Goal: Task Accomplishment & Management: Manage account settings

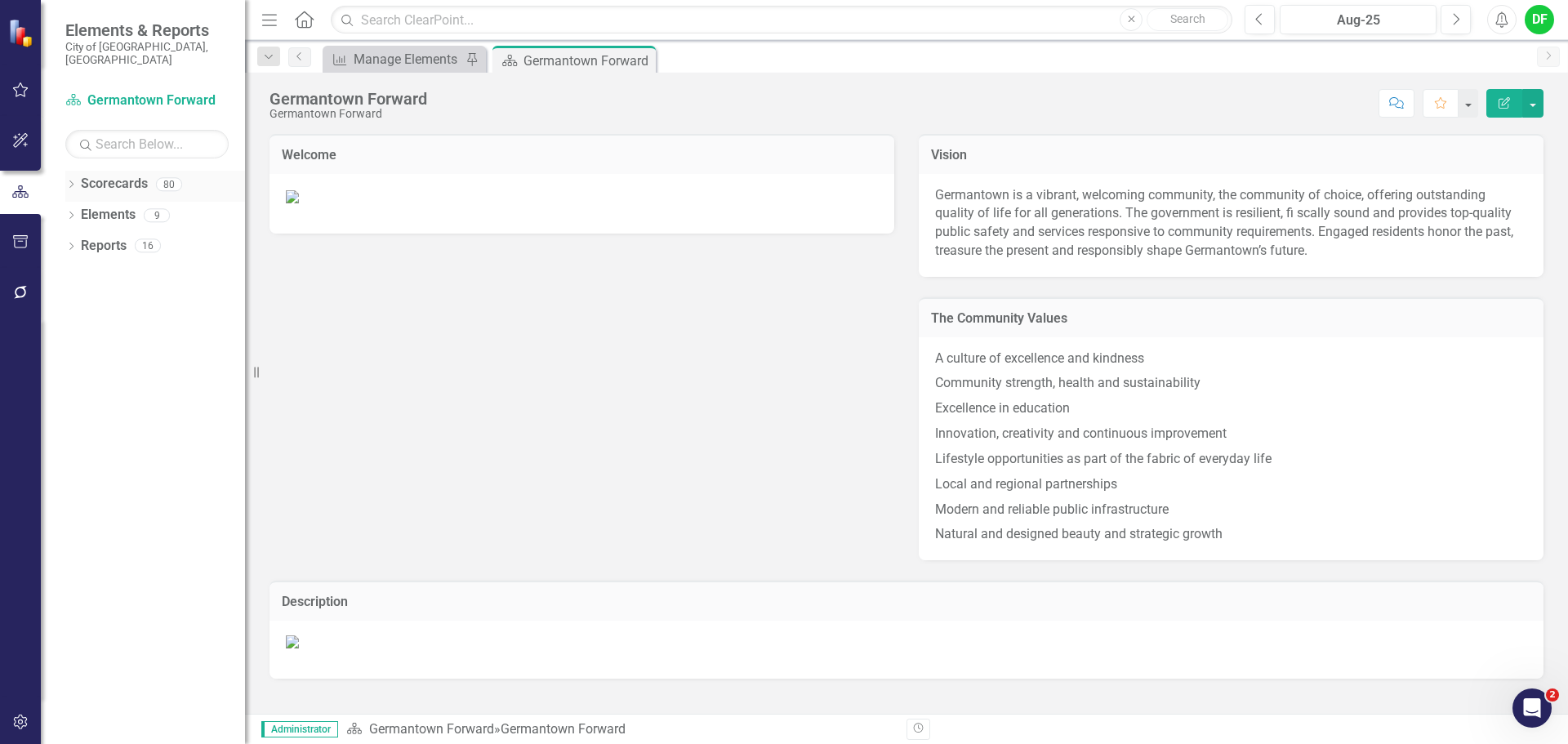
click at [69, 181] on icon "Dropdown" at bounding box center [70, 186] width 11 height 9
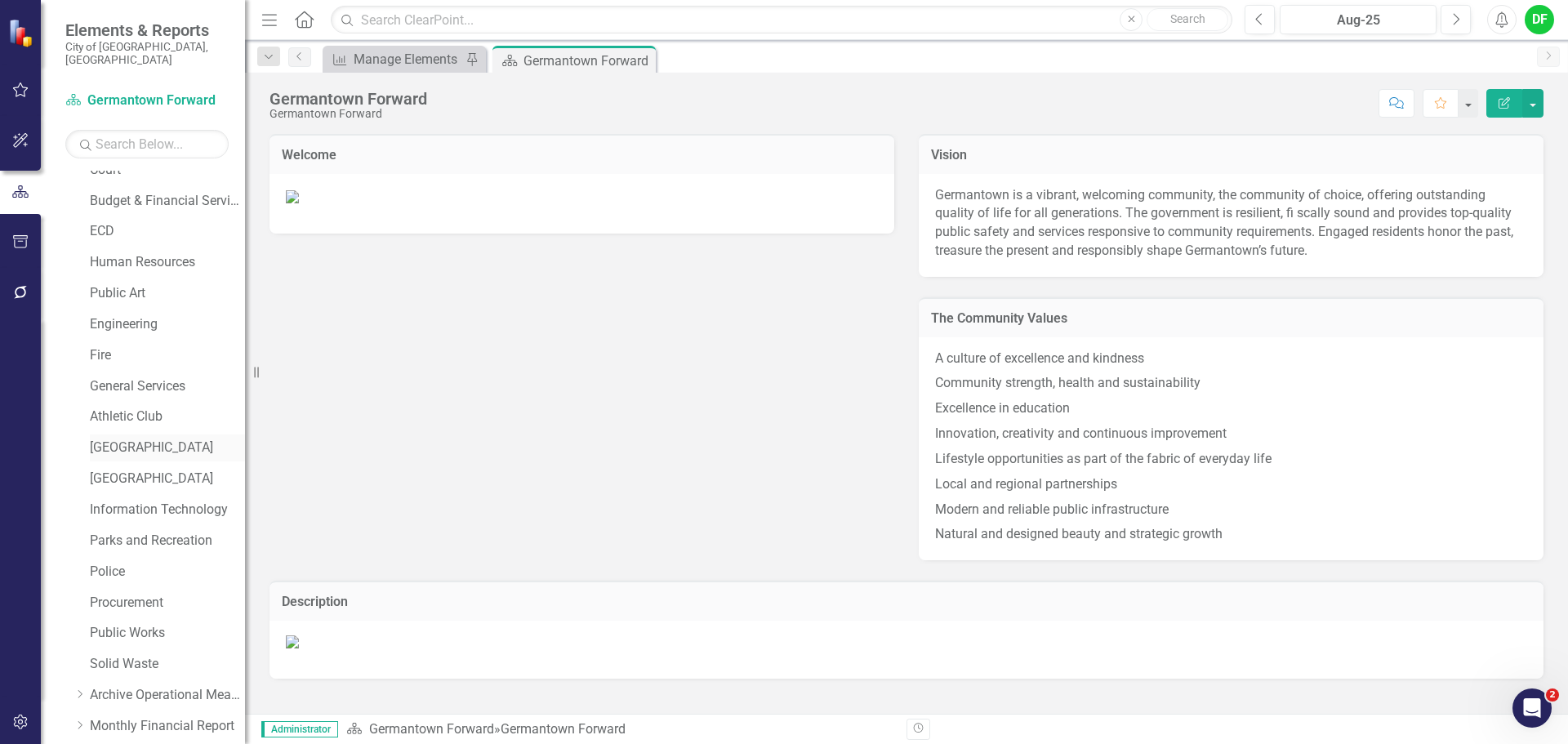
scroll to position [309, 0]
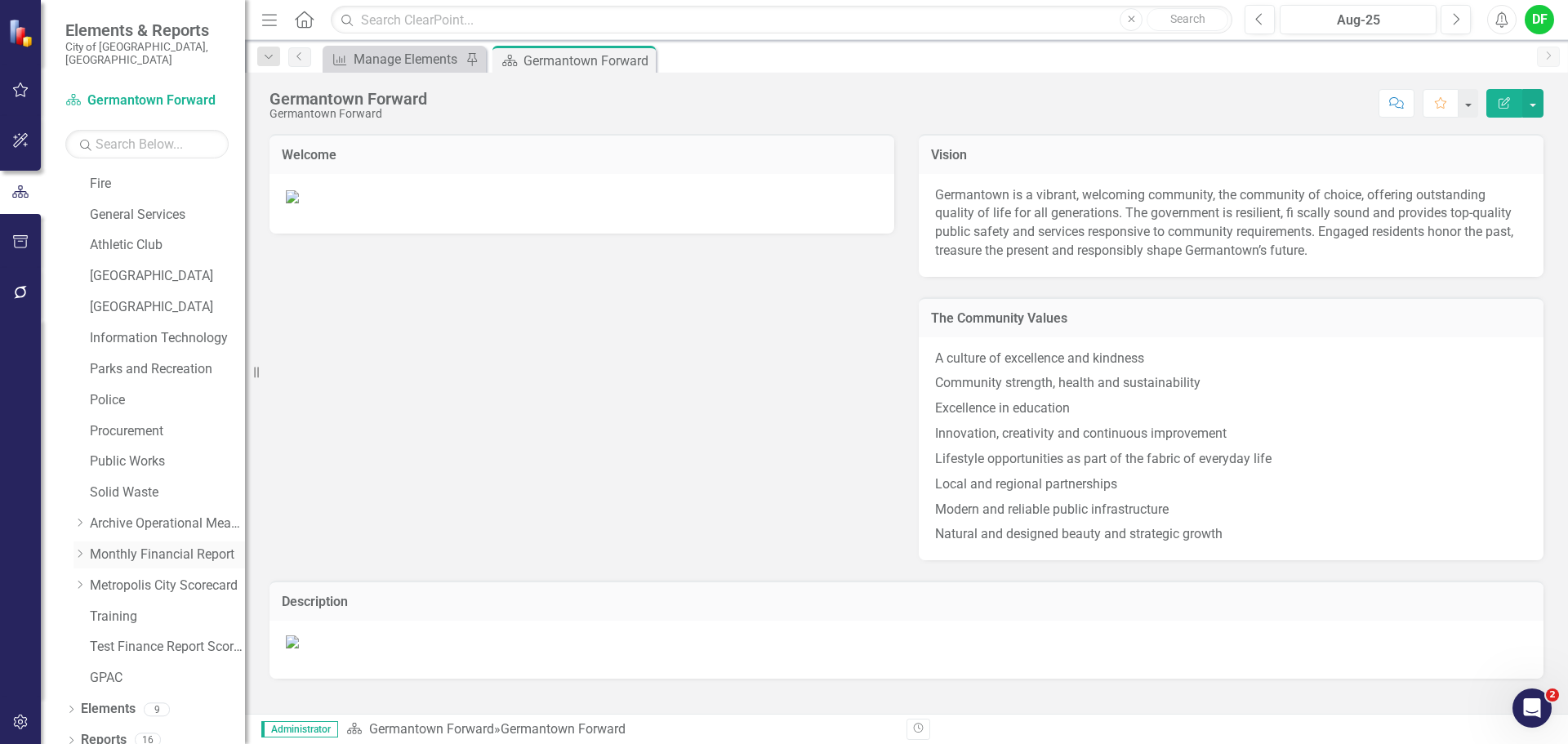
click at [82, 549] on icon "Dropdown" at bounding box center [80, 554] width 12 height 10
click at [118, 577] on link "General Fund" at bounding box center [175, 586] width 139 height 19
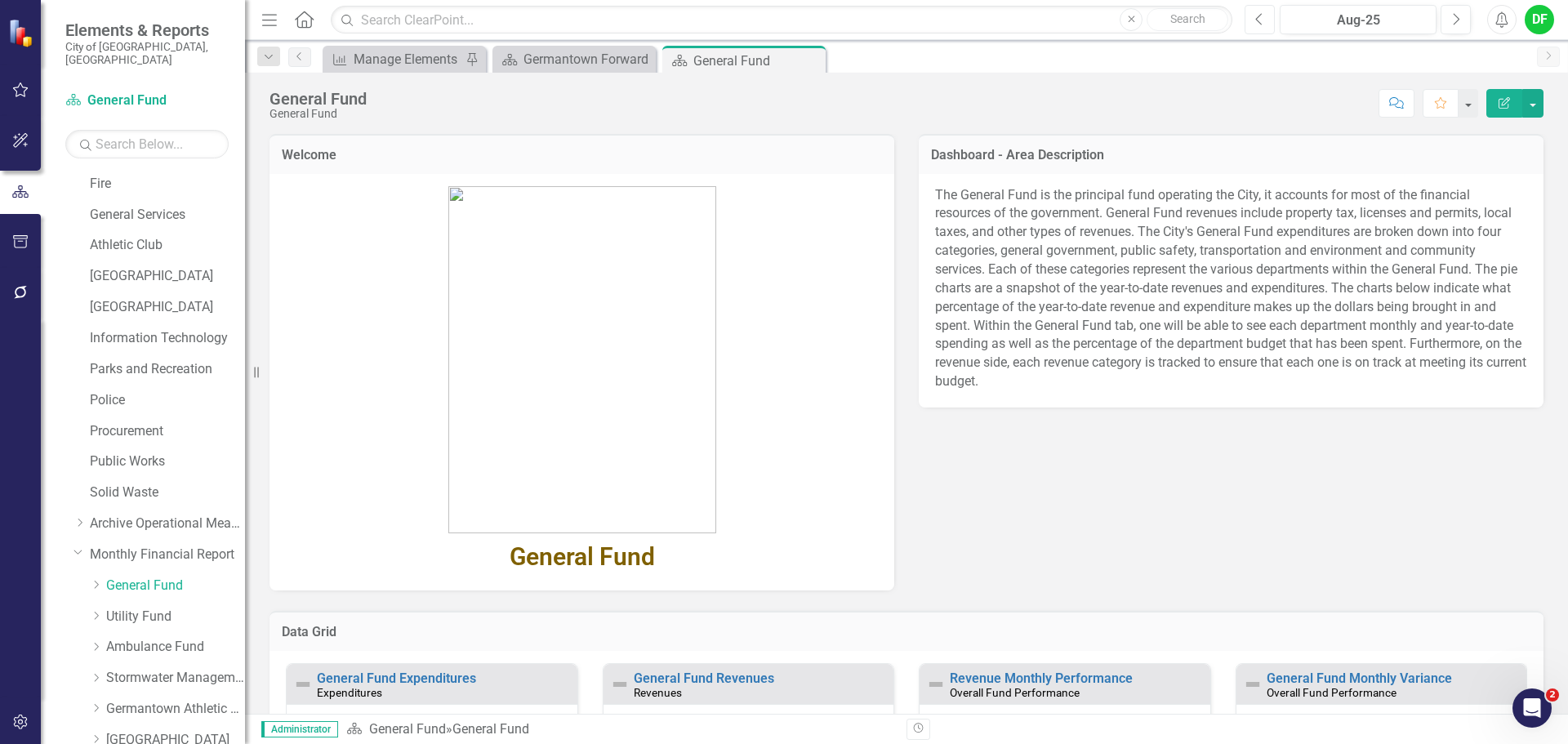
click at [1264, 28] on button "Previous" at bounding box center [1260, 19] width 30 height 30
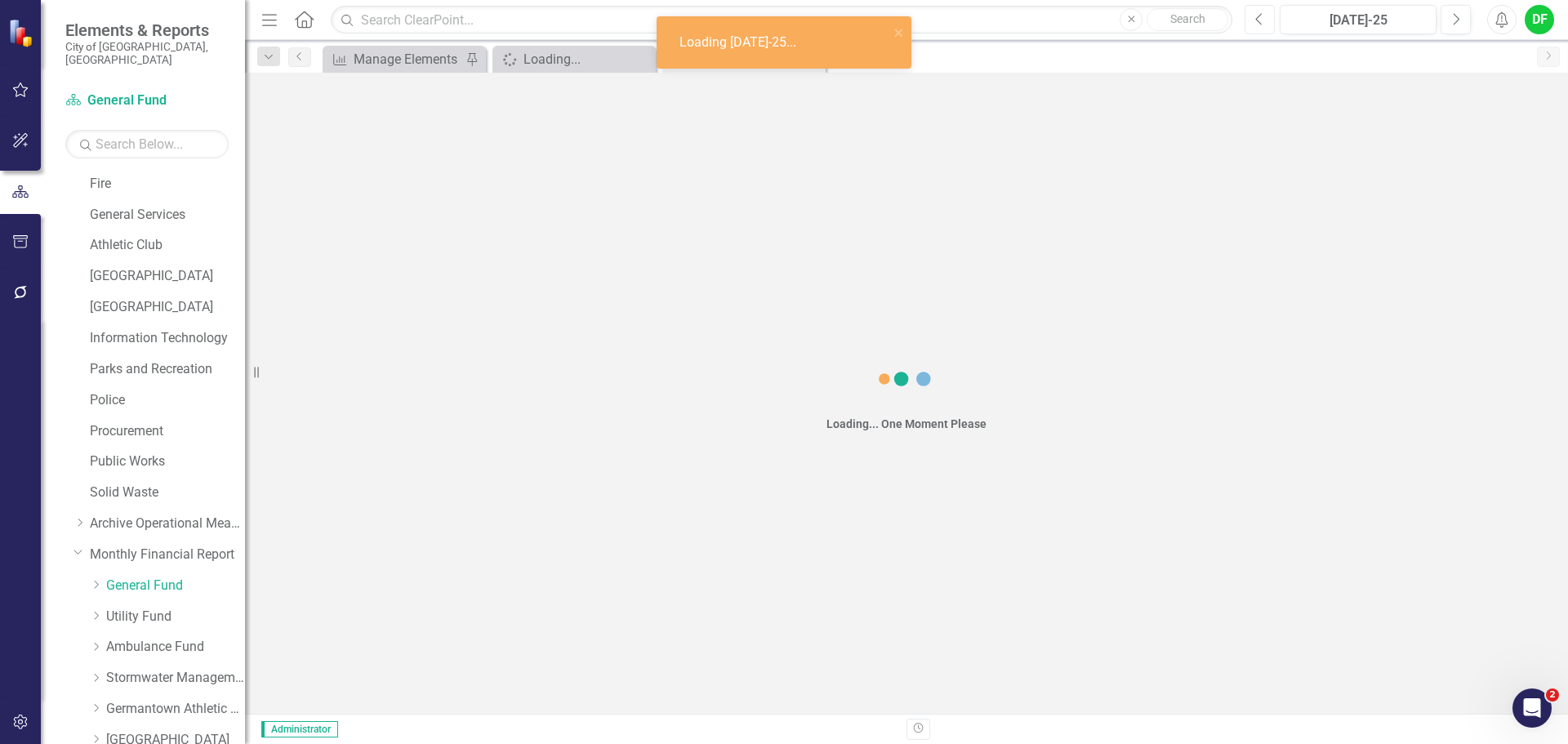
click at [1264, 28] on button "Previous" at bounding box center [1260, 19] width 30 height 30
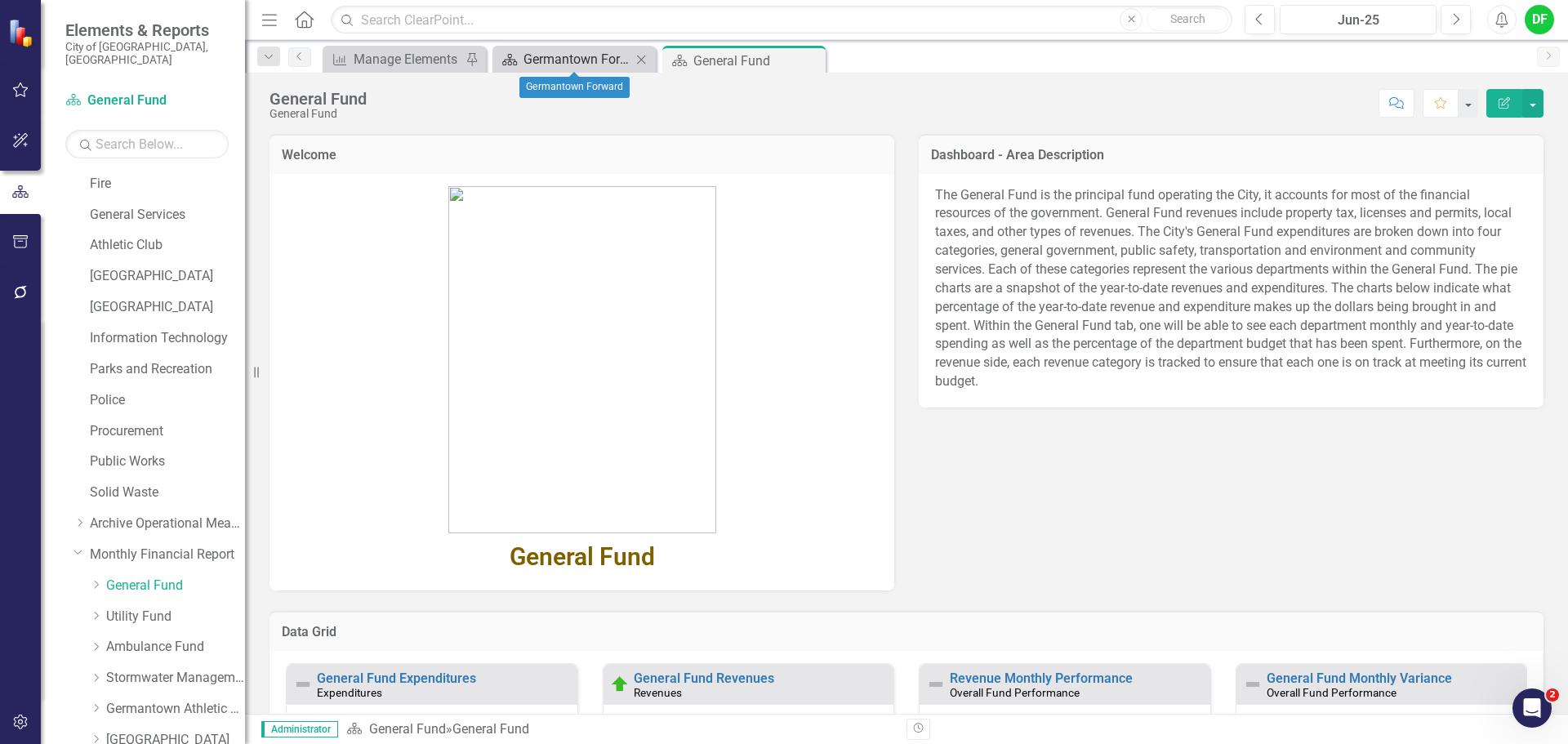
click at [565, 57] on div "Germantown Forward" at bounding box center [577, 59] width 108 height 20
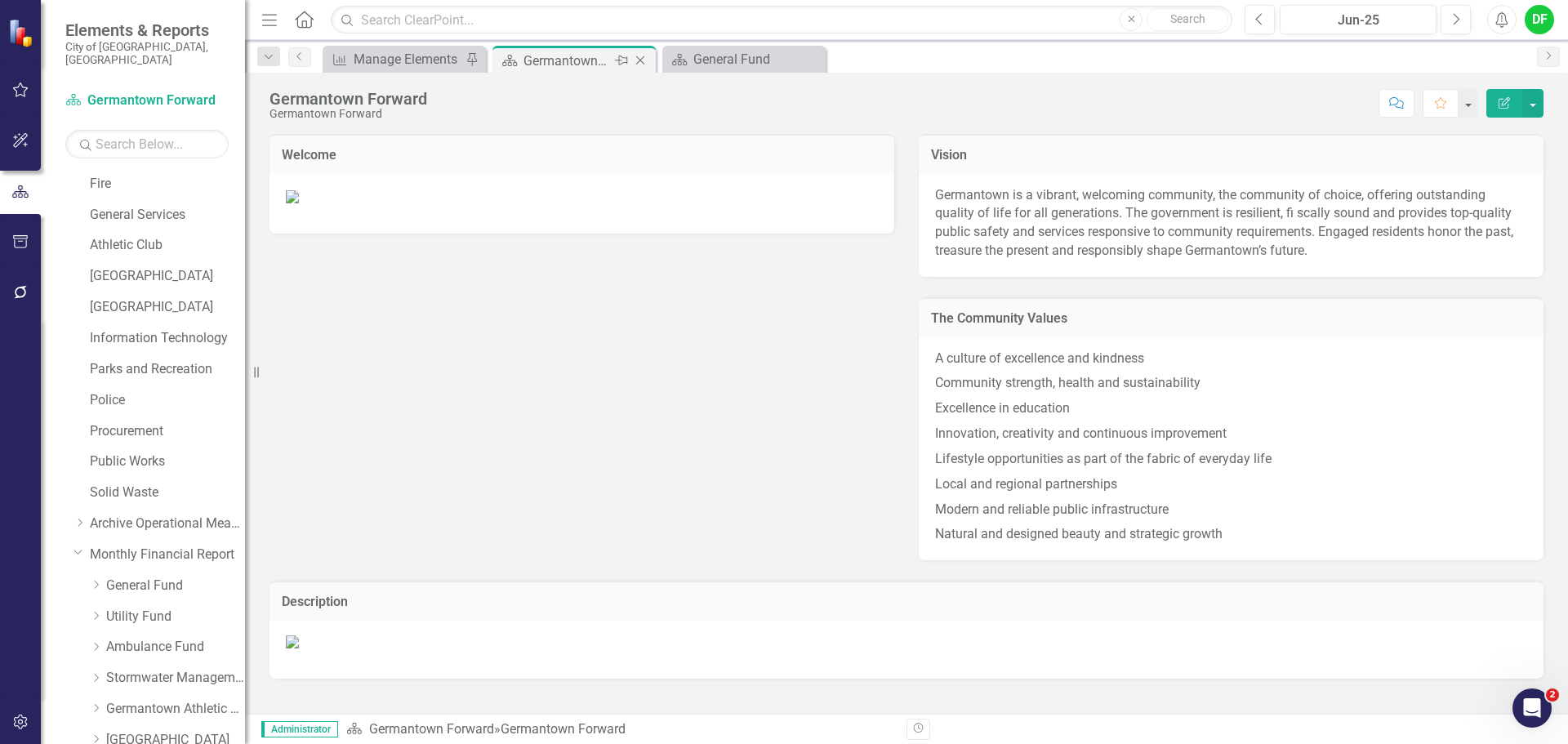
click at [638, 60] on icon "Close" at bounding box center [640, 60] width 16 height 13
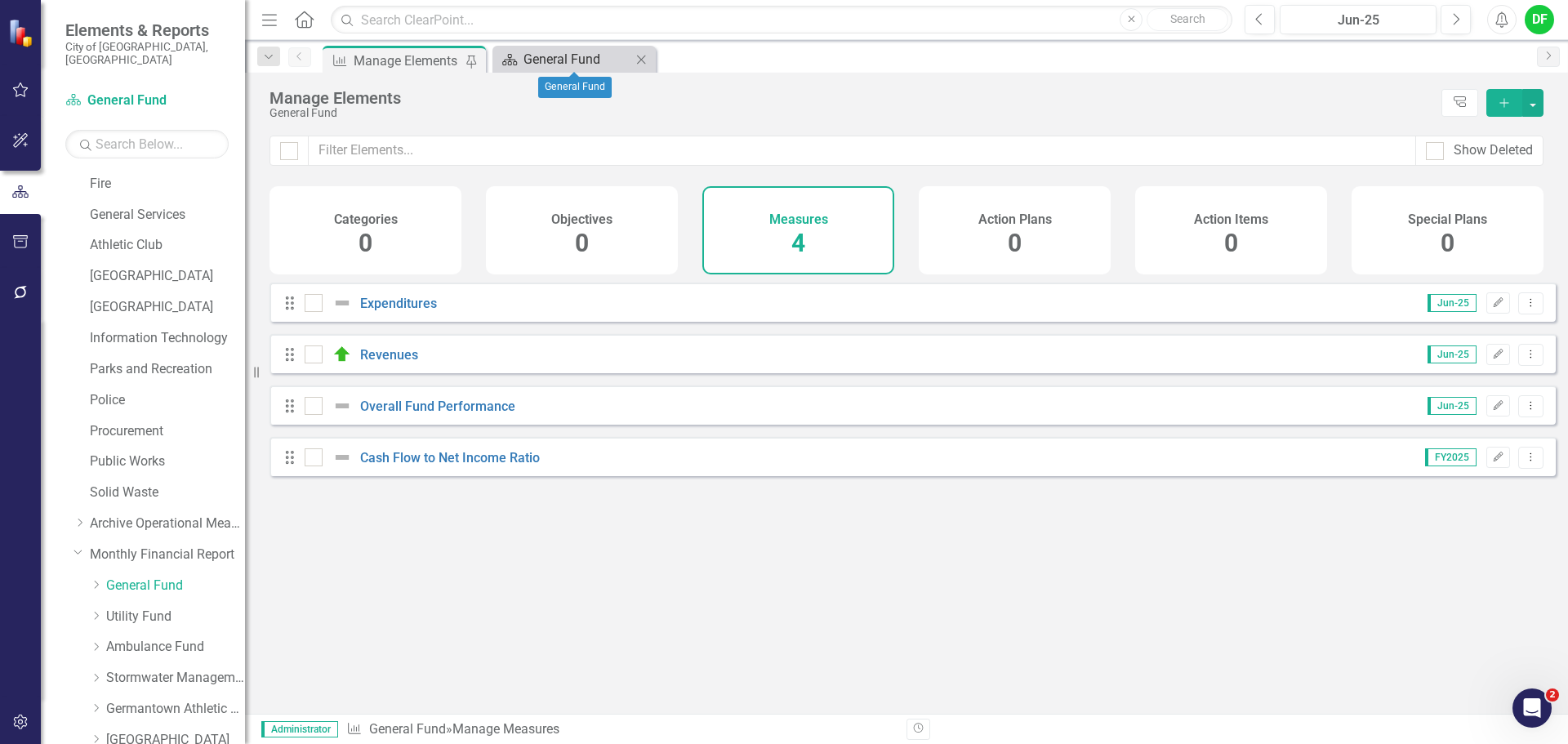
click at [546, 54] on div "General Fund" at bounding box center [577, 59] width 108 height 20
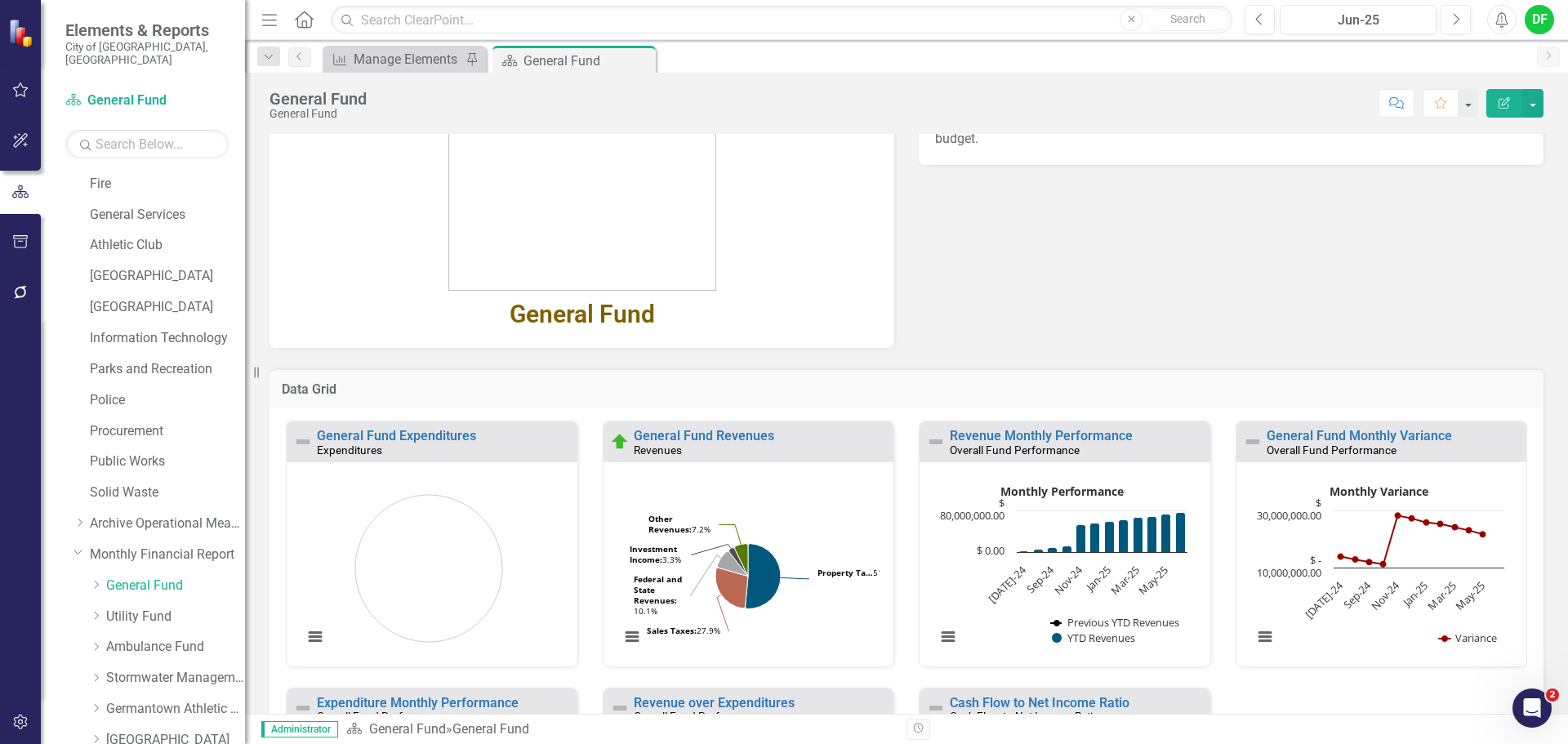
scroll to position [245, 0]
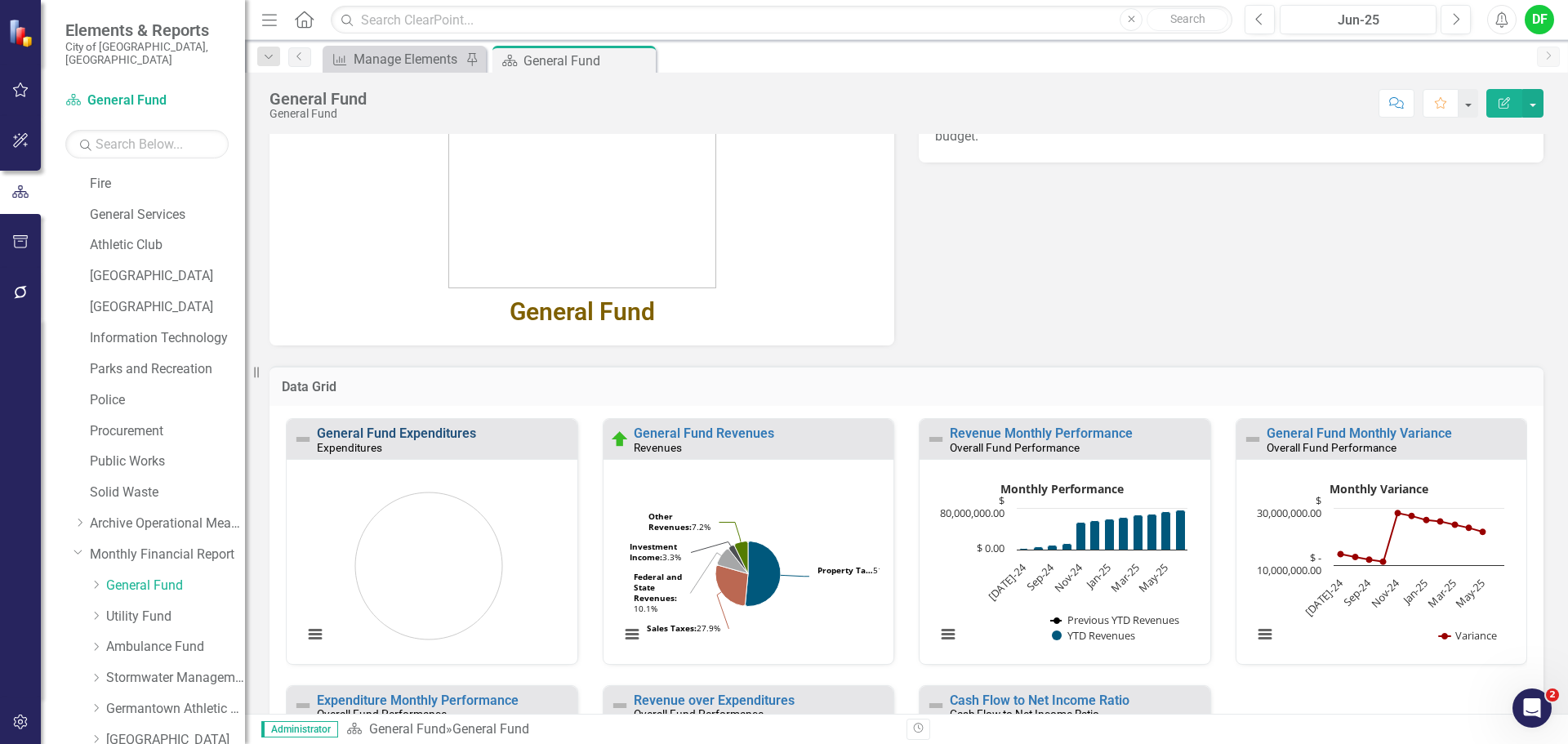
click at [446, 433] on link "General Fund Expenditures" at bounding box center [396, 433] width 159 height 15
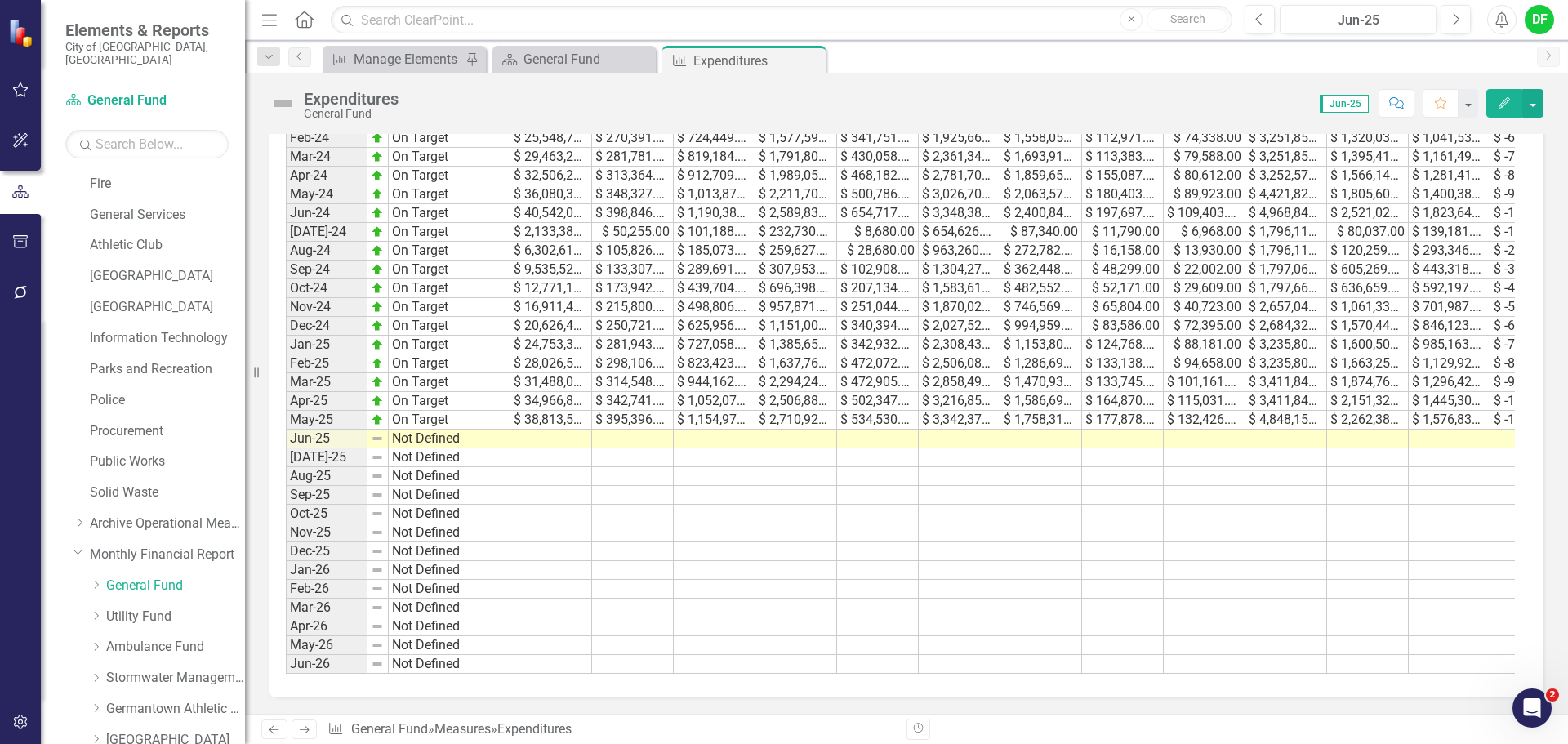
scroll to position [936, 0]
click at [552, 430] on td at bounding box center [551, 439] width 81 height 19
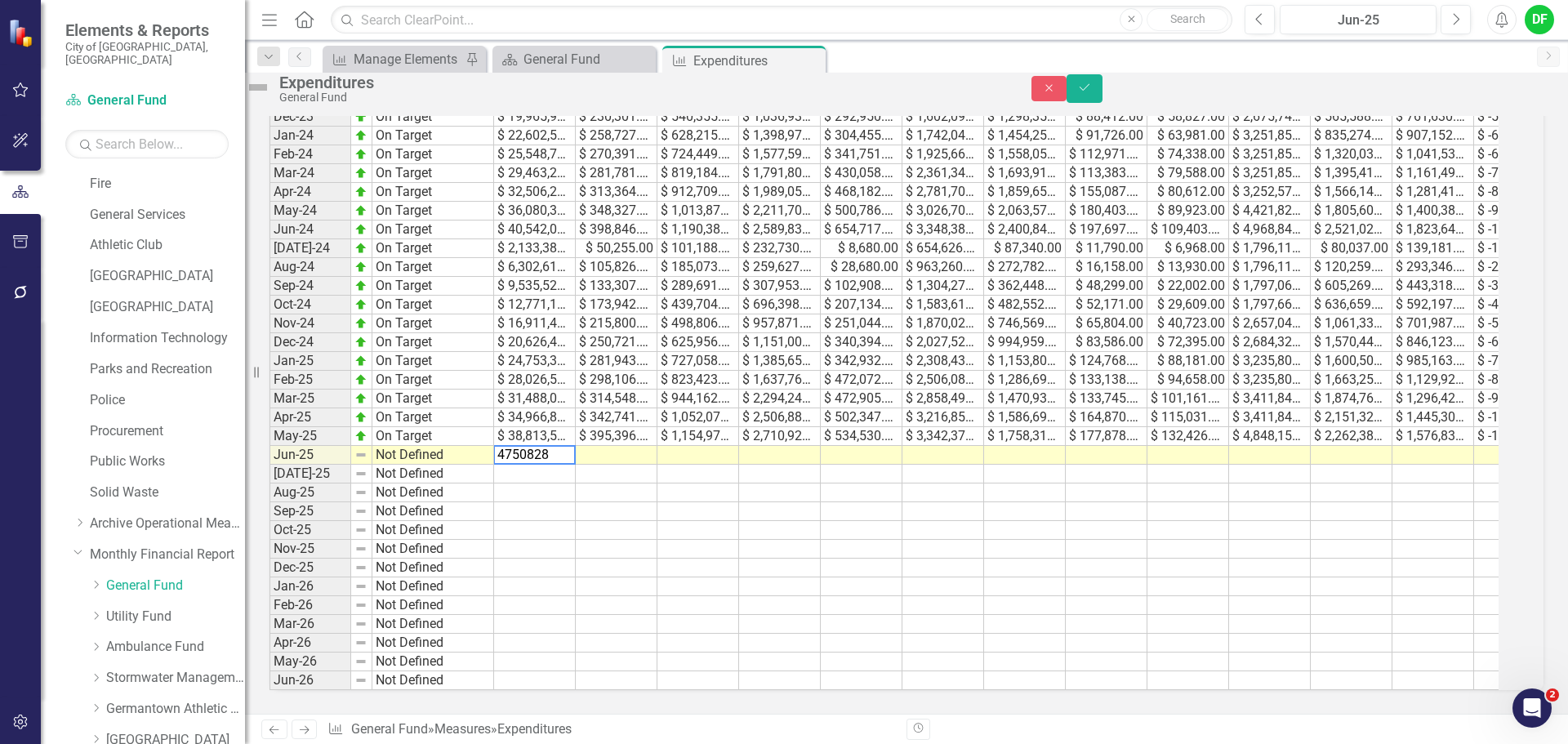
type textarea "47508285"
type textarea "435635"
type textarea "1341142"
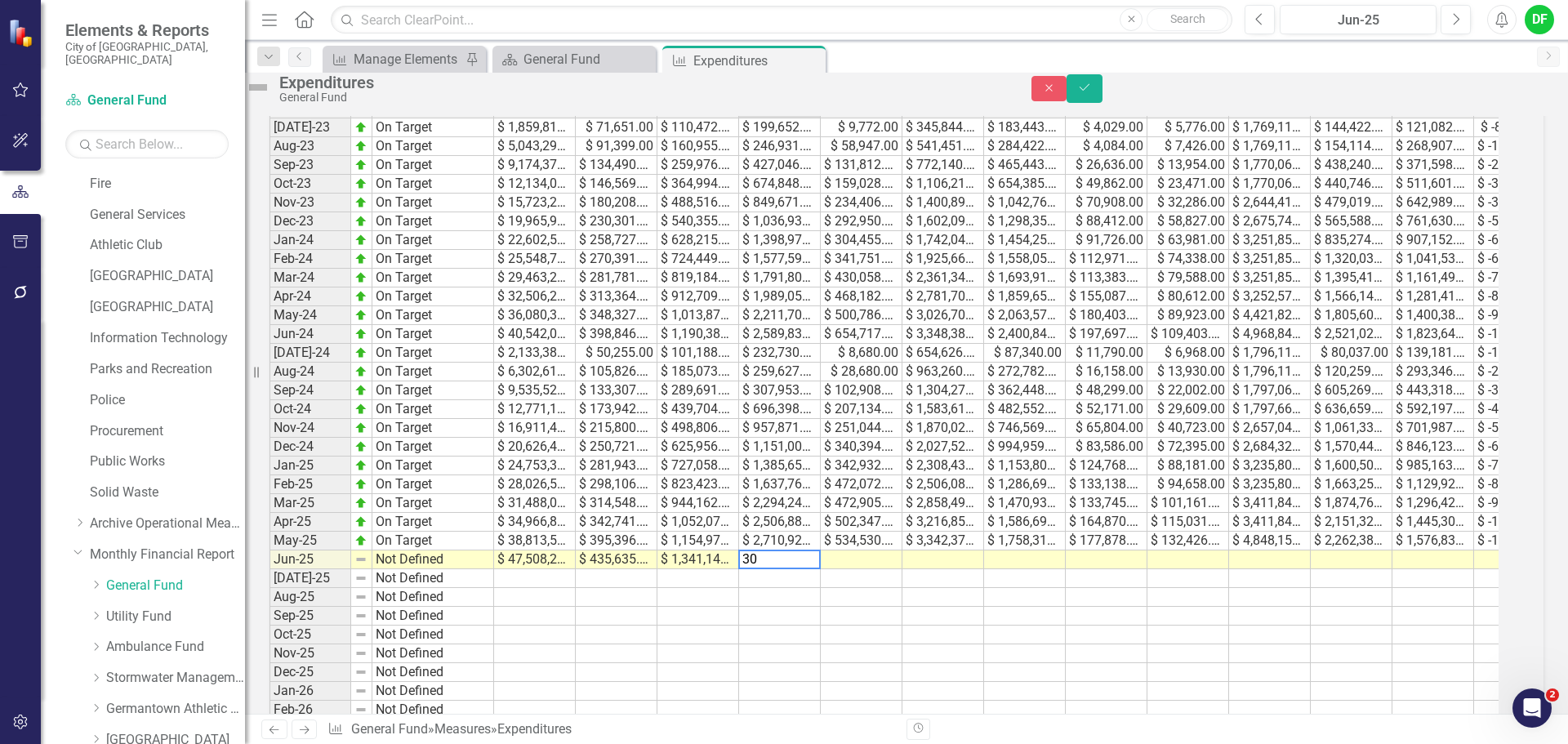
scroll to position [691, 0]
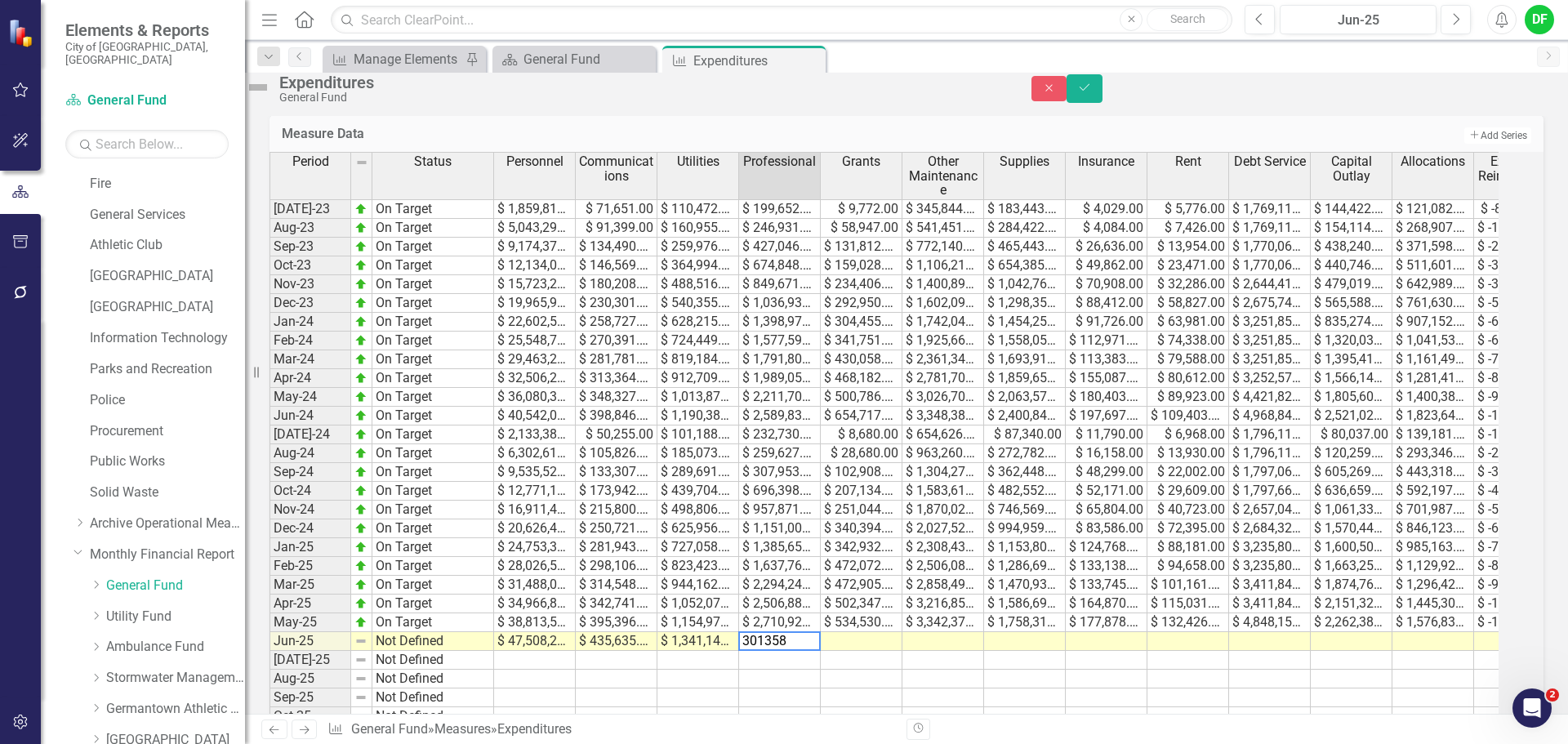
type textarea "3013581"
type textarea "609488"
type textarea "3671139"
type textarea "1991611"
type textarea "261619"
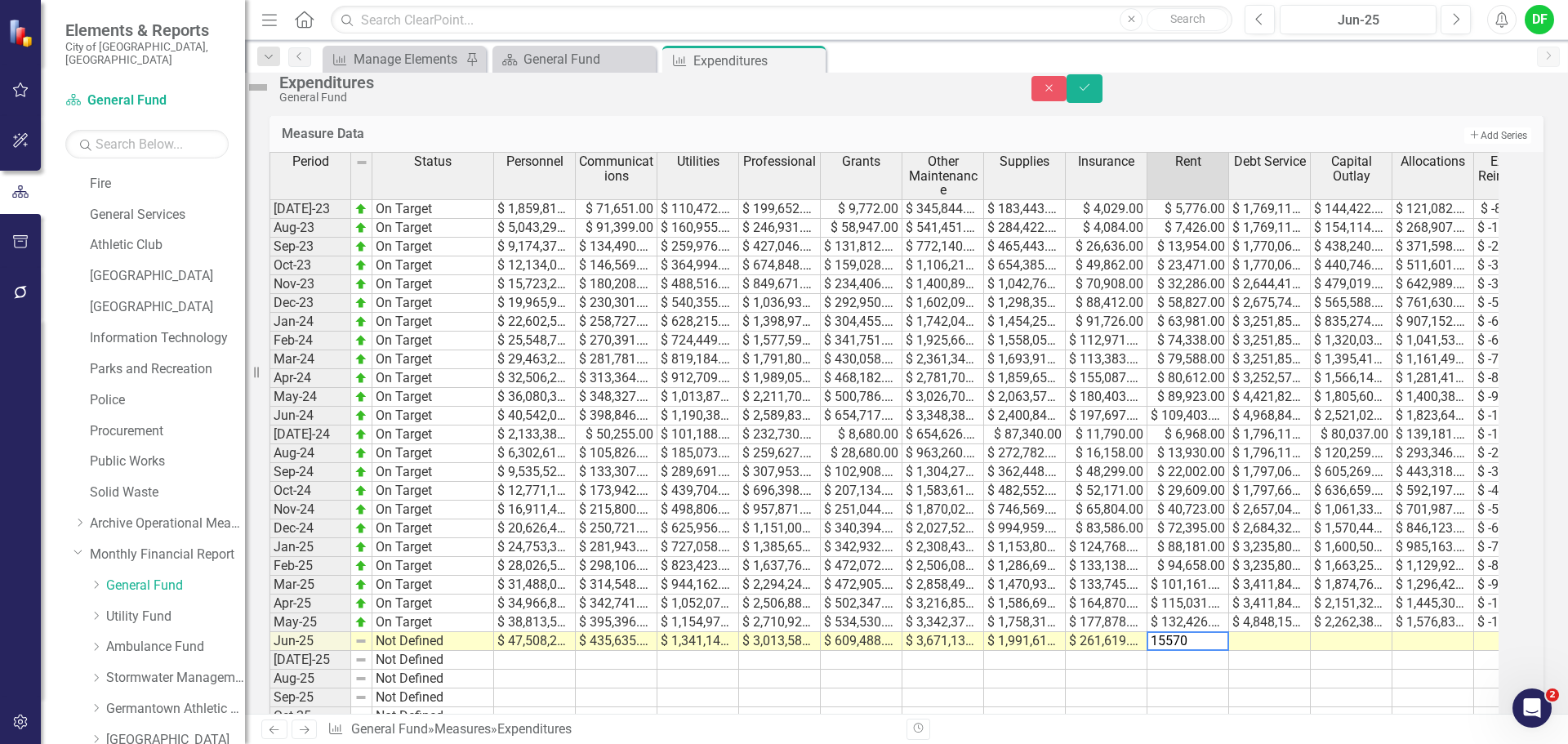
type textarea "155702"
type textarea "5133440"
type textarea "2516610"
type textarea "1919092"
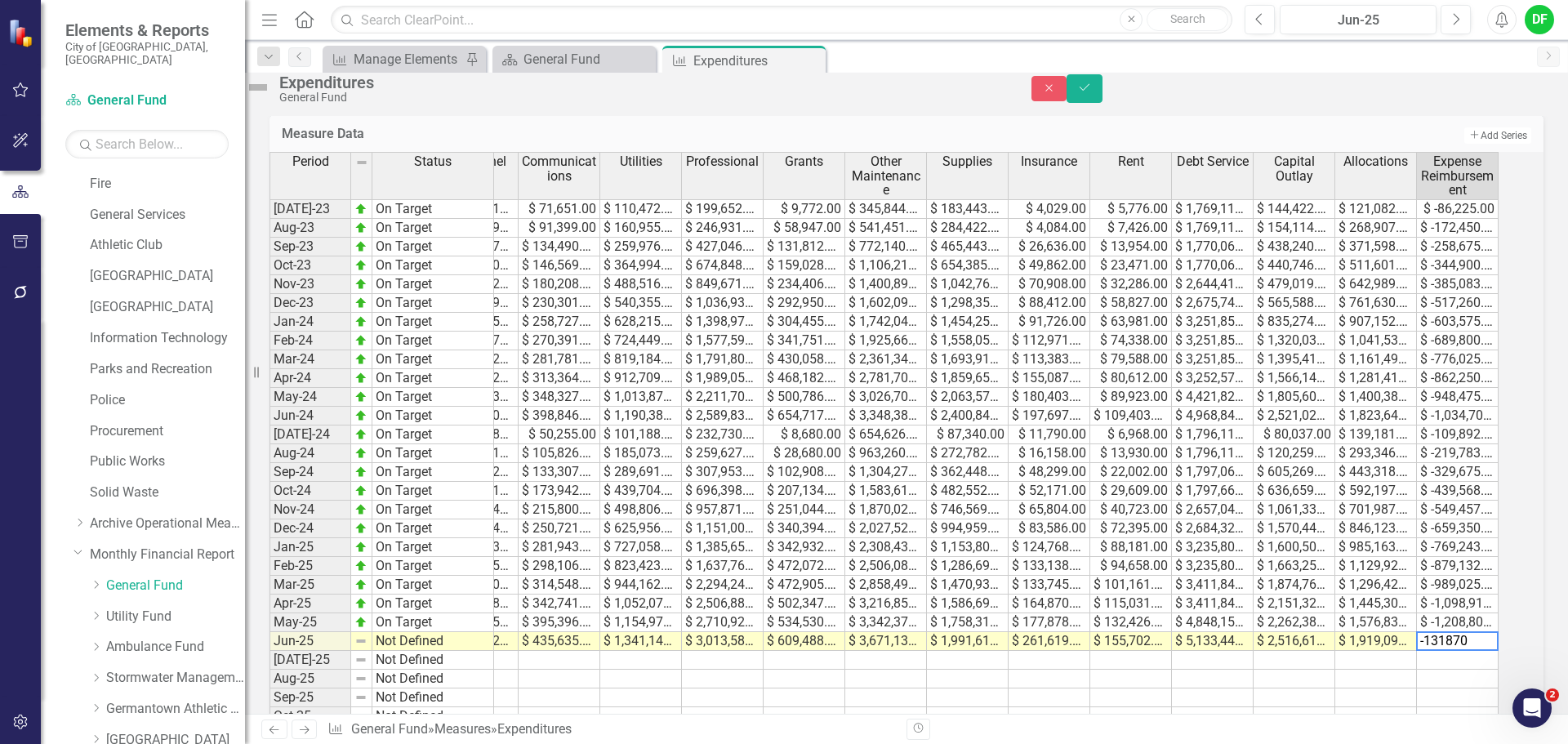
type textarea "-1318700"
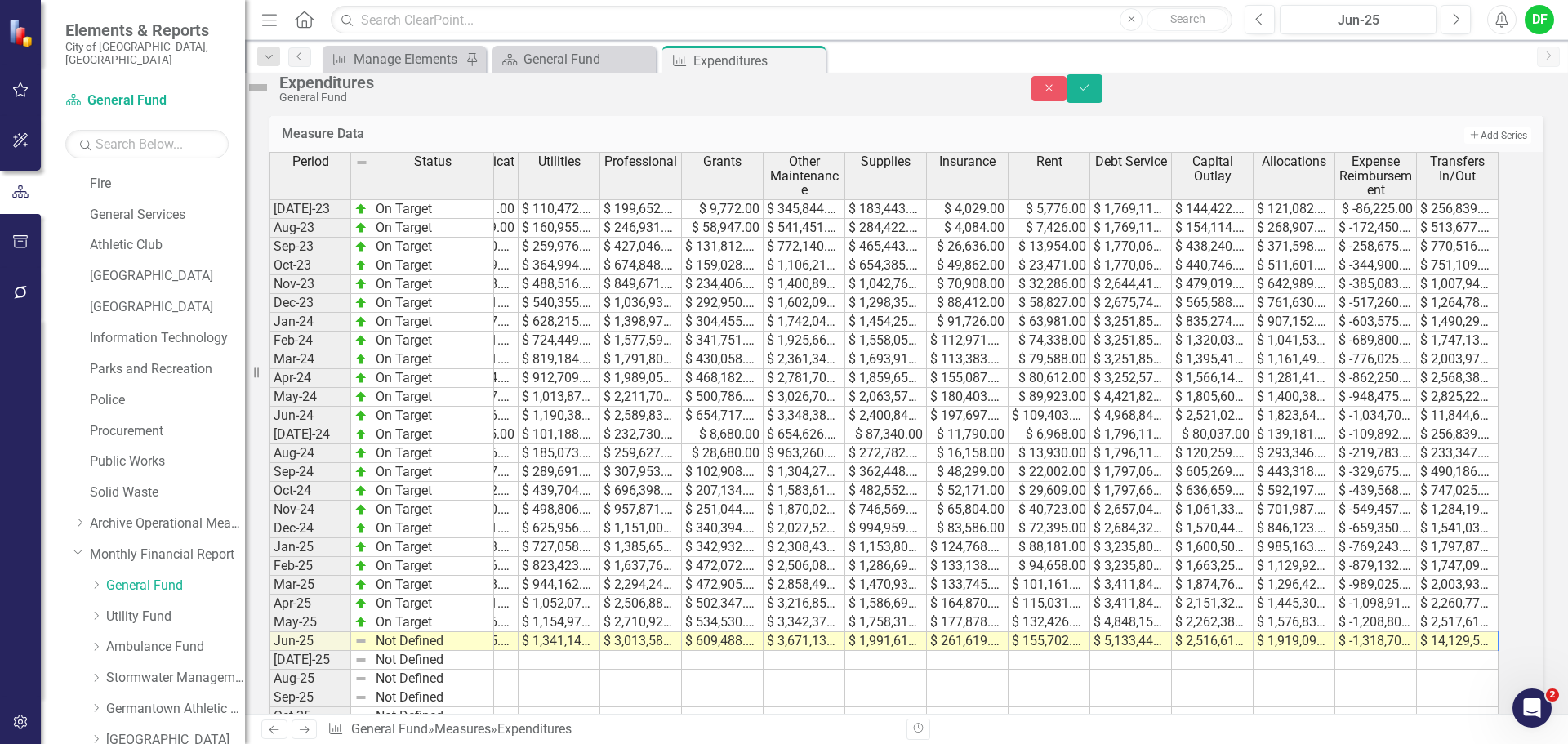
scroll to position [0, 220]
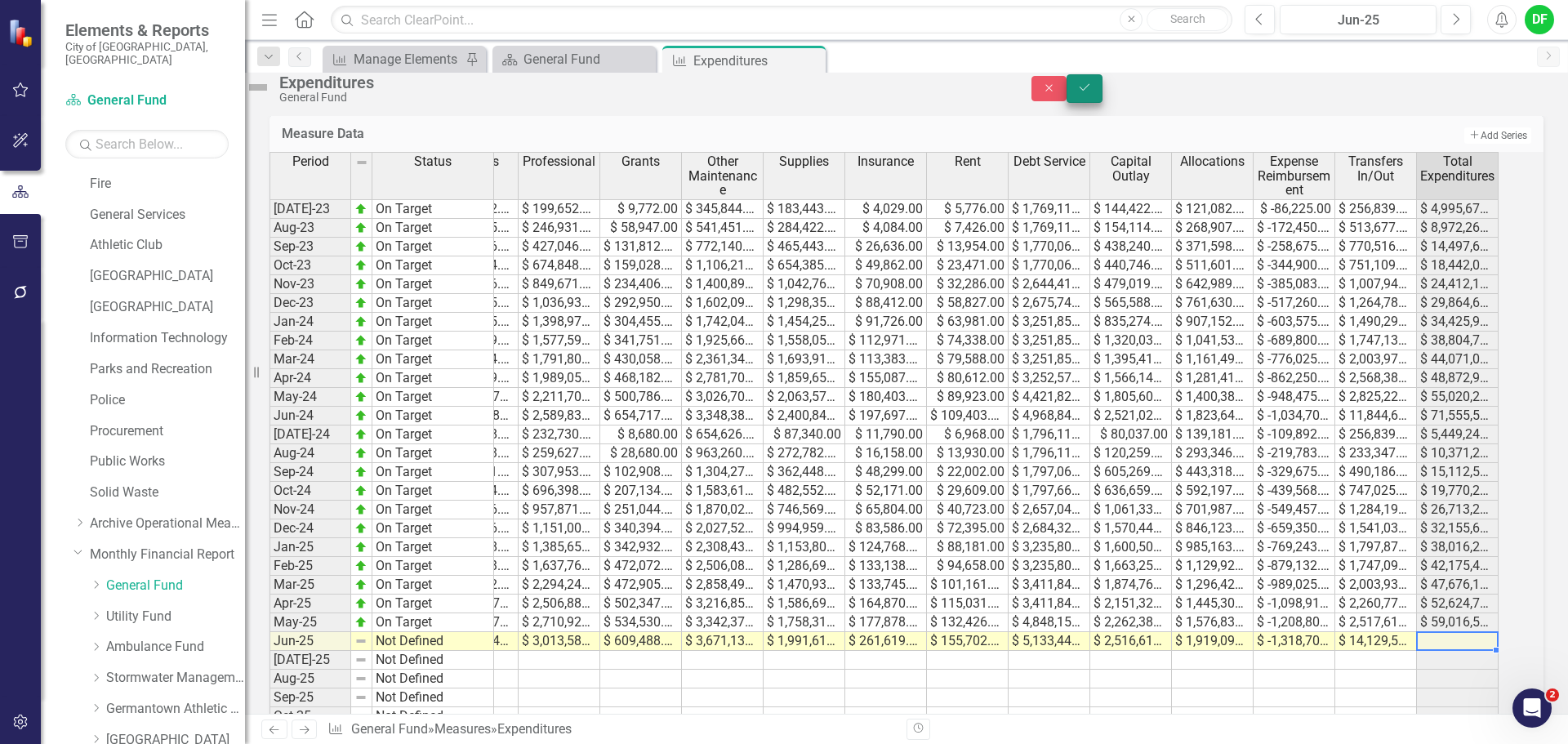
type textarea "14129534"
click at [1102, 102] on button "Save" at bounding box center [1084, 89] width 36 height 29
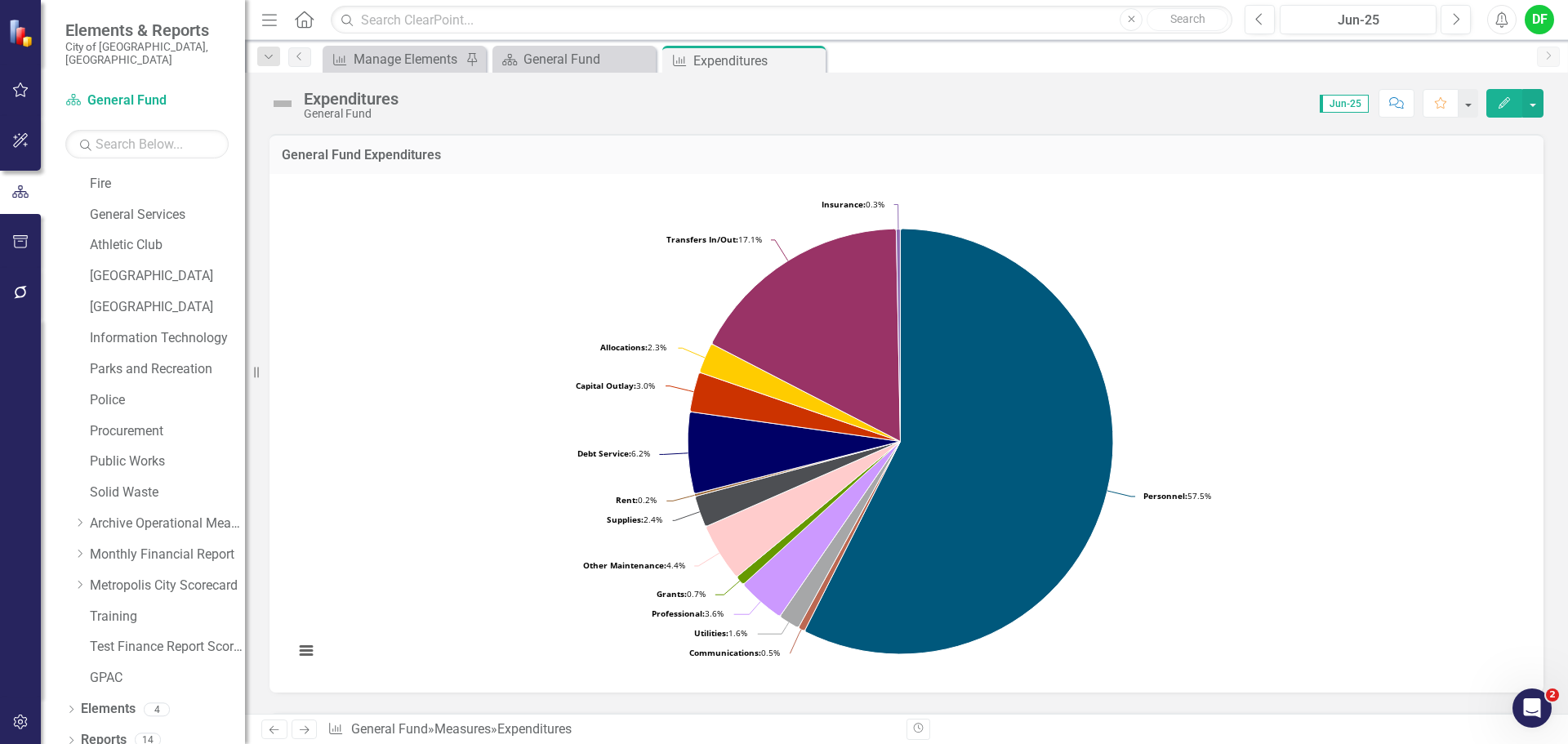
click at [276, 103] on img at bounding box center [282, 103] width 26 height 26
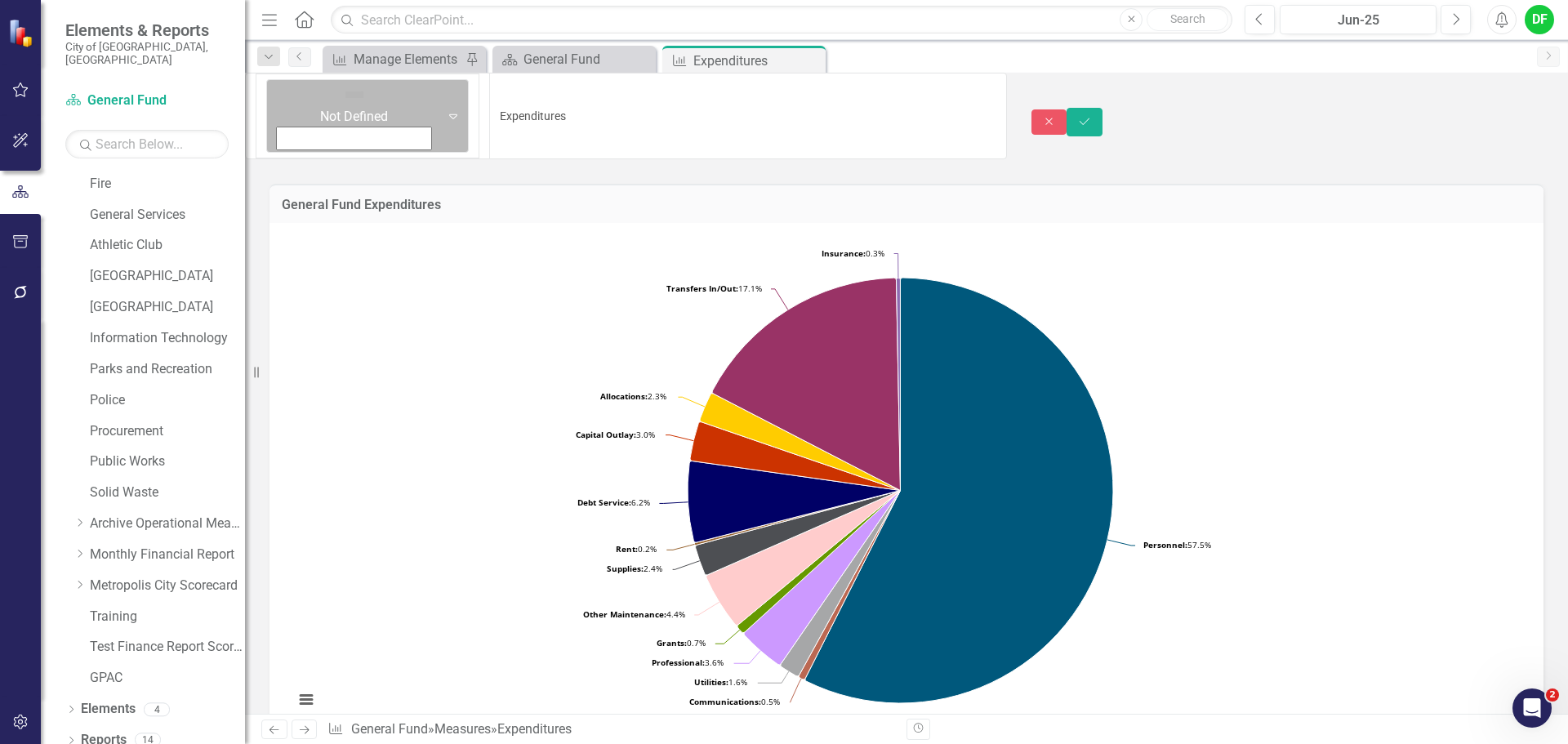
click at [445, 109] on icon "Expand" at bounding box center [452, 115] width 16 height 13
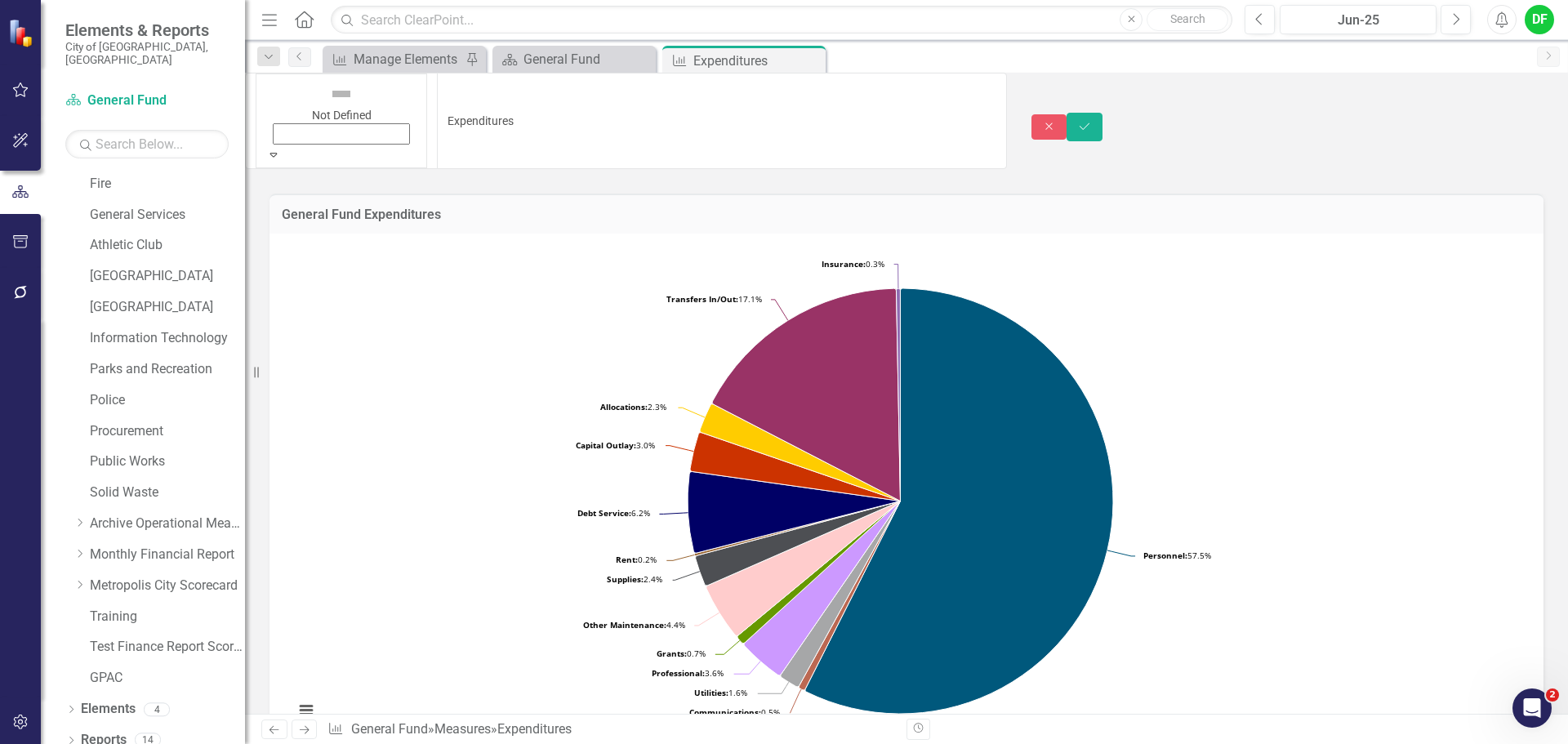
click at [1092, 121] on icon "Save" at bounding box center [1083, 126] width 14 height 11
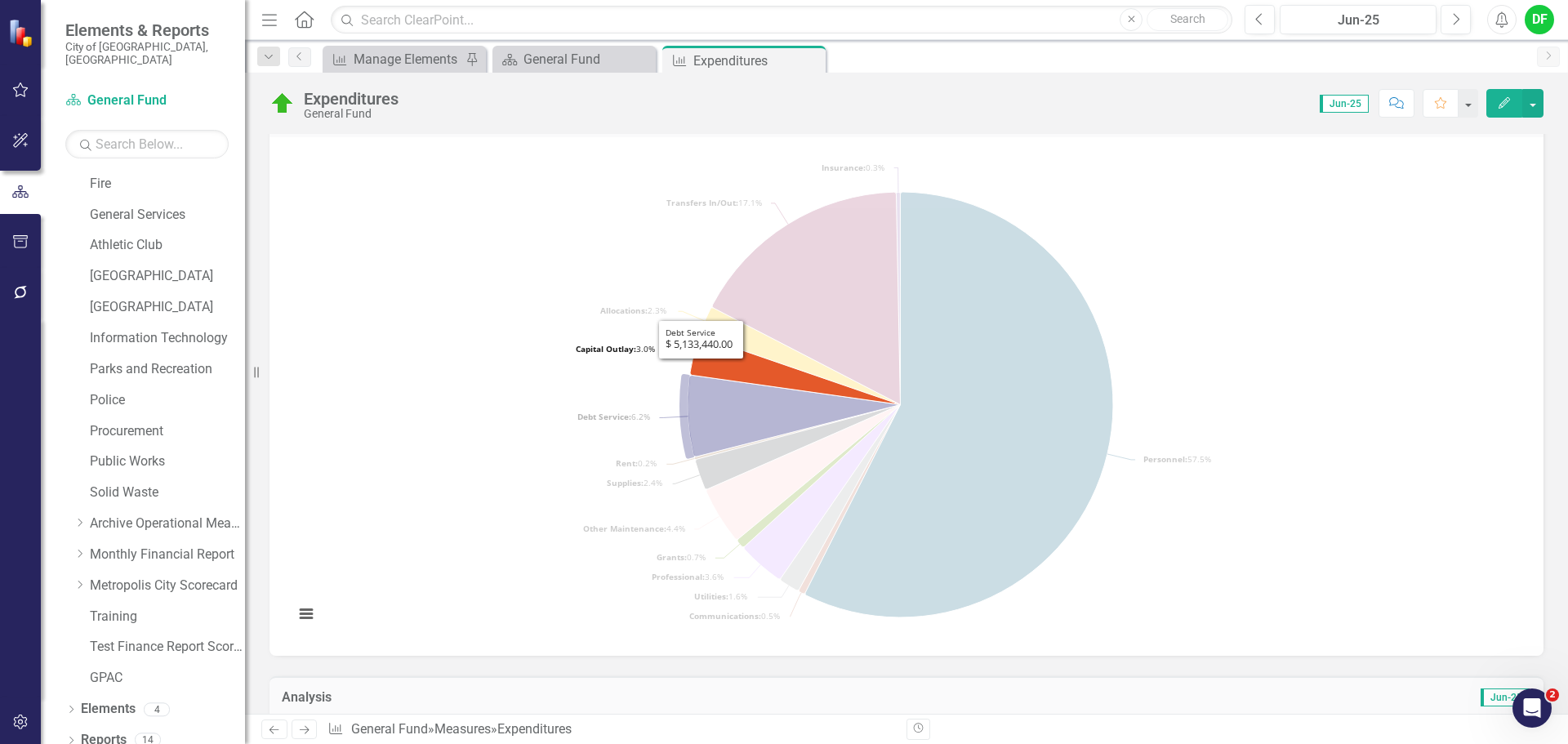
scroll to position [200, 0]
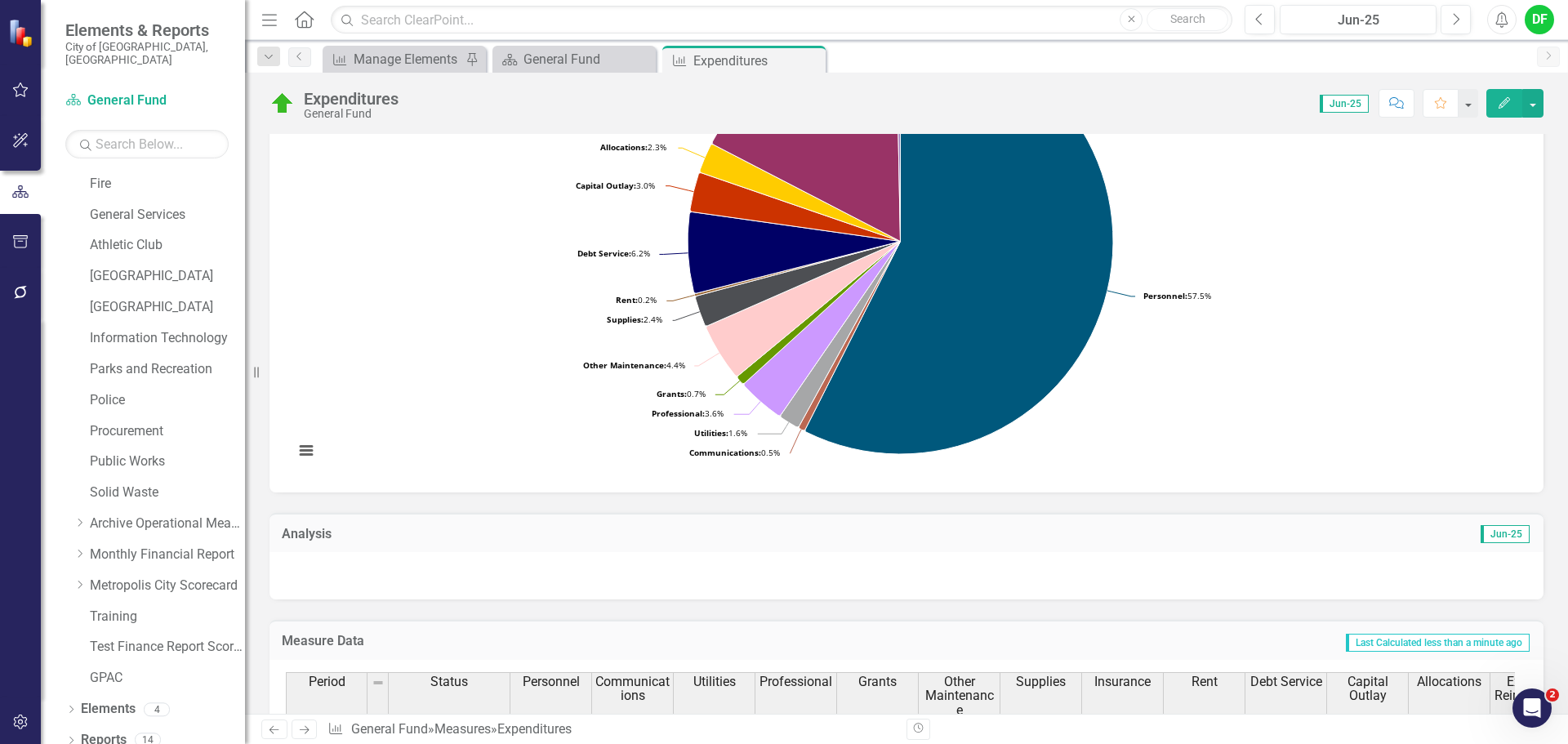
click at [489, 579] on div at bounding box center [906, 576] width 1274 height 47
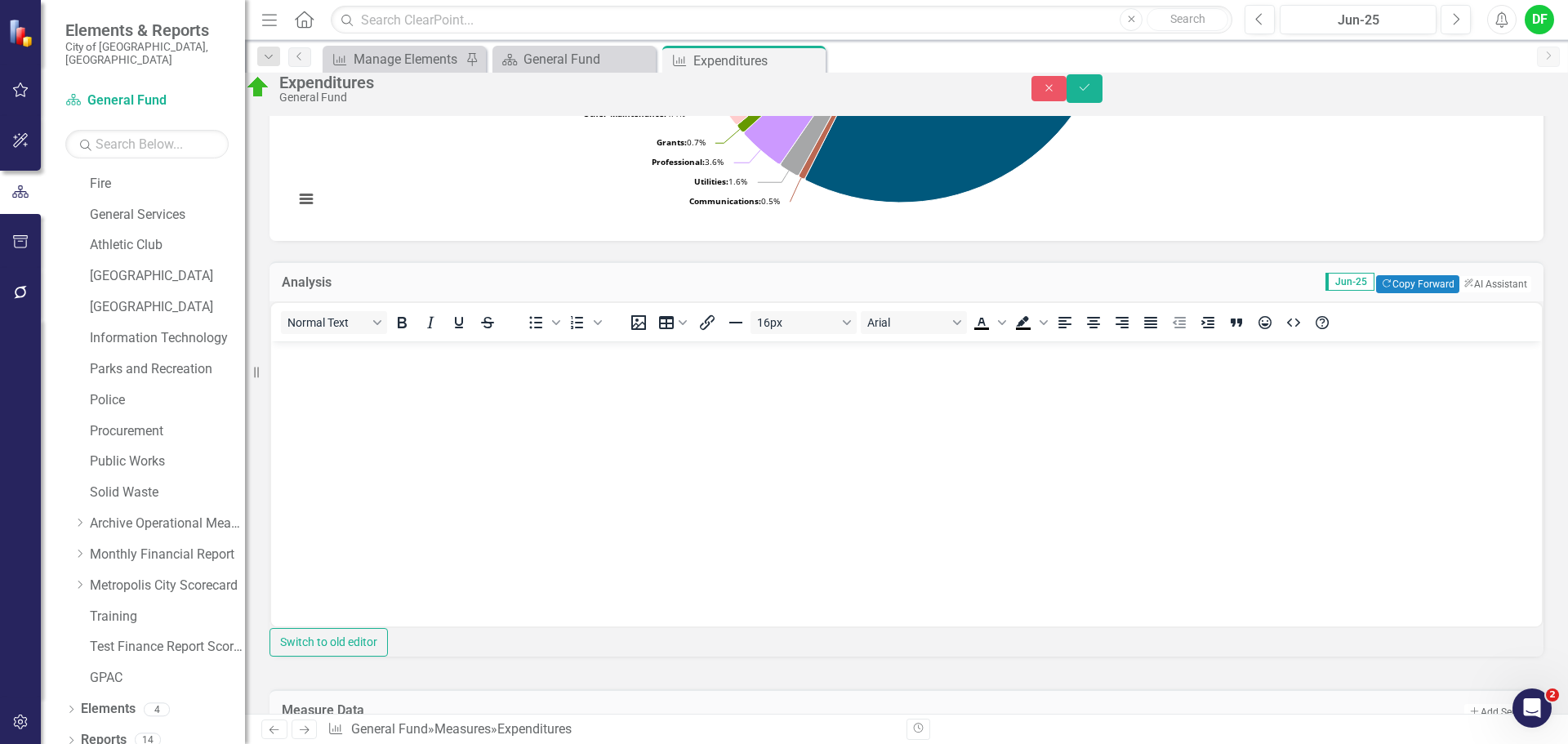
scroll to position [445, 0]
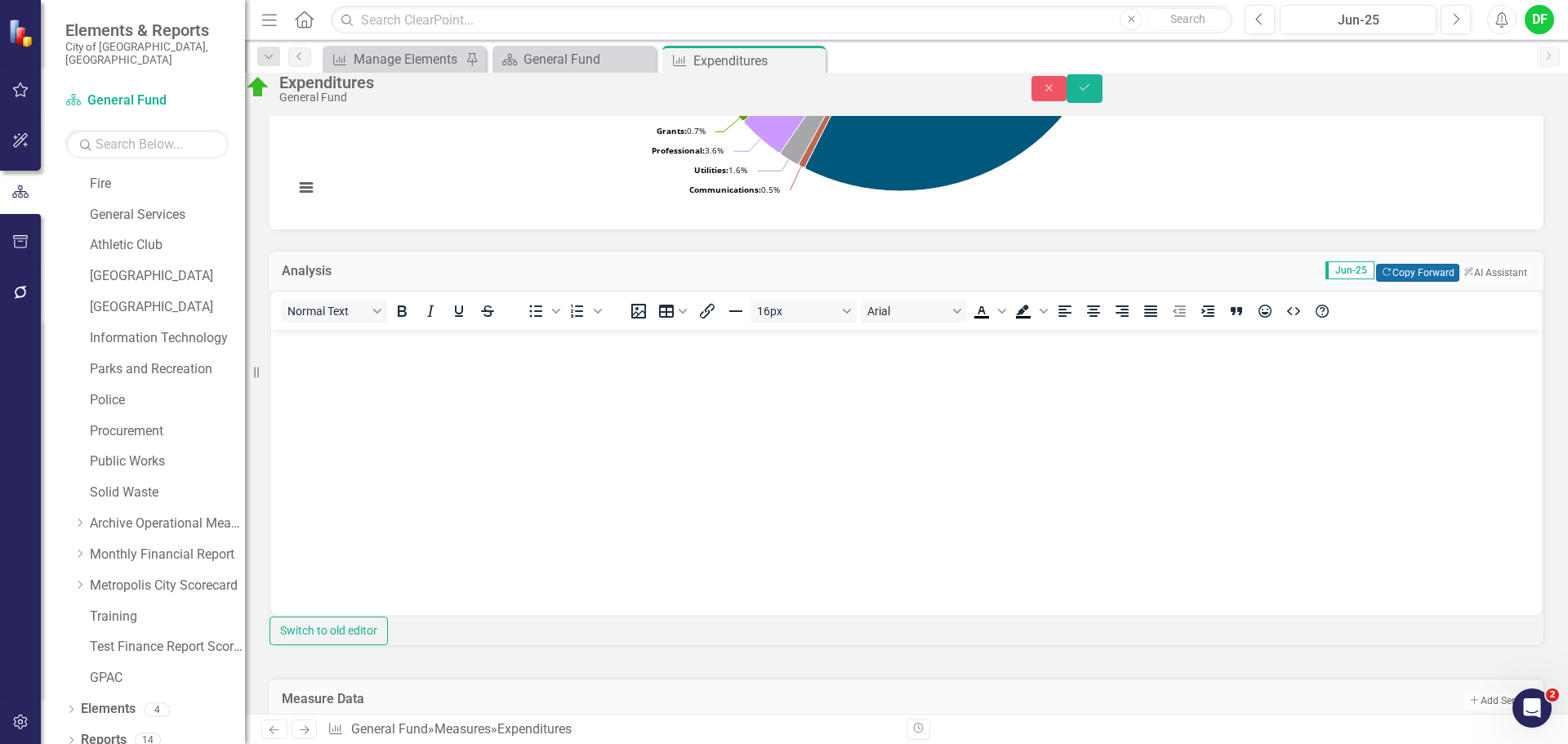
click at [1407, 282] on button "Copy Forward Copy Forward" at bounding box center [1416, 272] width 82 height 18
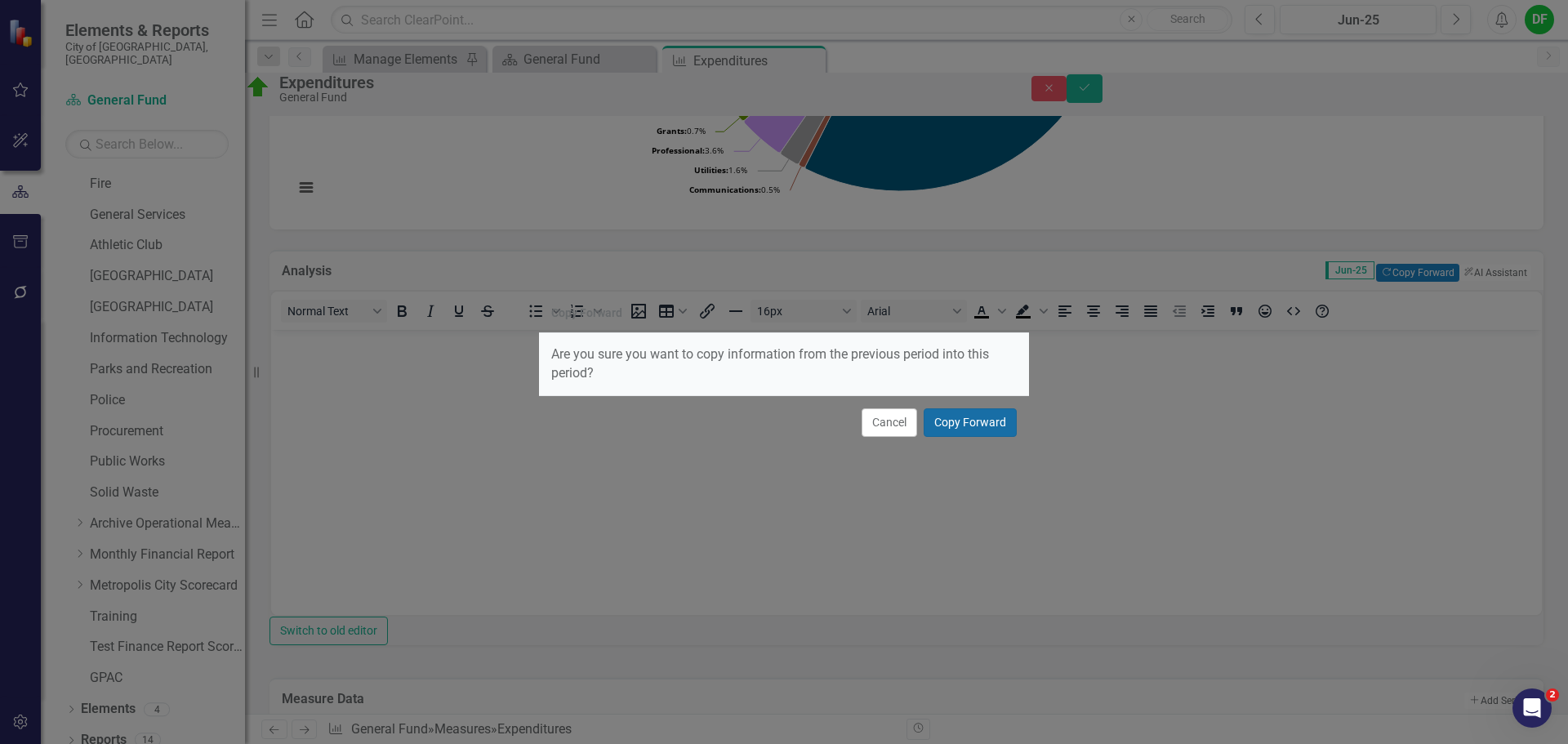
click at [1002, 416] on button "Copy Forward" at bounding box center [970, 423] width 93 height 29
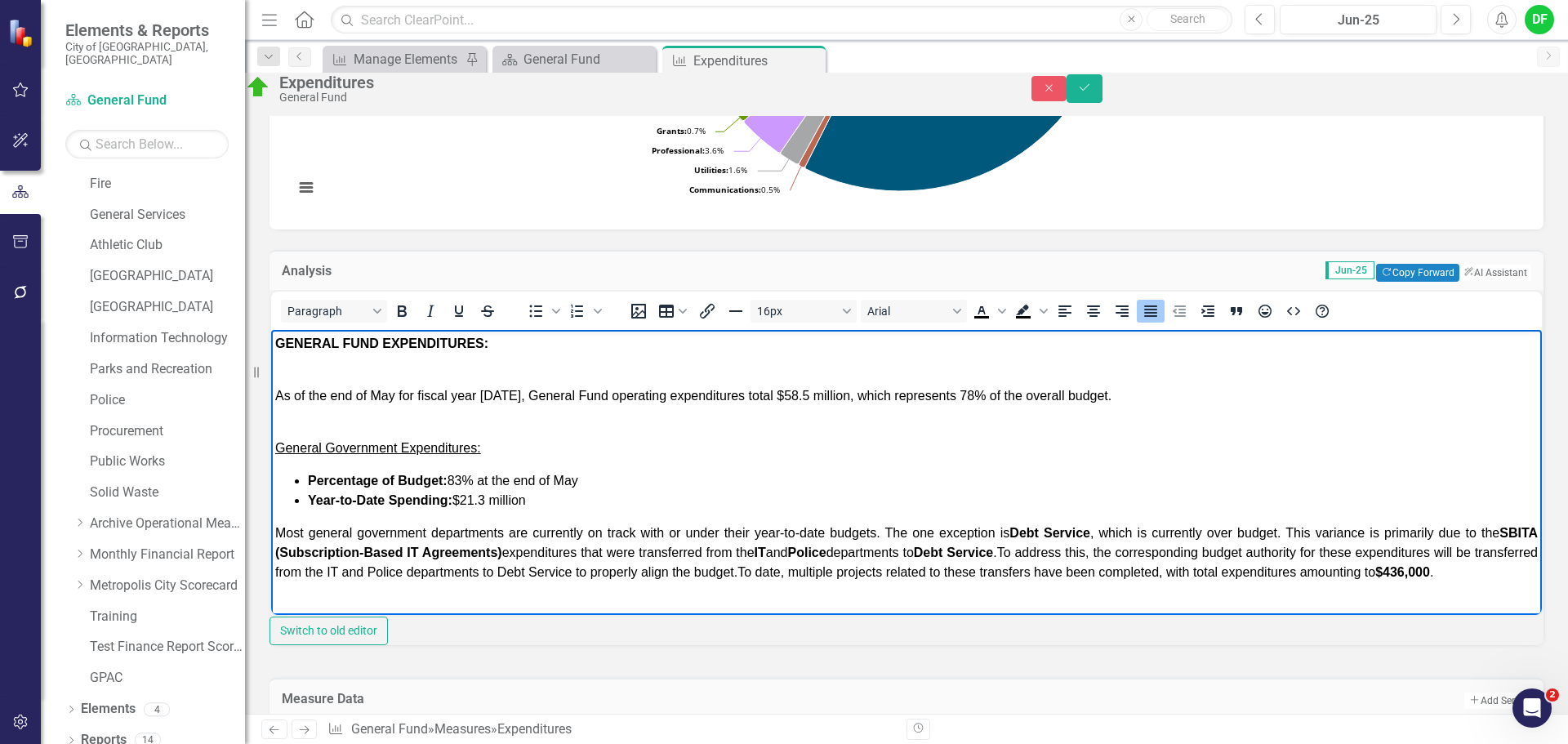
click at [412, 395] on span "As of the end of May for fiscal year [DATE], General Fund operating expenditure…" at bounding box center [693, 395] width 836 height 14
click at [737, 396] on span "At the completion of fiscal year [DATE], General Fund operating expenditures to…" at bounding box center [682, 395] width 813 height 14
click at [786, 396] on span "At the completion of fiscal year [DATE], General Fund operating expenditures to…" at bounding box center [689, 395] width 828 height 14
drag, startPoint x: 940, startPoint y: 391, endPoint x: 961, endPoint y: 397, distance: 21.8
click at [961, 397] on span "At the completion of fiscal year [DATE], General Fund operating expenditures to…" at bounding box center [689, 395] width 828 height 14
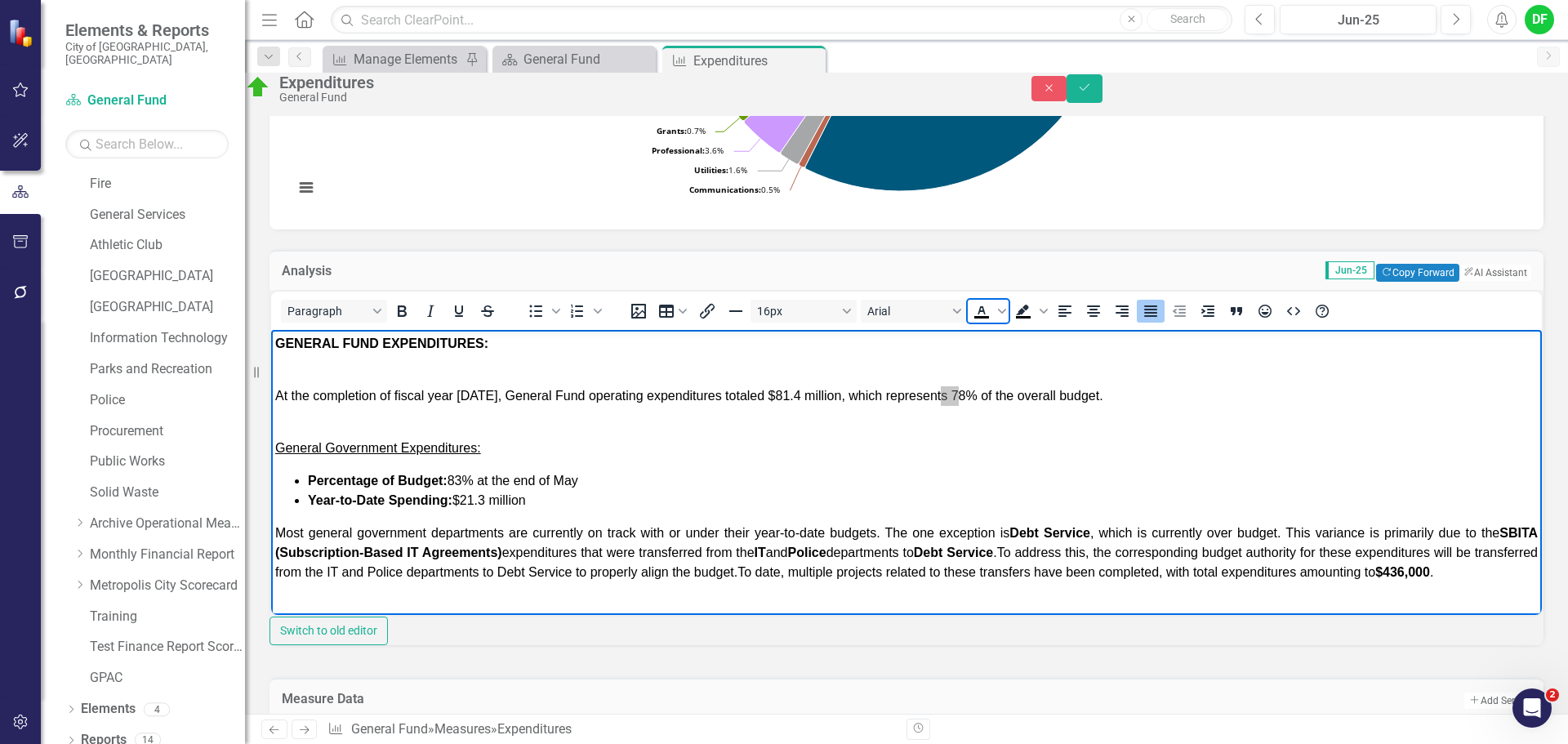
click at [995, 323] on span "Text color Black" at bounding box center [981, 311] width 28 height 23
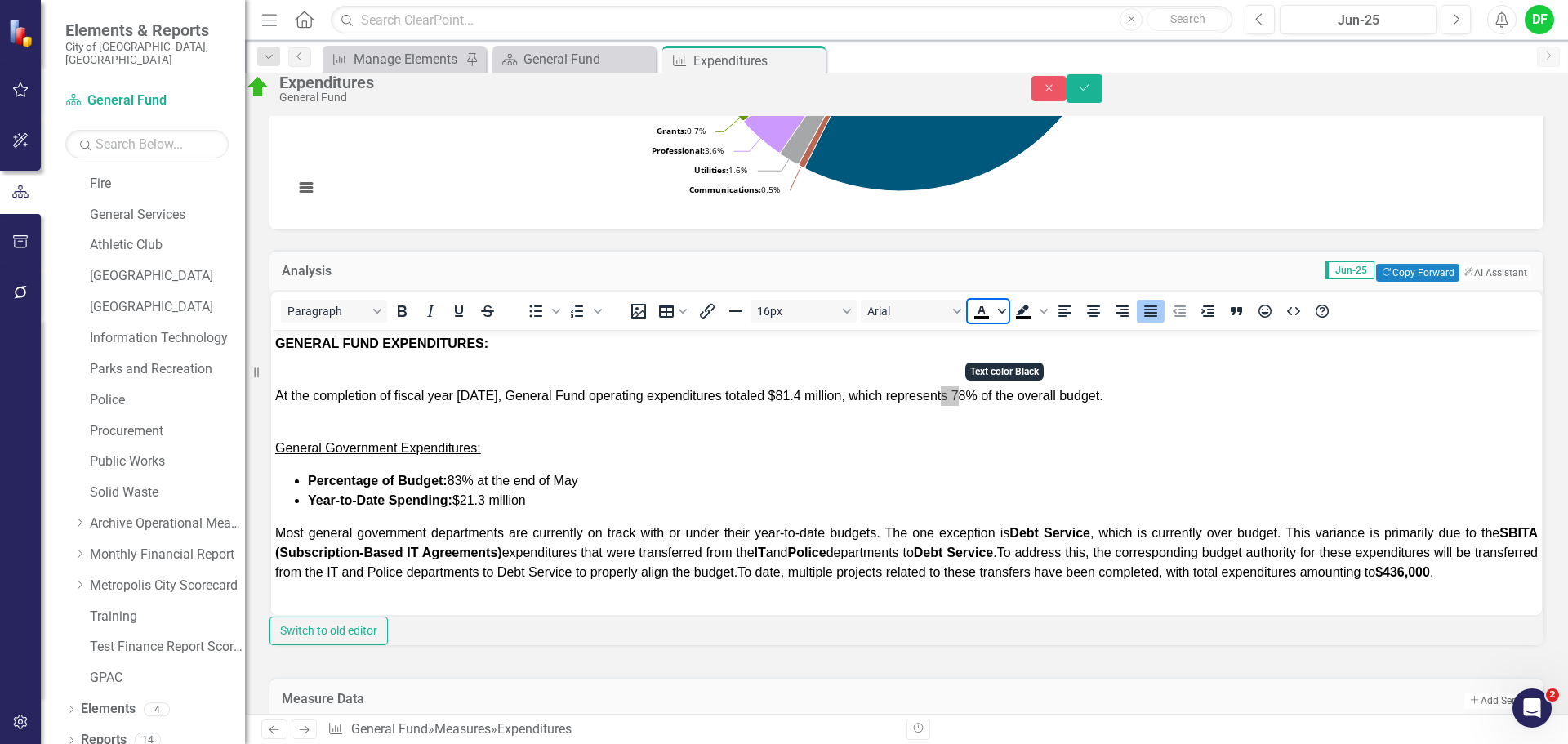
click at [1006, 315] on icon "Text color Black" at bounding box center [1002, 311] width 8 height 8
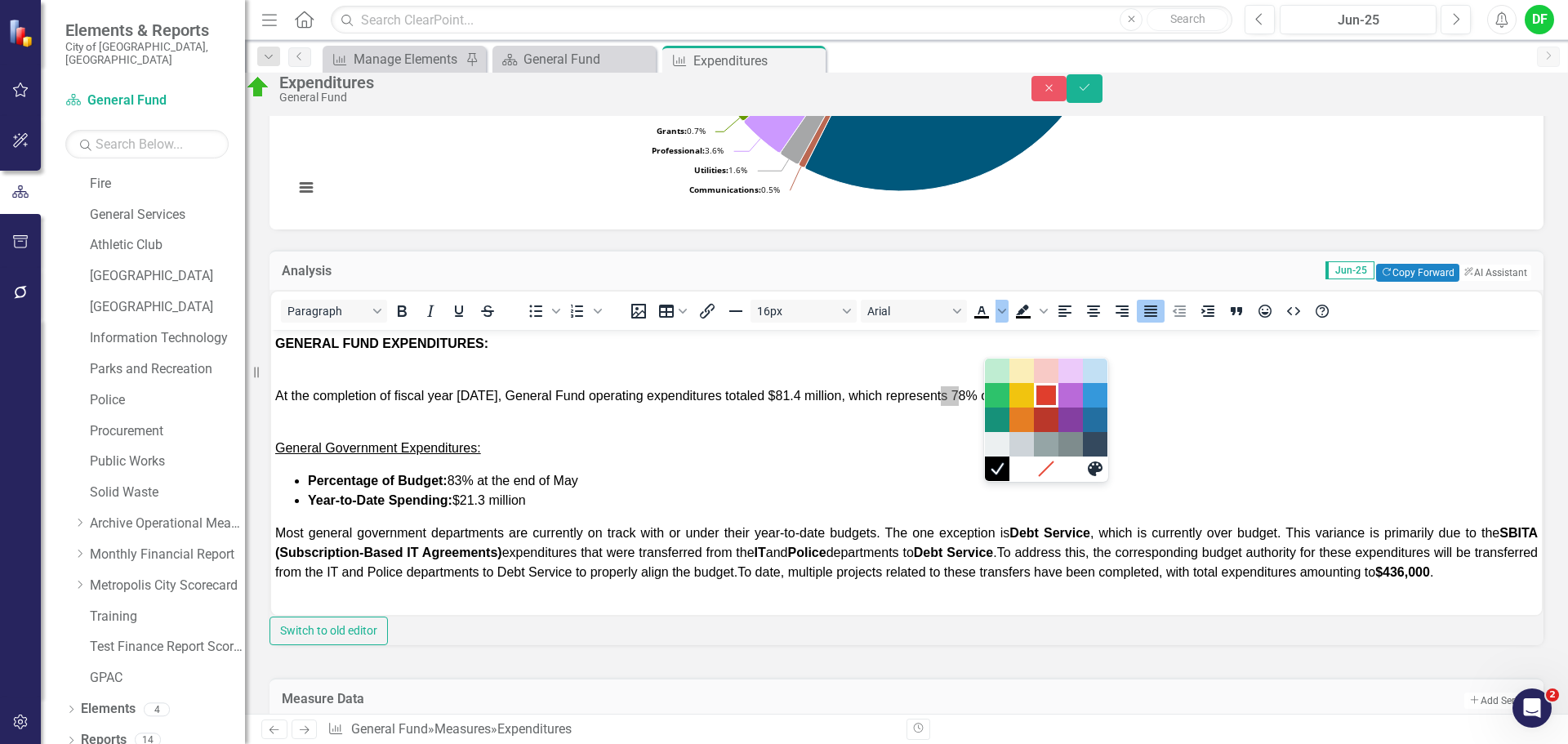
click at [1049, 397] on div "Red" at bounding box center [1045, 395] width 19 height 19
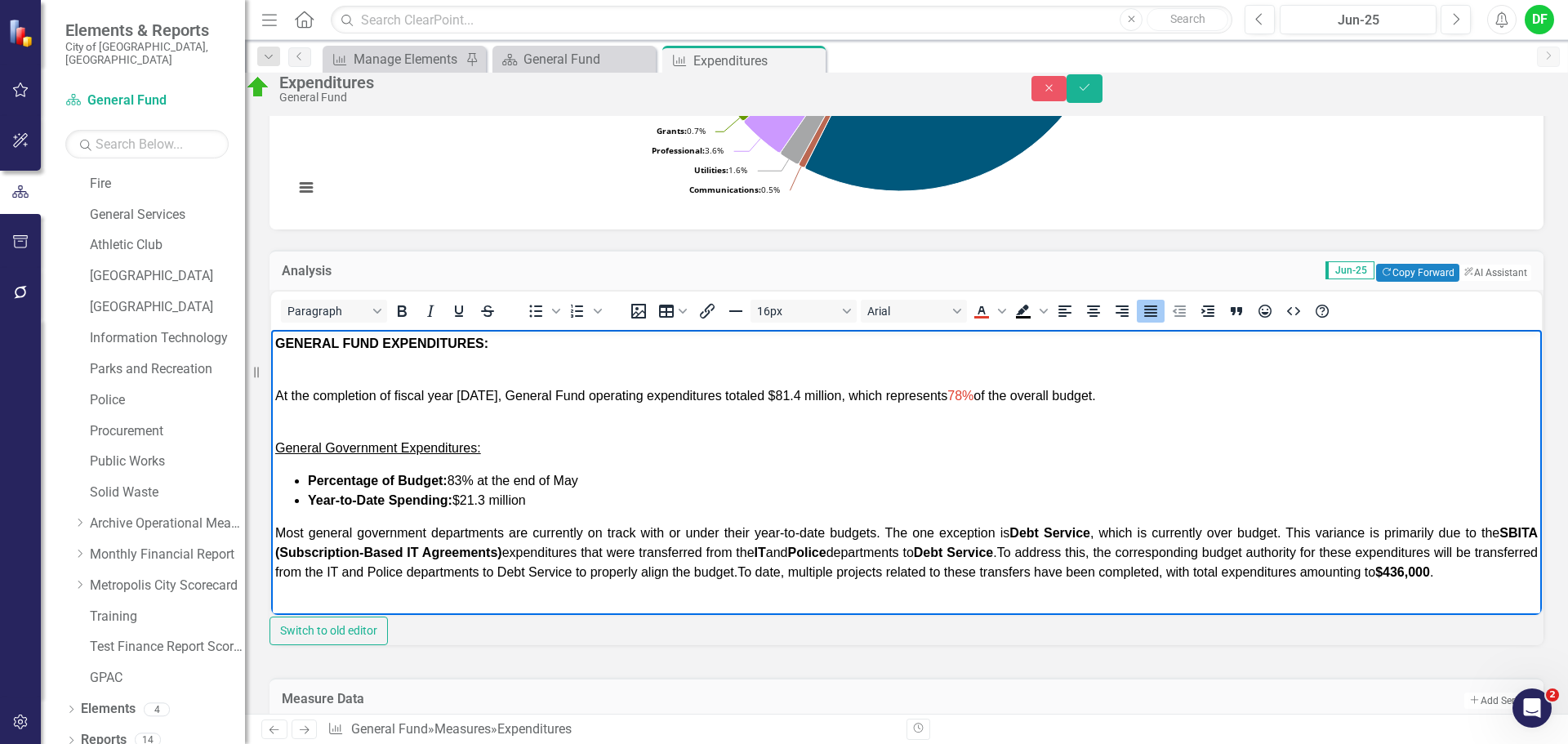
click at [1094, 406] on p "Rich Text Area. Press ALT-0 for help." at bounding box center [906, 414] width 1262 height 19
drag, startPoint x: 940, startPoint y: 395, endPoint x: 962, endPoint y: 396, distance: 22.0
click at [962, 396] on span "78%" at bounding box center [960, 395] width 26 height 14
click at [407, 317] on icon "Bold" at bounding box center [402, 311] width 9 height 11
click at [1226, 421] on p "Rich Text Area. Press ALT-0 for help." at bounding box center [906, 414] width 1262 height 19
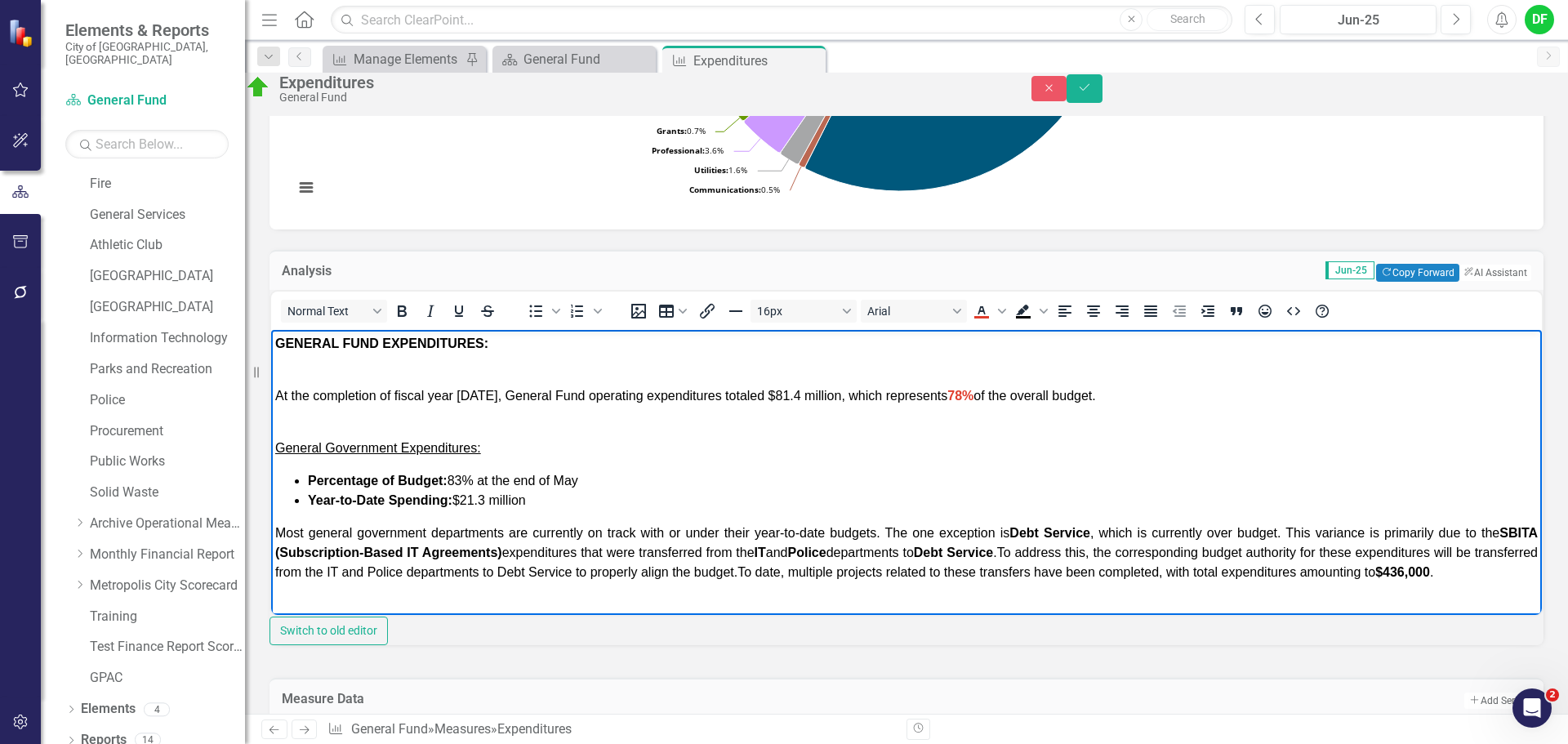
click at [1042, 394] on span "At the completion of fiscal year [DATE], General Fund operating expenditures to…" at bounding box center [685, 395] width 821 height 14
drag, startPoint x: 1532, startPoint y: 97, endPoint x: 1018, endPoint y: 203, distance: 524.8
click at [1102, 97] on button "Save" at bounding box center [1084, 89] width 36 height 29
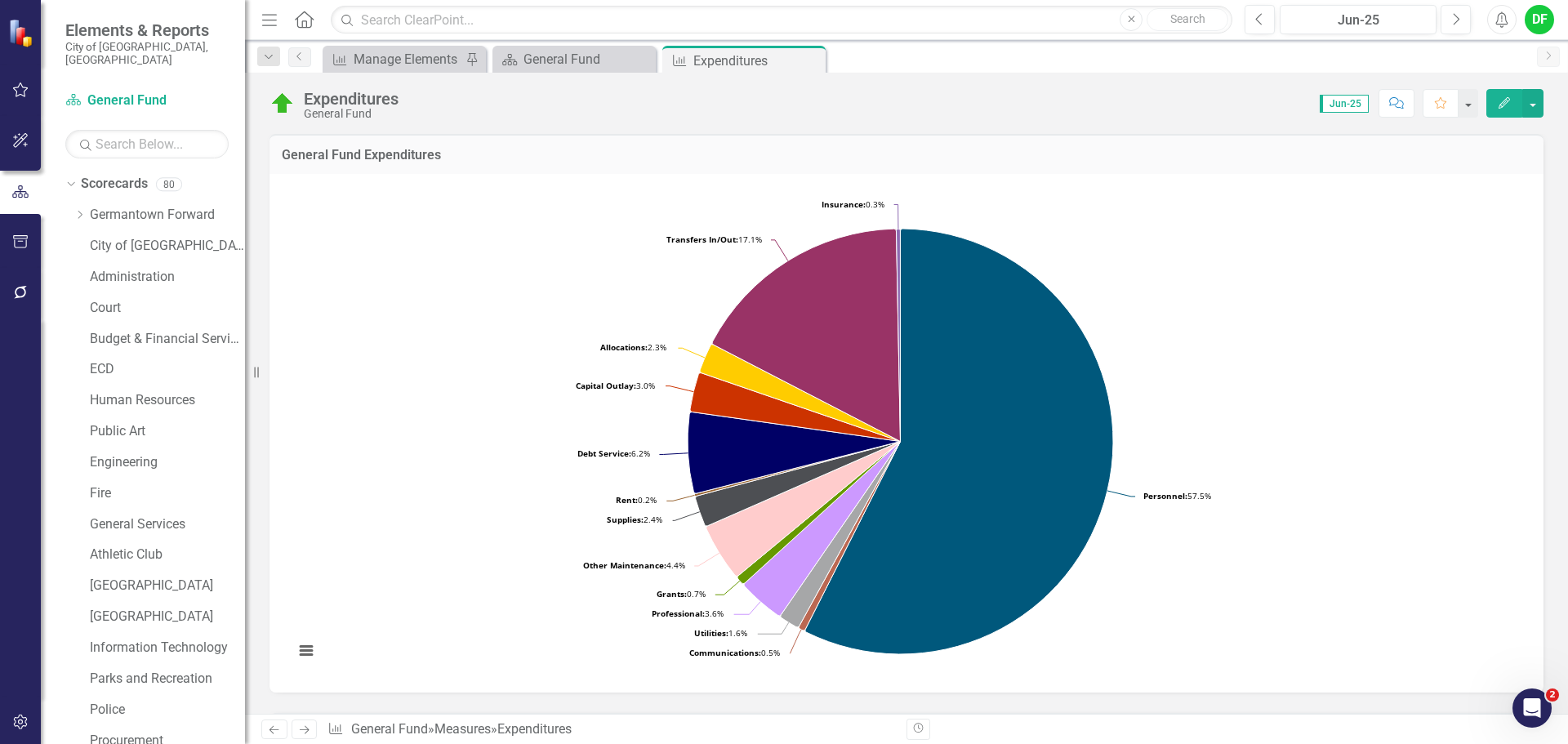
scroll to position [309, 0]
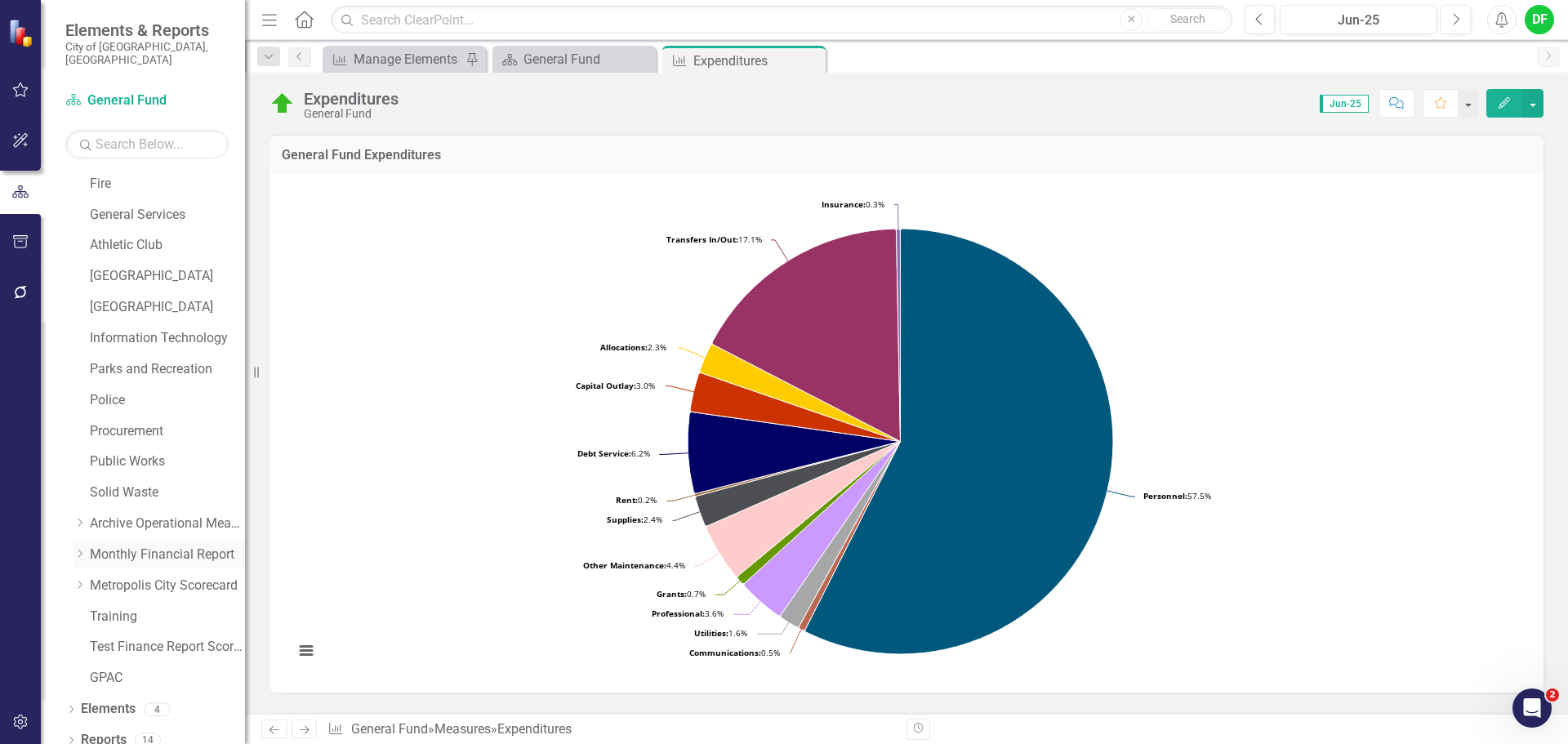
drag, startPoint x: 80, startPoint y: 535, endPoint x: 130, endPoint y: 530, distance: 50.2
click at [80, 549] on icon "Dropdown" at bounding box center [80, 554] width 12 height 10
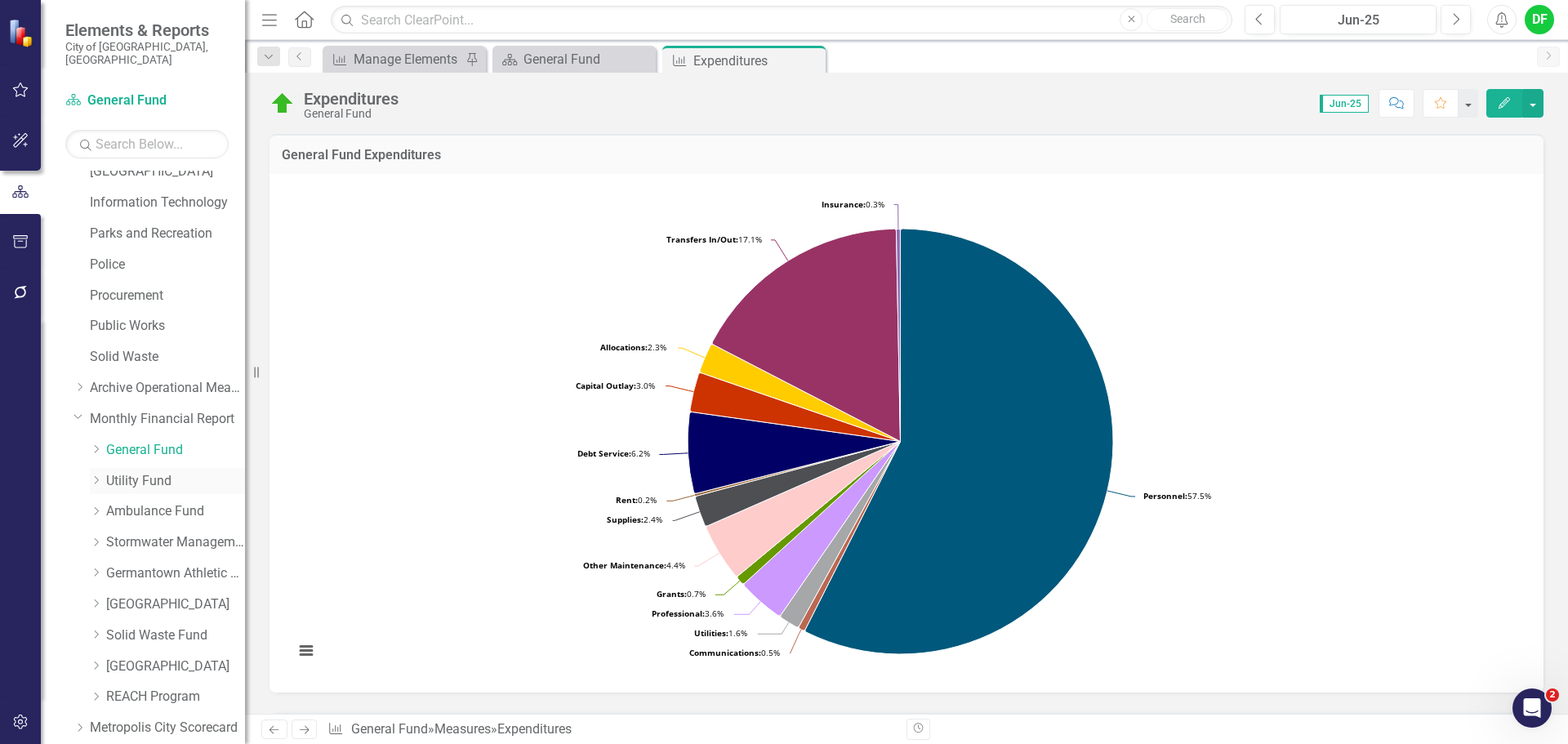
scroll to position [473, 0]
click at [99, 417] on icon "Dropdown" at bounding box center [96, 422] width 12 height 10
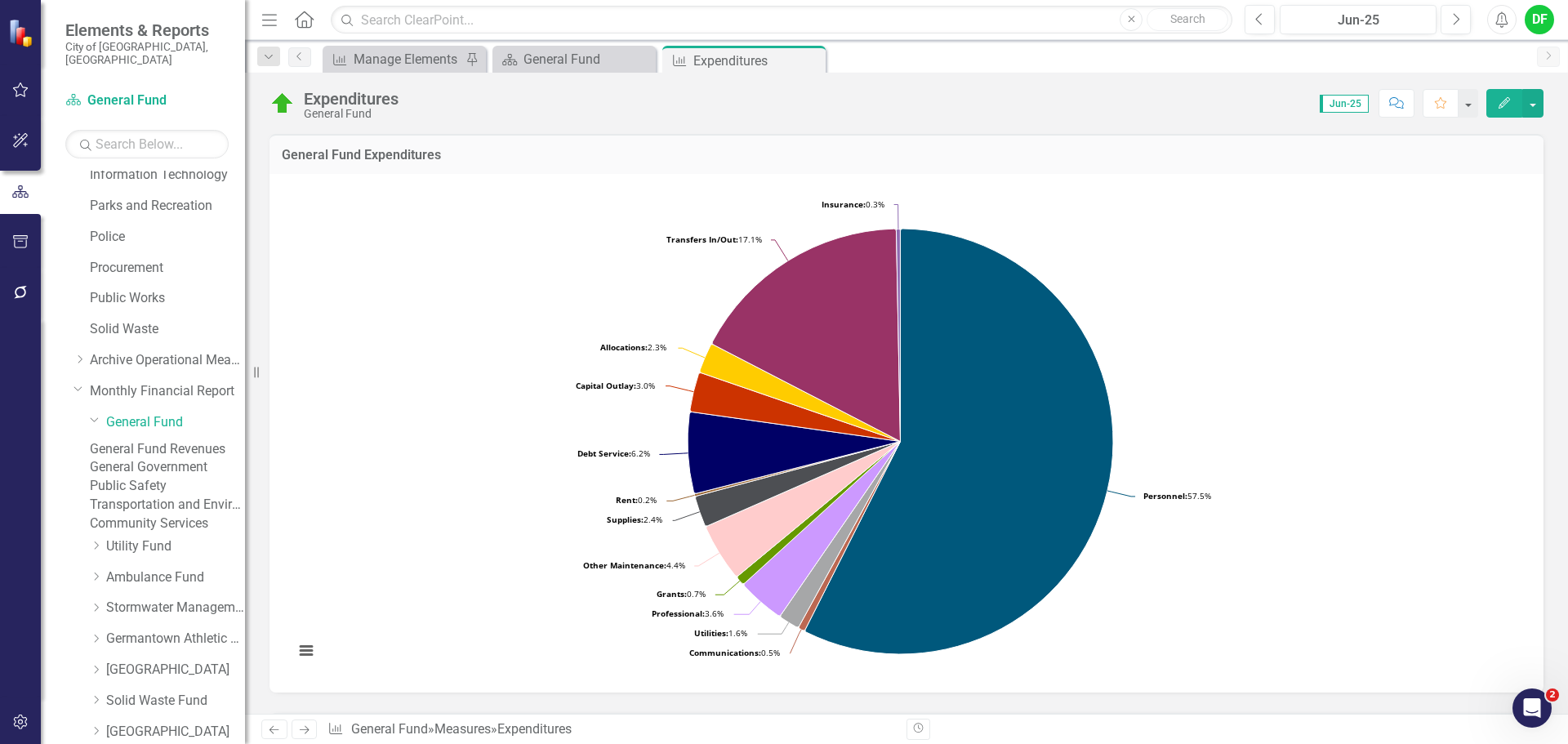
click at [157, 473] on link "General Government" at bounding box center [167, 468] width 155 height 19
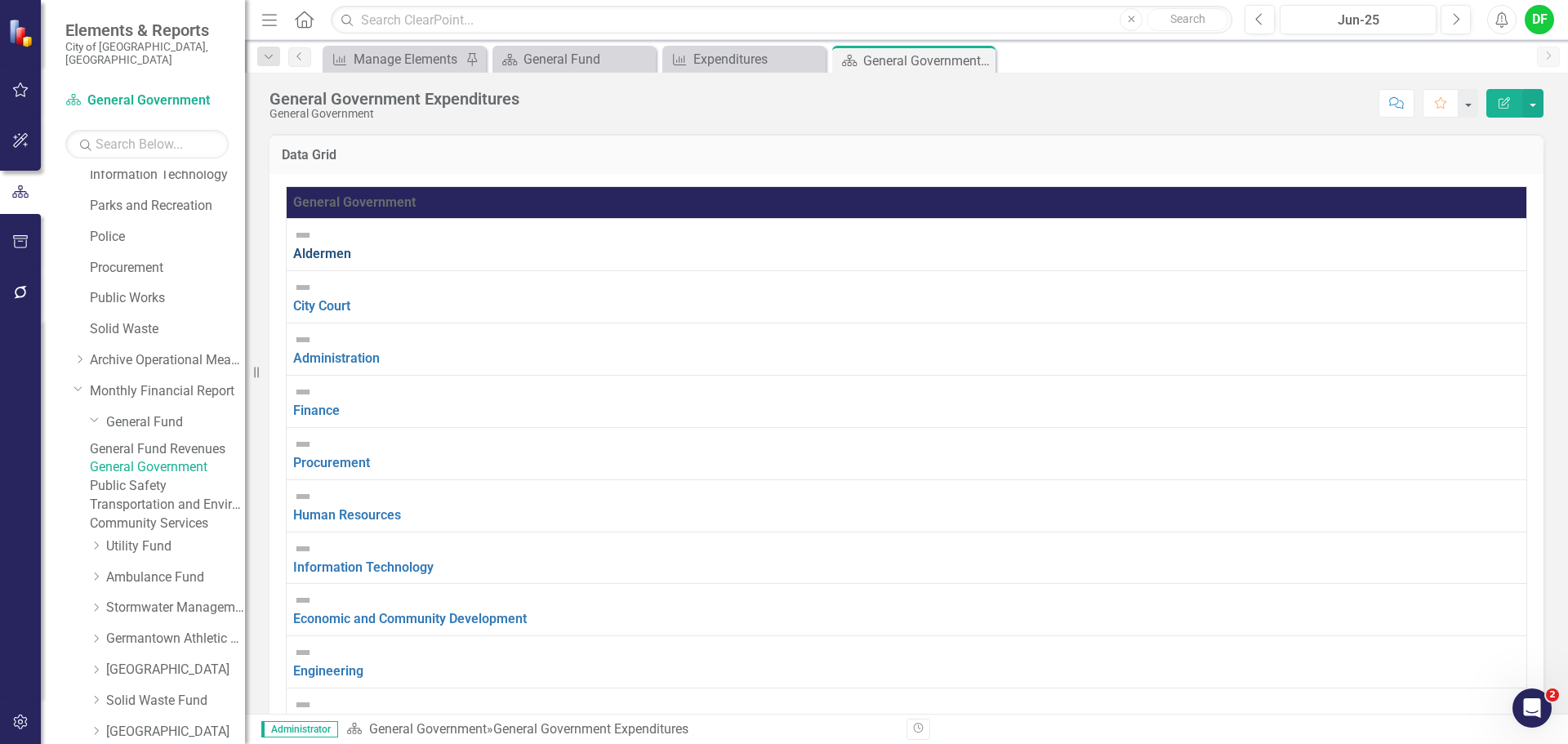
click at [352, 246] on link "Aldermen" at bounding box center [322, 253] width 58 height 15
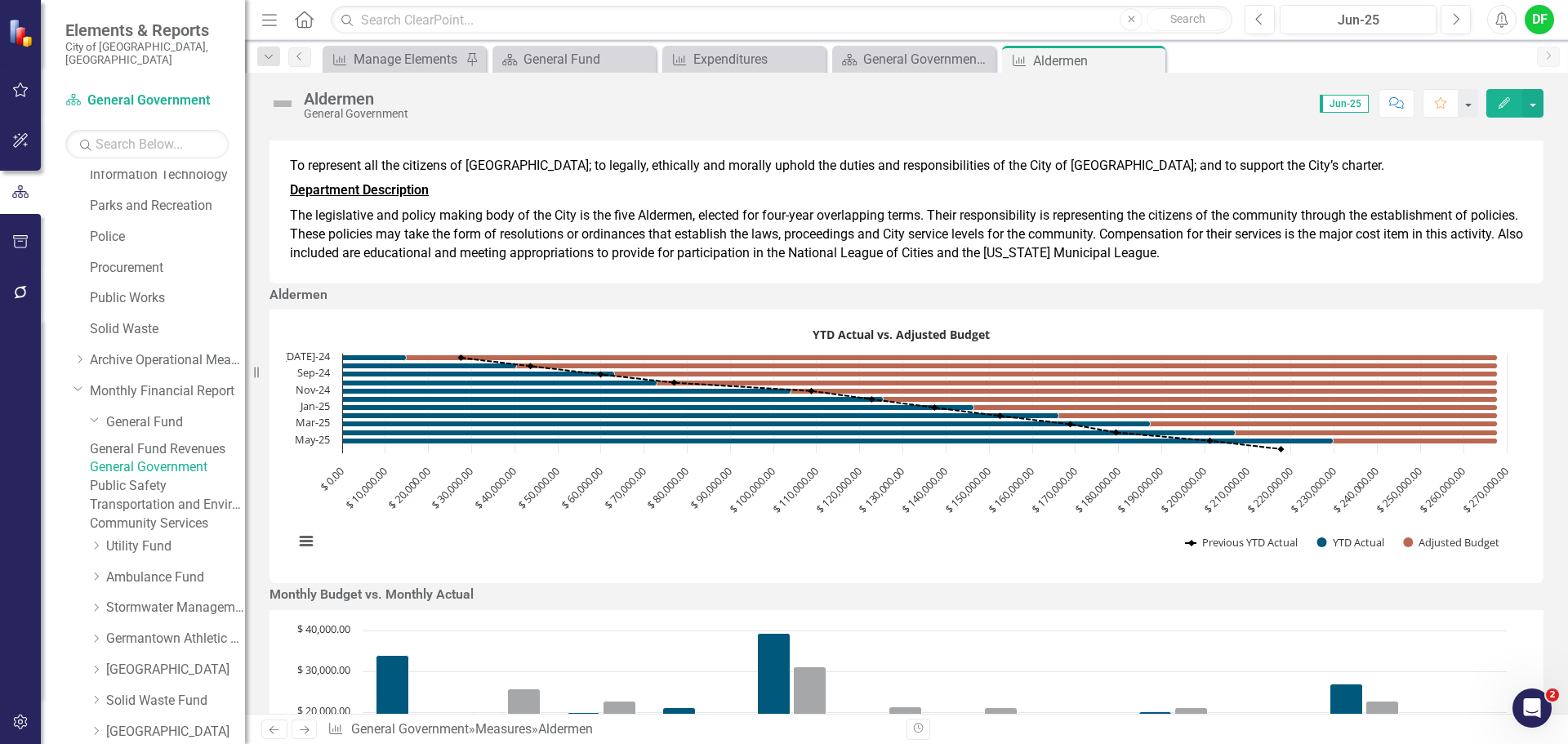
click at [1133, 398] on rect "Interactive chart" at bounding box center [900, 444] width 1229 height 245
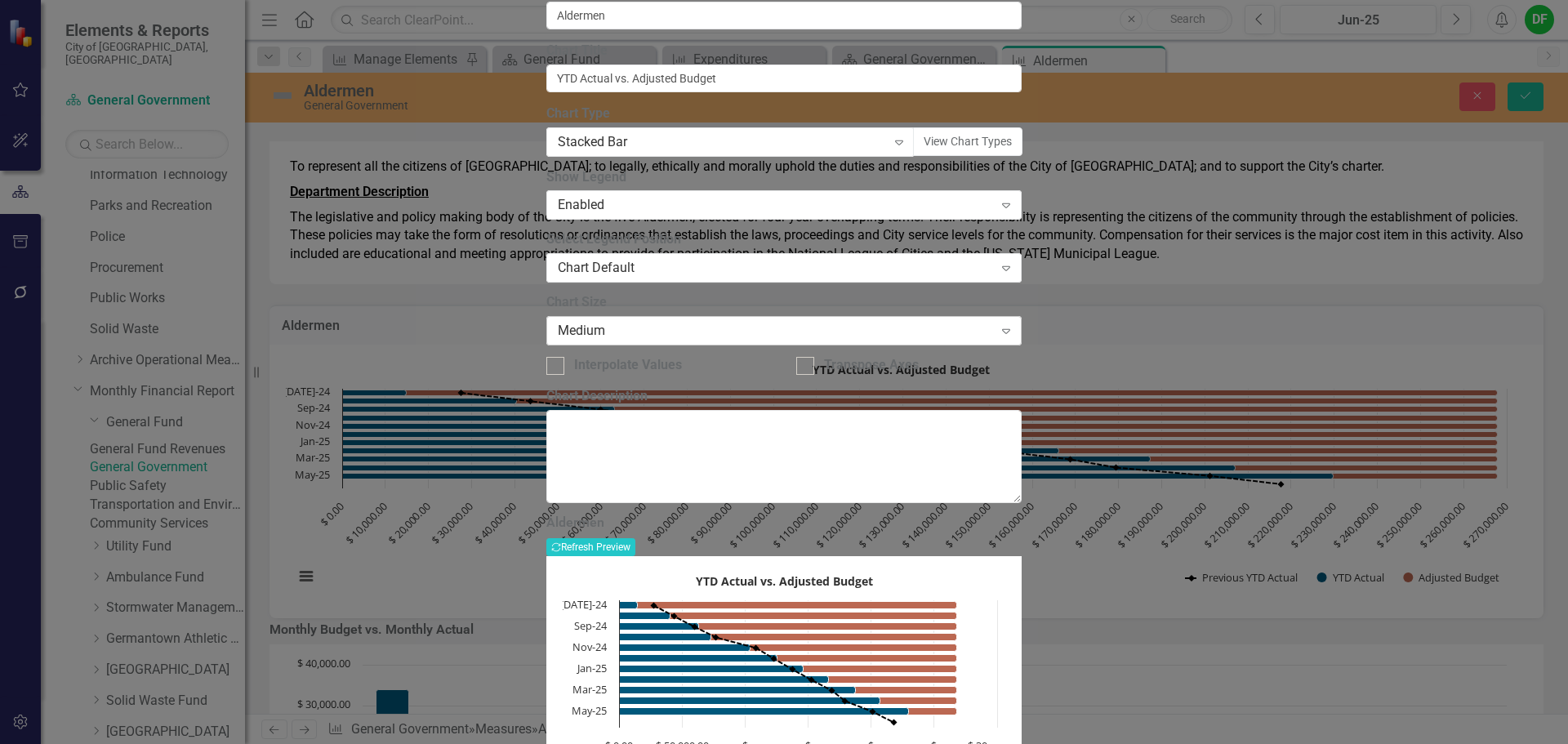
click at [678, 341] on div "Medium" at bounding box center [775, 331] width 435 height 19
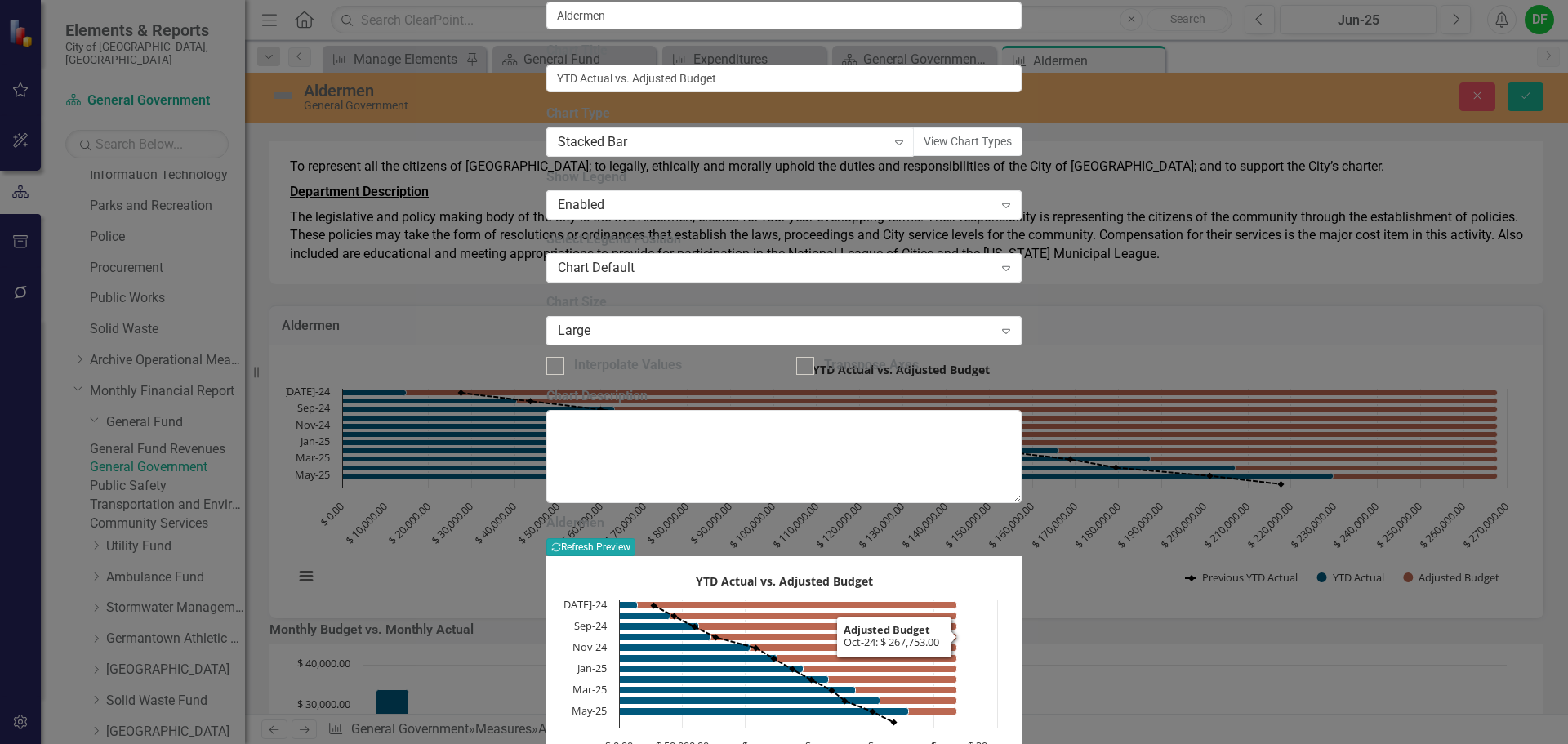
click at [635, 538] on button "Recalculate Refresh Preview" at bounding box center [590, 547] width 89 height 18
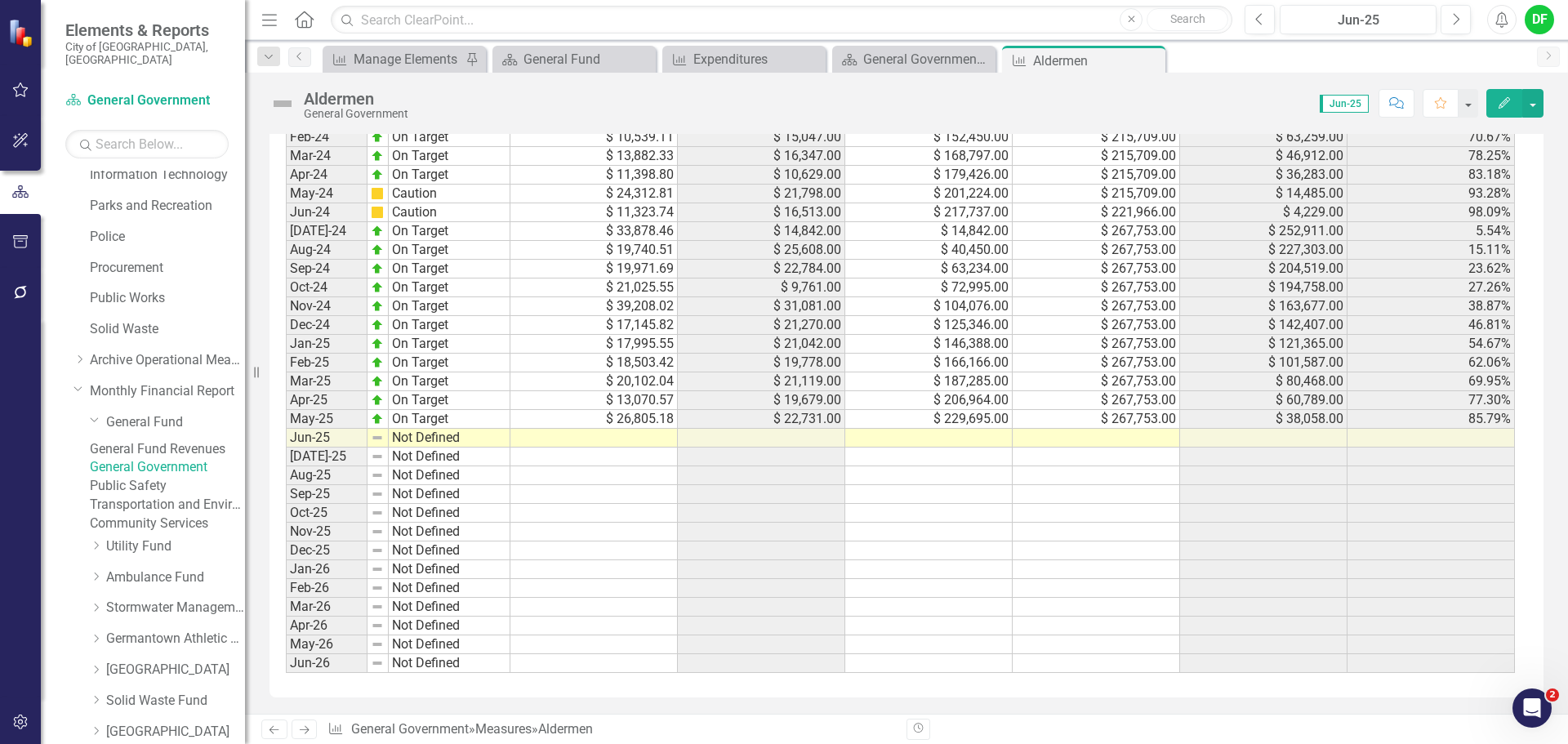
scroll to position [1613, 0]
click at [1105, 443] on td at bounding box center [1096, 438] width 168 height 19
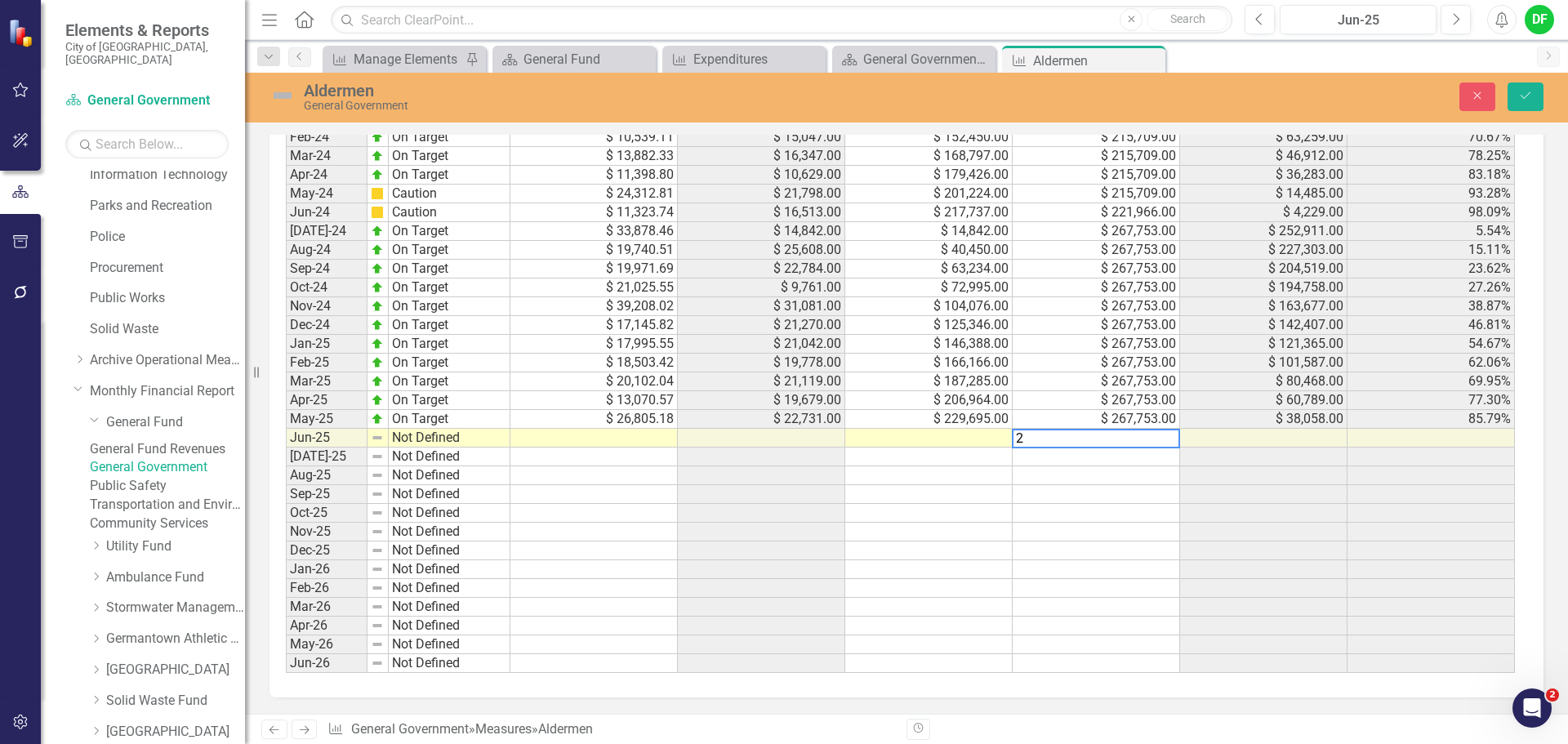
scroll to position [1621, 0]
type textarea "267753"
type textarea "232208"
click at [1530, 102] on button "Save" at bounding box center [1525, 97] width 36 height 29
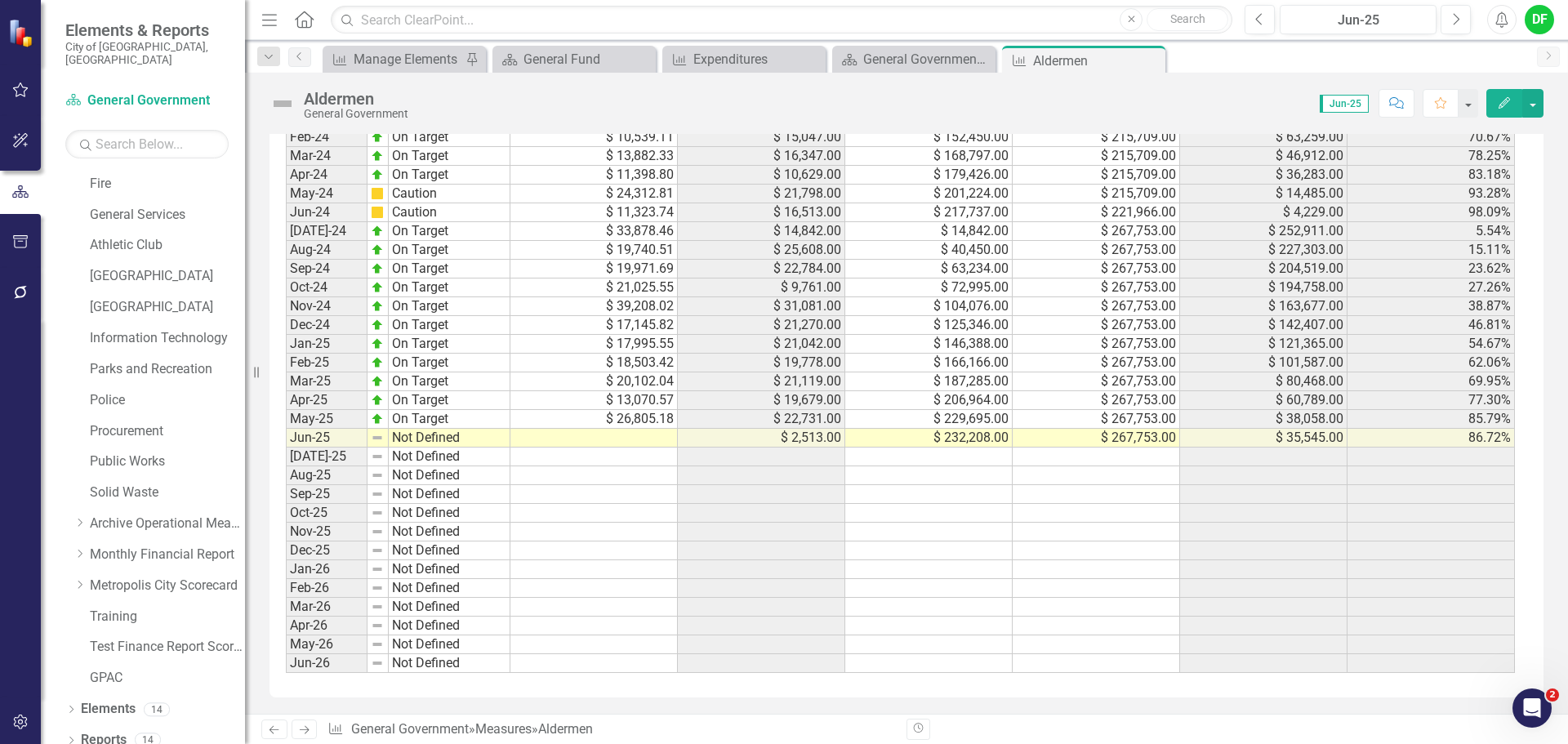
scroll to position [1613, 0]
click at [918, 63] on div "General Government Expenditures" at bounding box center [917, 59] width 108 height 20
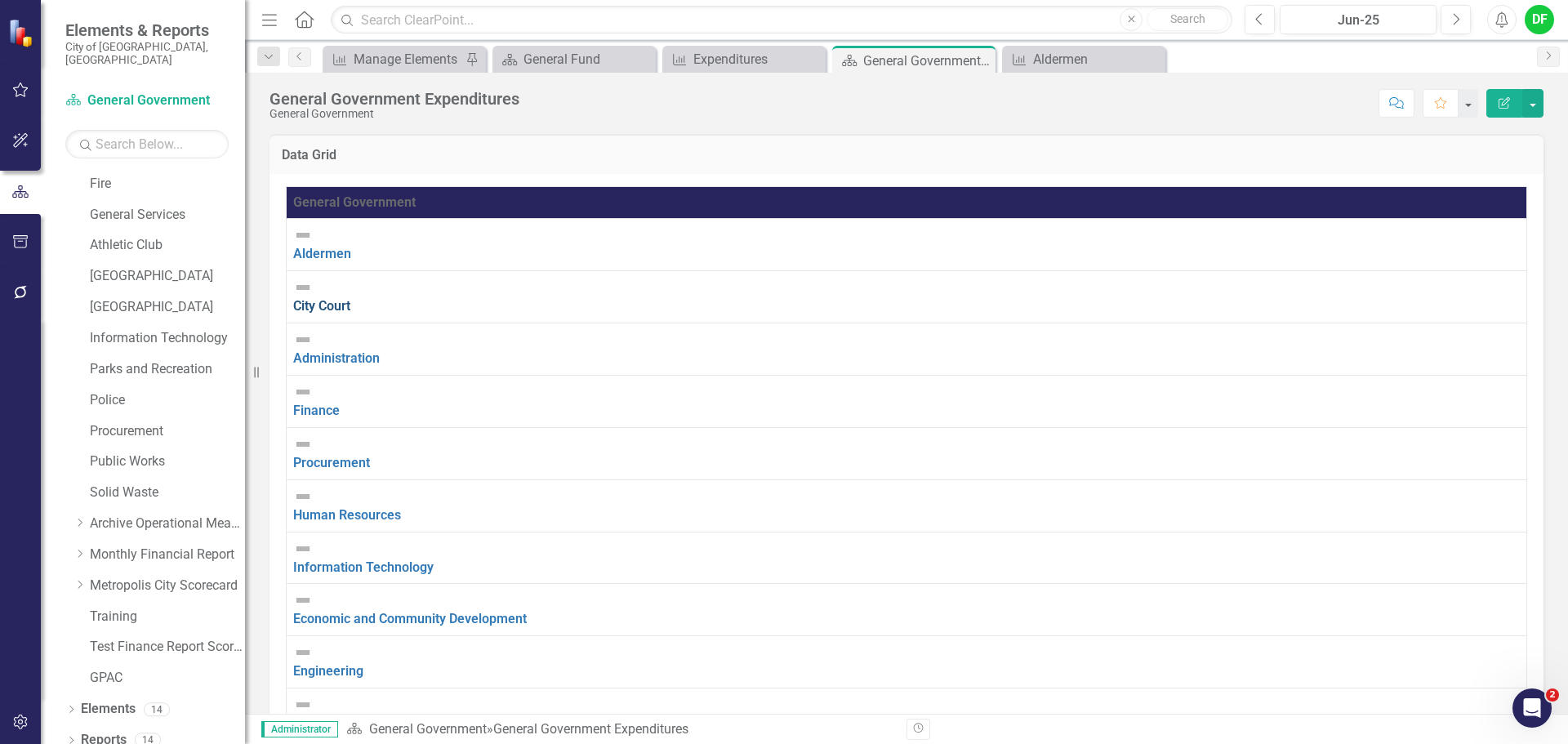
click at [337, 298] on link "City Court" at bounding box center [321, 306] width 57 height 15
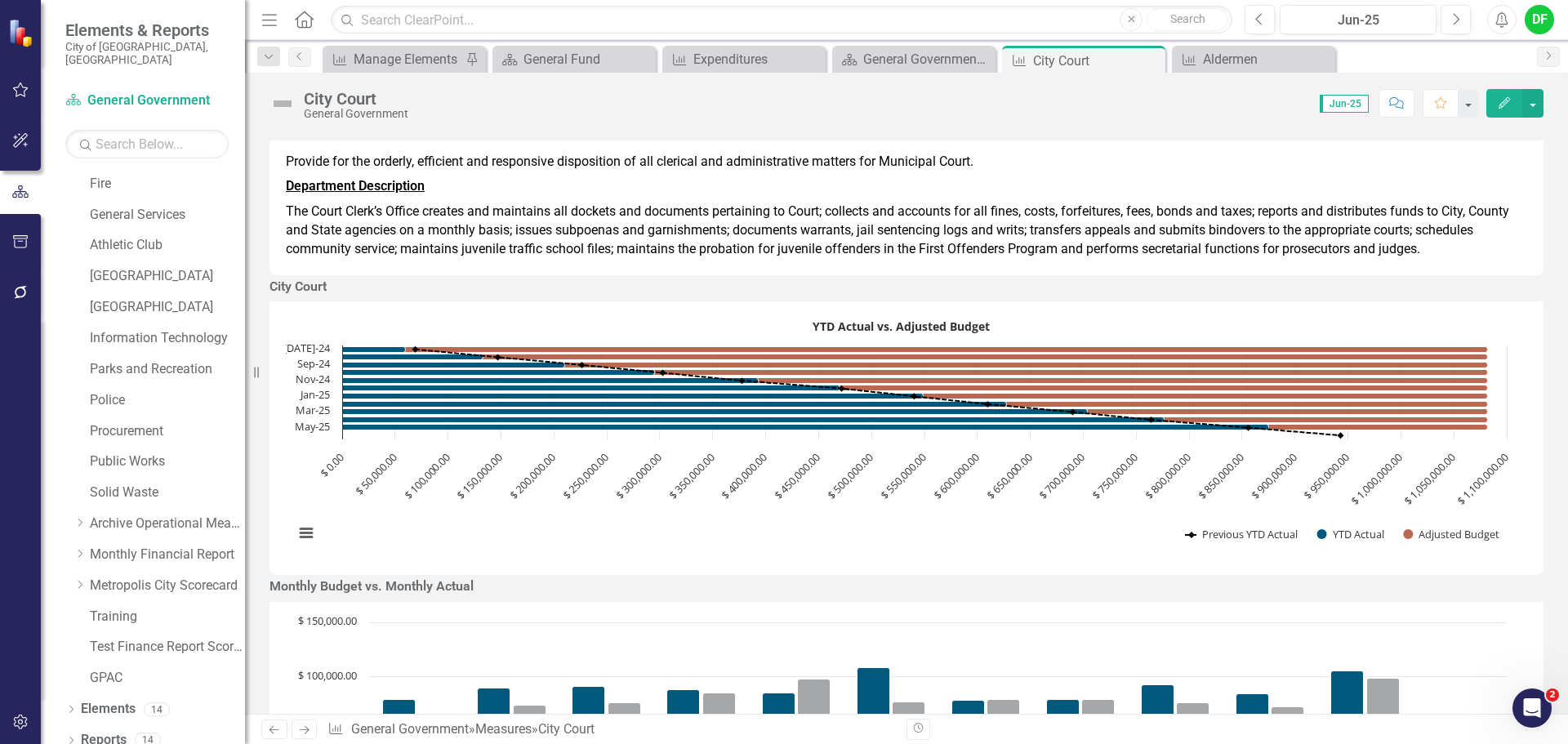
click at [1264, 358] on div "YTD Actual vs. Adjusted Budget Combination chart with 3 data series. The chart …" at bounding box center [906, 438] width 1274 height 274
click at [1264, 359] on div "YTD Actual vs. Adjusted Budget Combination chart with 3 data series. The chart …" at bounding box center [906, 438] width 1274 height 274
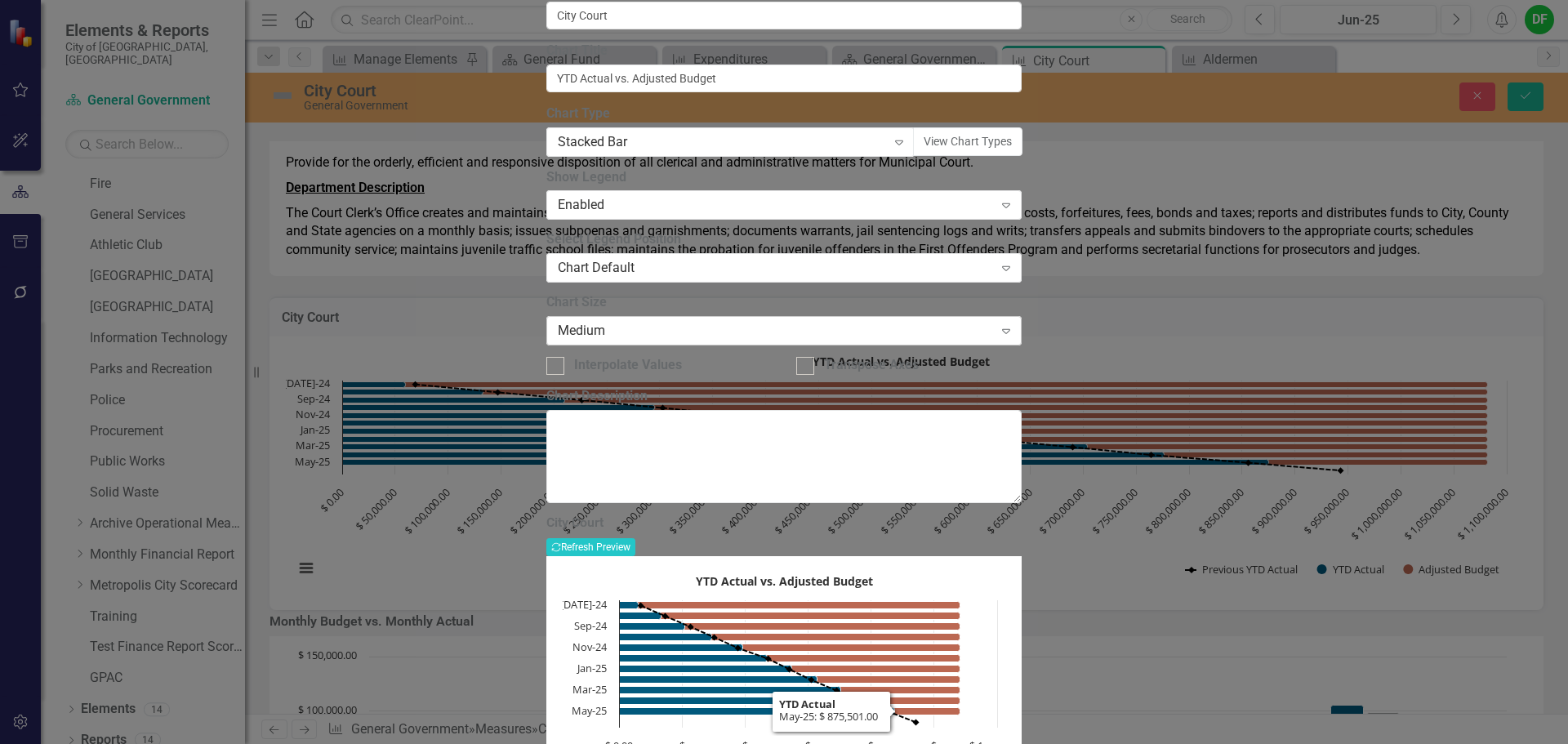
click at [703, 346] on div "Medium Expand" at bounding box center [784, 330] width 475 height 30
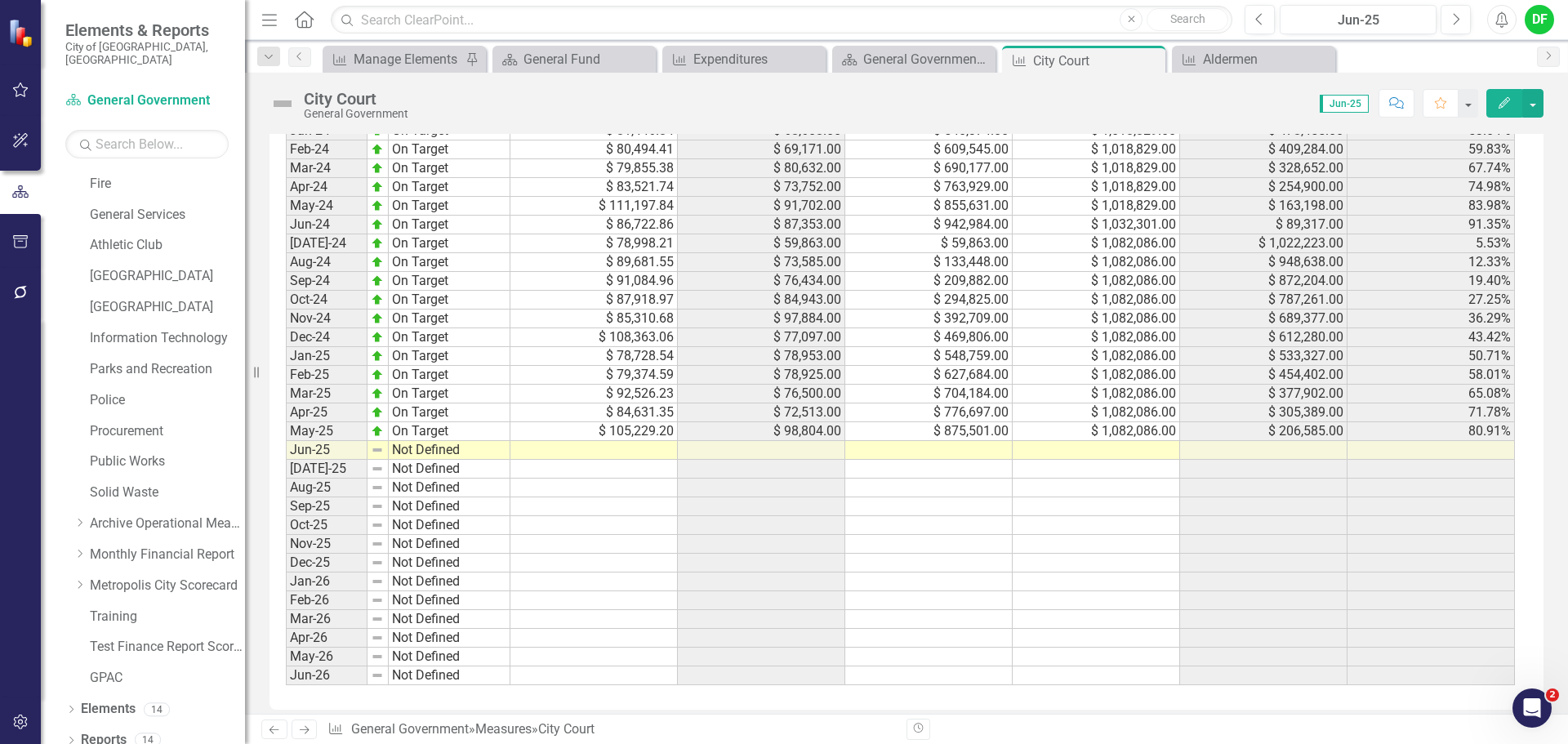
scroll to position [1552, 0]
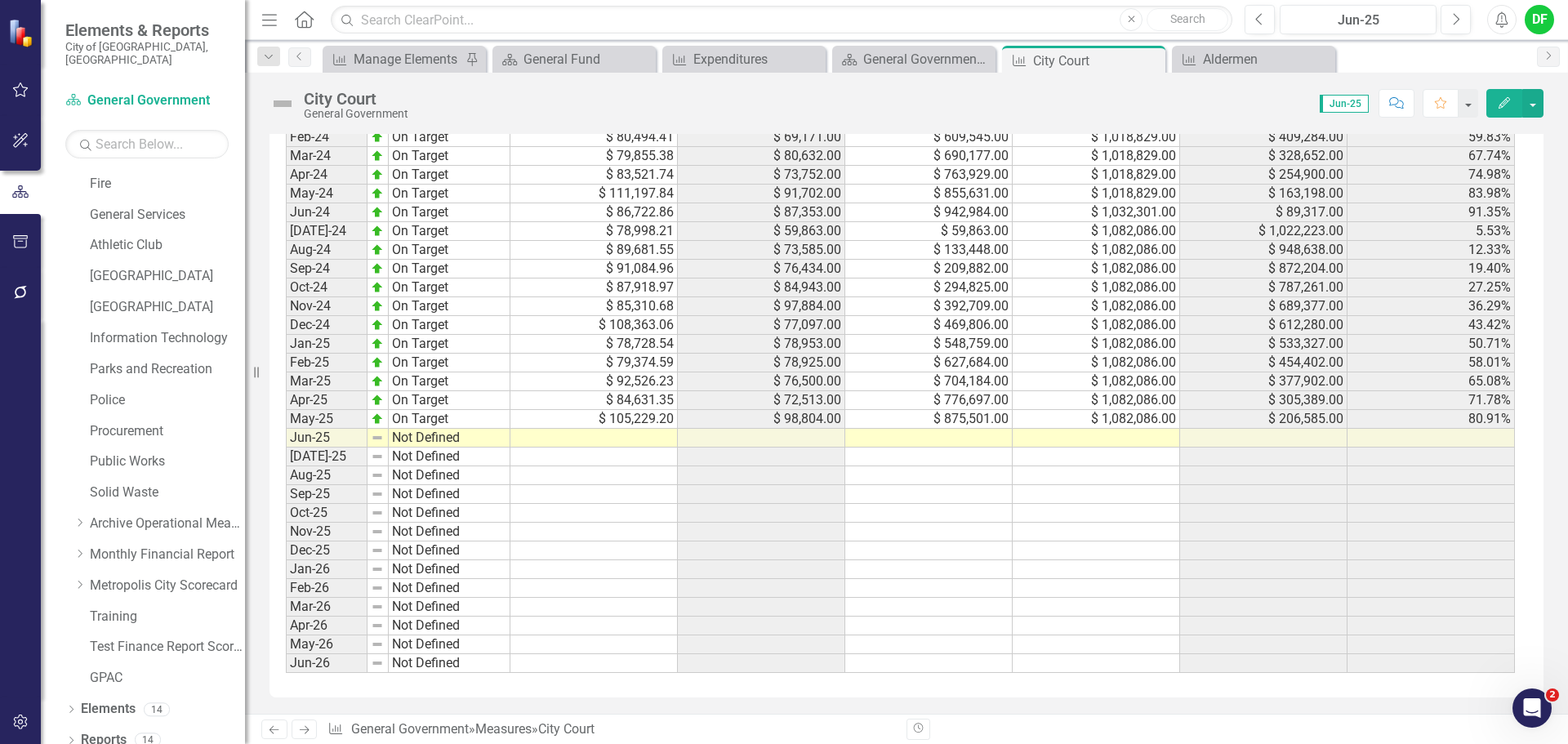
click at [1121, 447] on td at bounding box center [1096, 438] width 168 height 19
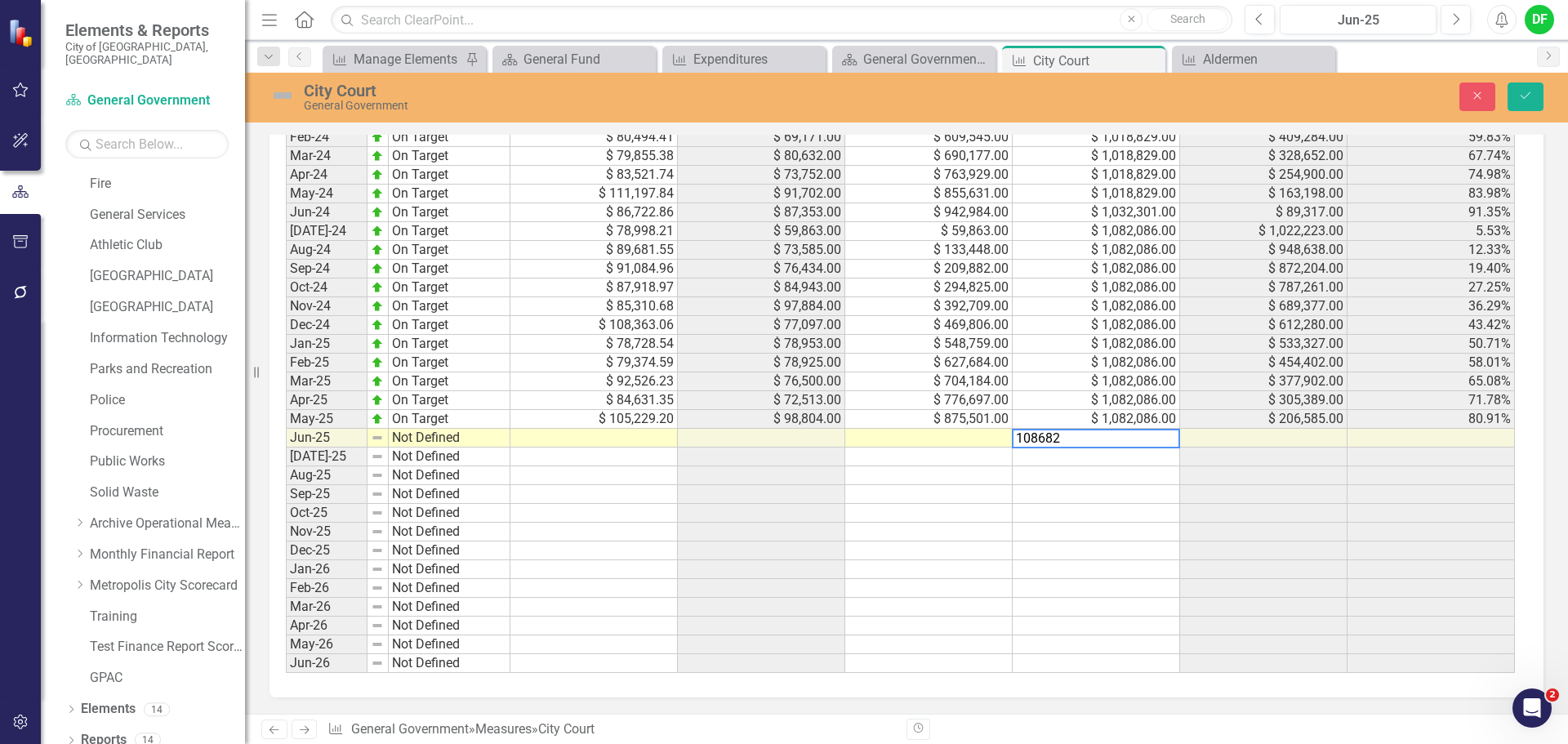
type textarea "1086825"
type textarea "987180"
click at [1526, 99] on icon "Save" at bounding box center [1525, 95] width 14 height 11
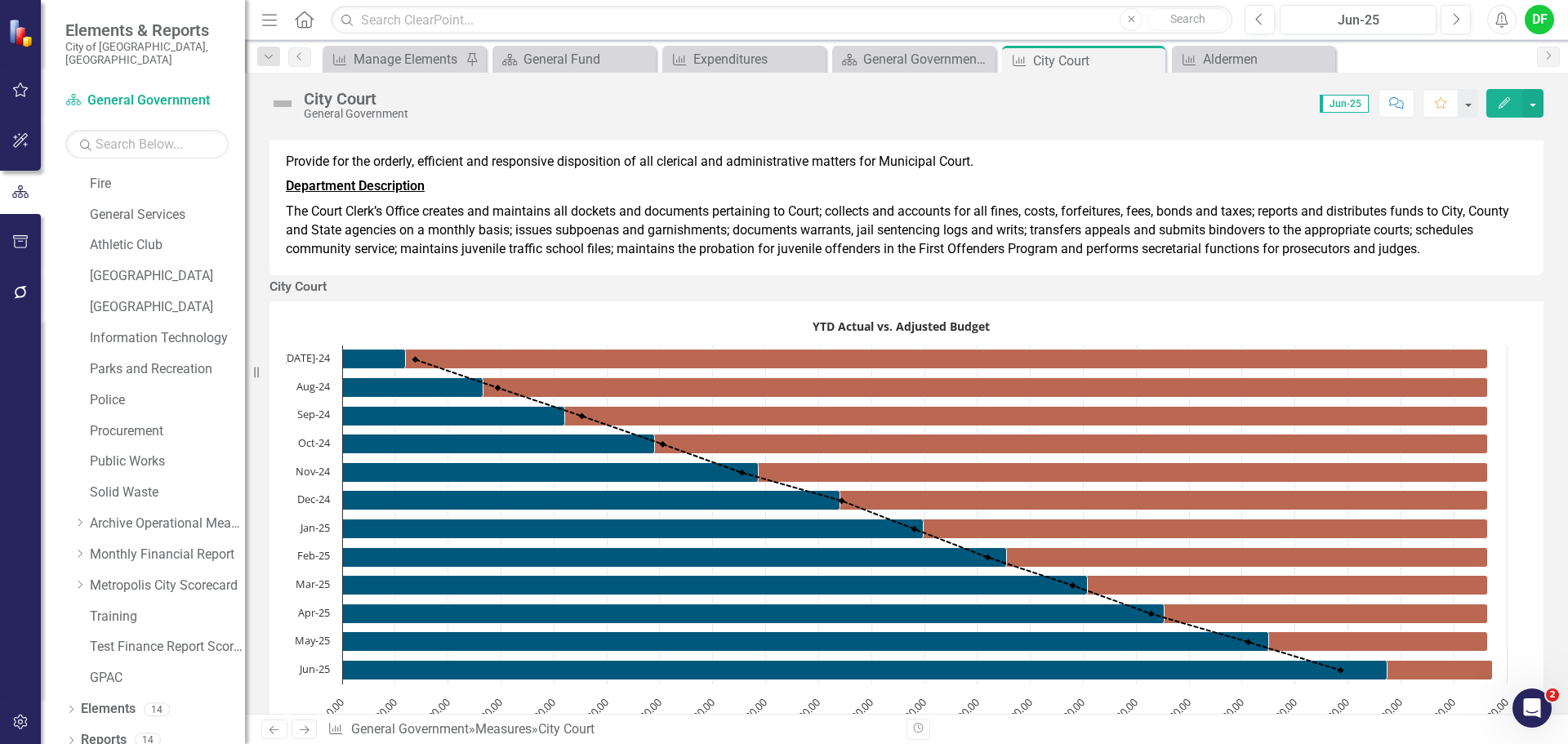
scroll to position [245, 0]
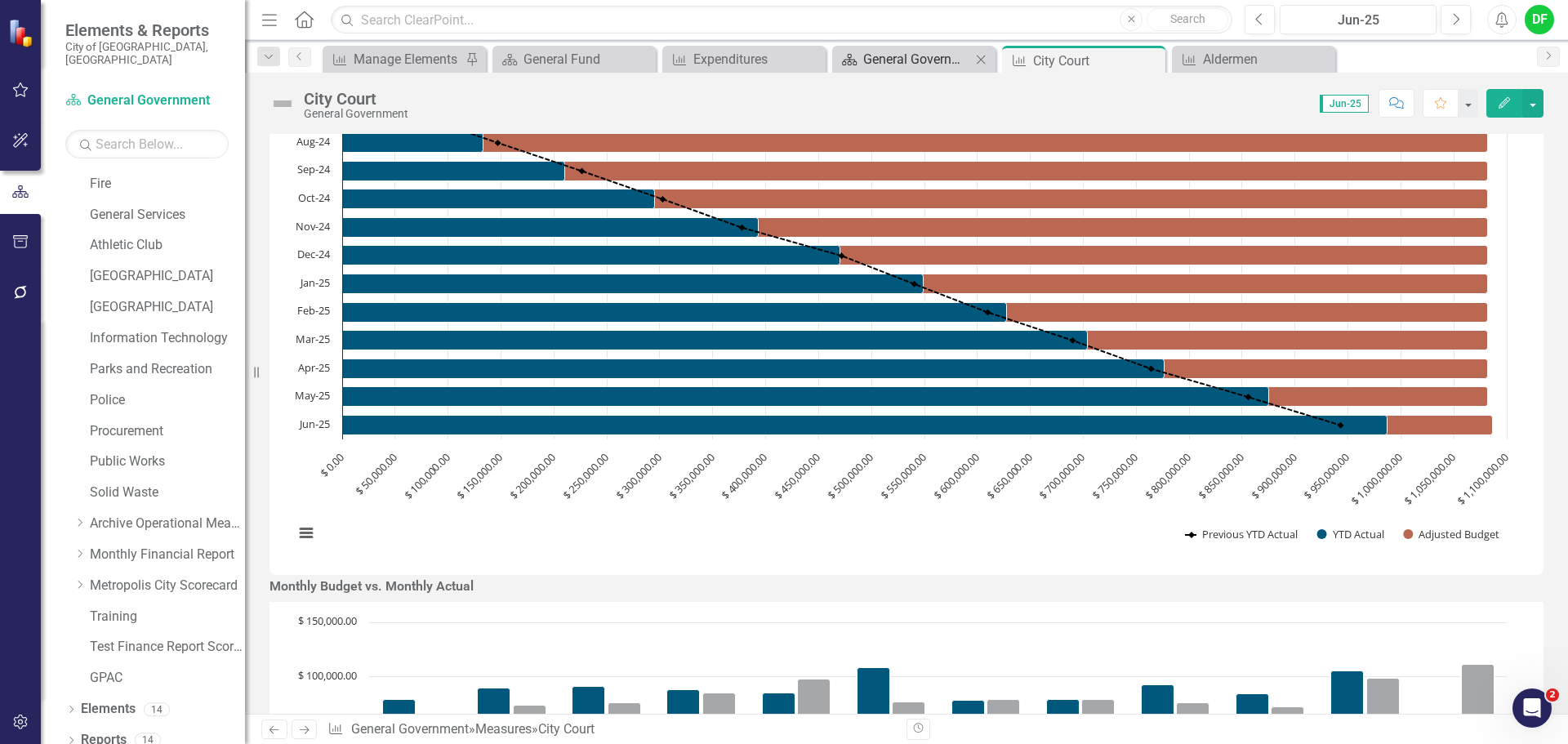
click at [955, 59] on div "General Government Expenditures" at bounding box center [917, 59] width 108 height 20
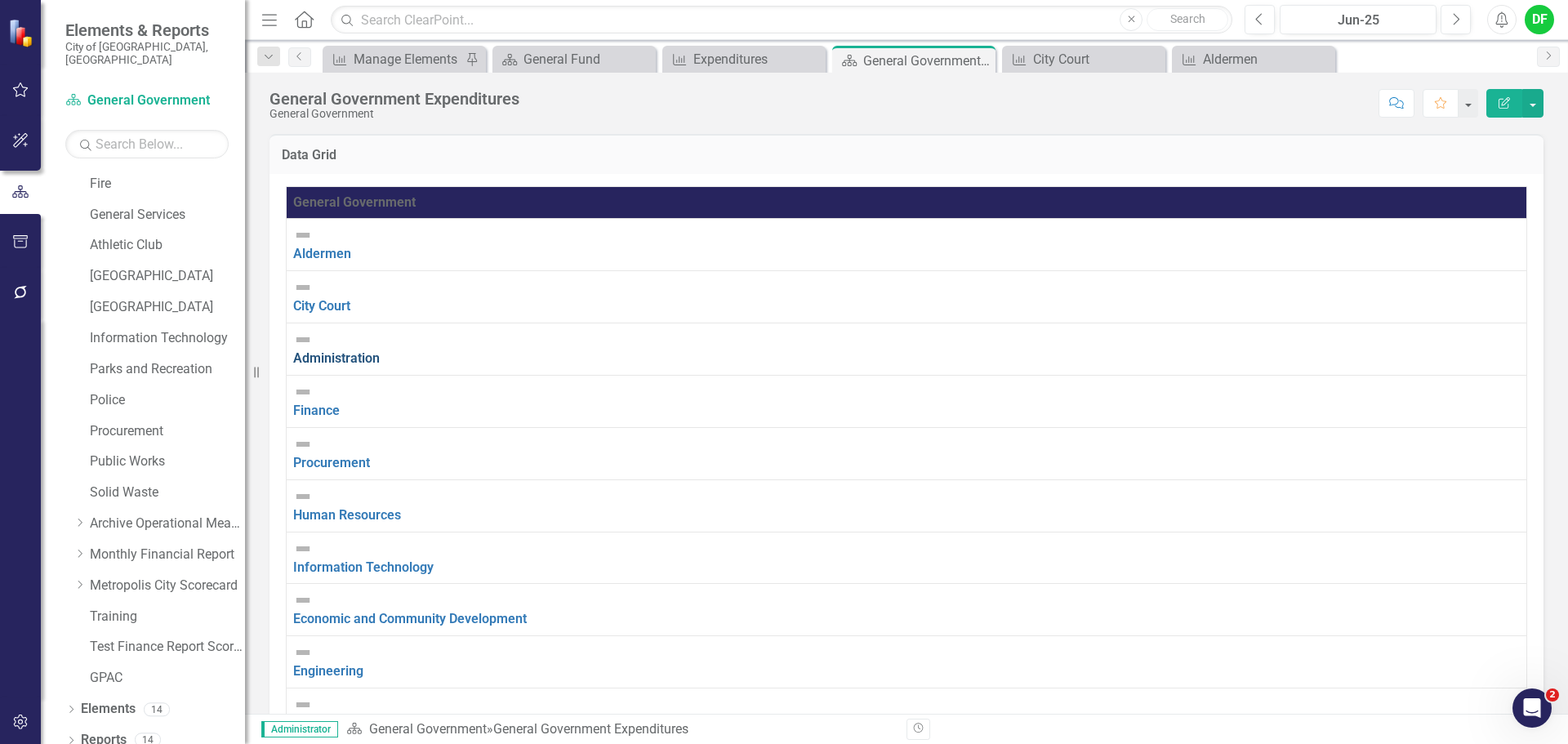
click at [365, 351] on link "Administration" at bounding box center [336, 358] width 86 height 15
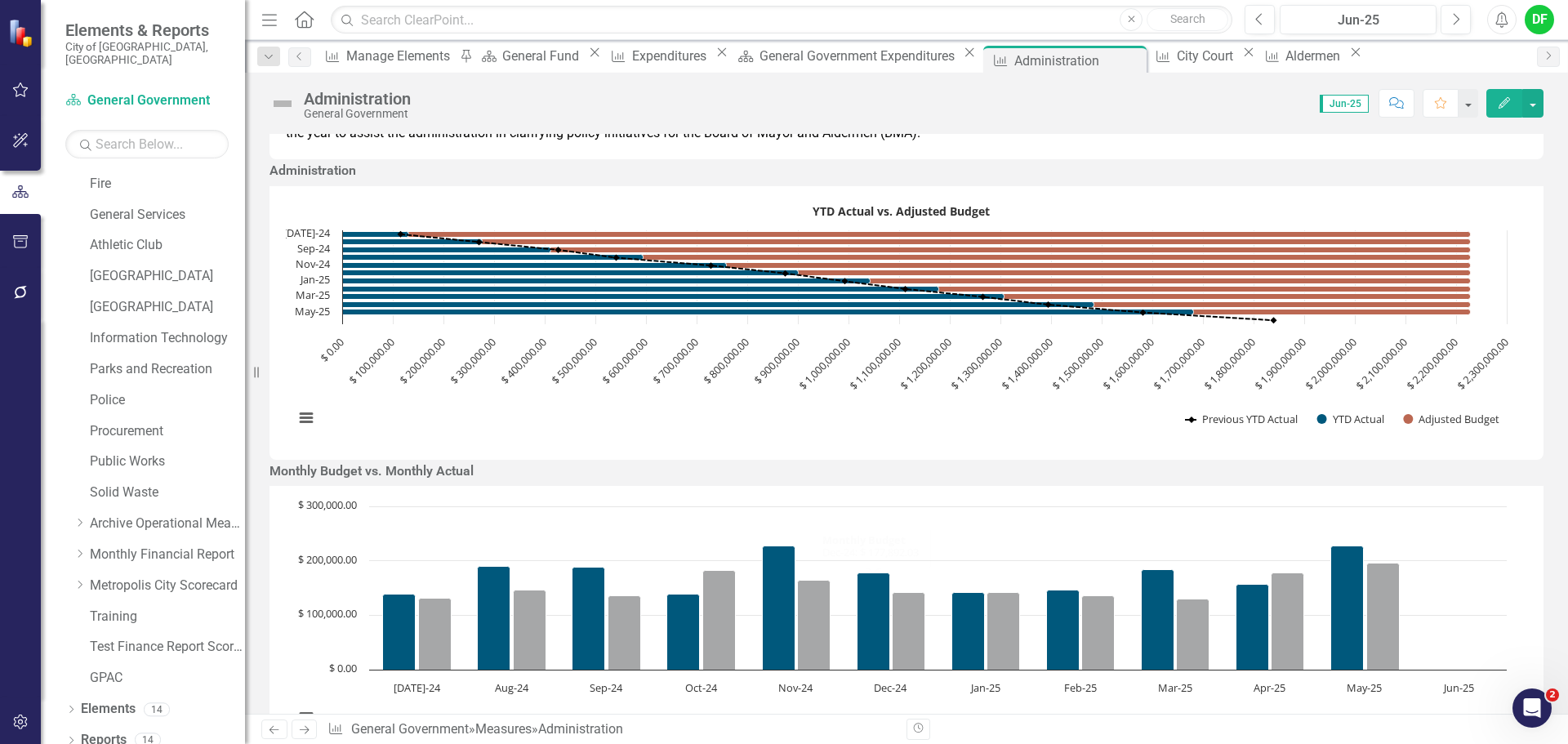
scroll to position [164, 0]
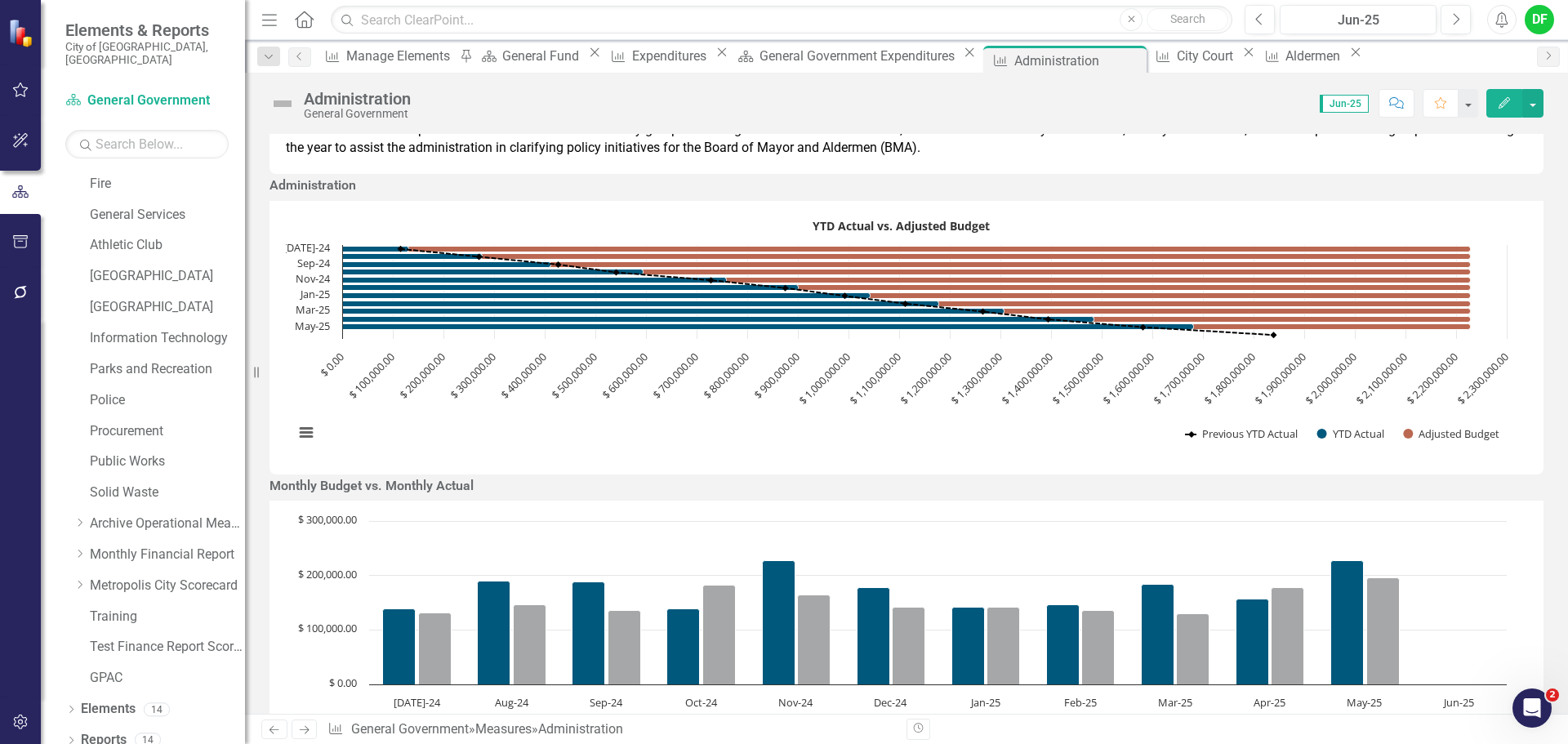
click at [999, 259] on div "YTD Actual vs. Adjusted Budget Combination chart with 3 data series. The chart …" at bounding box center [906, 337] width 1274 height 274
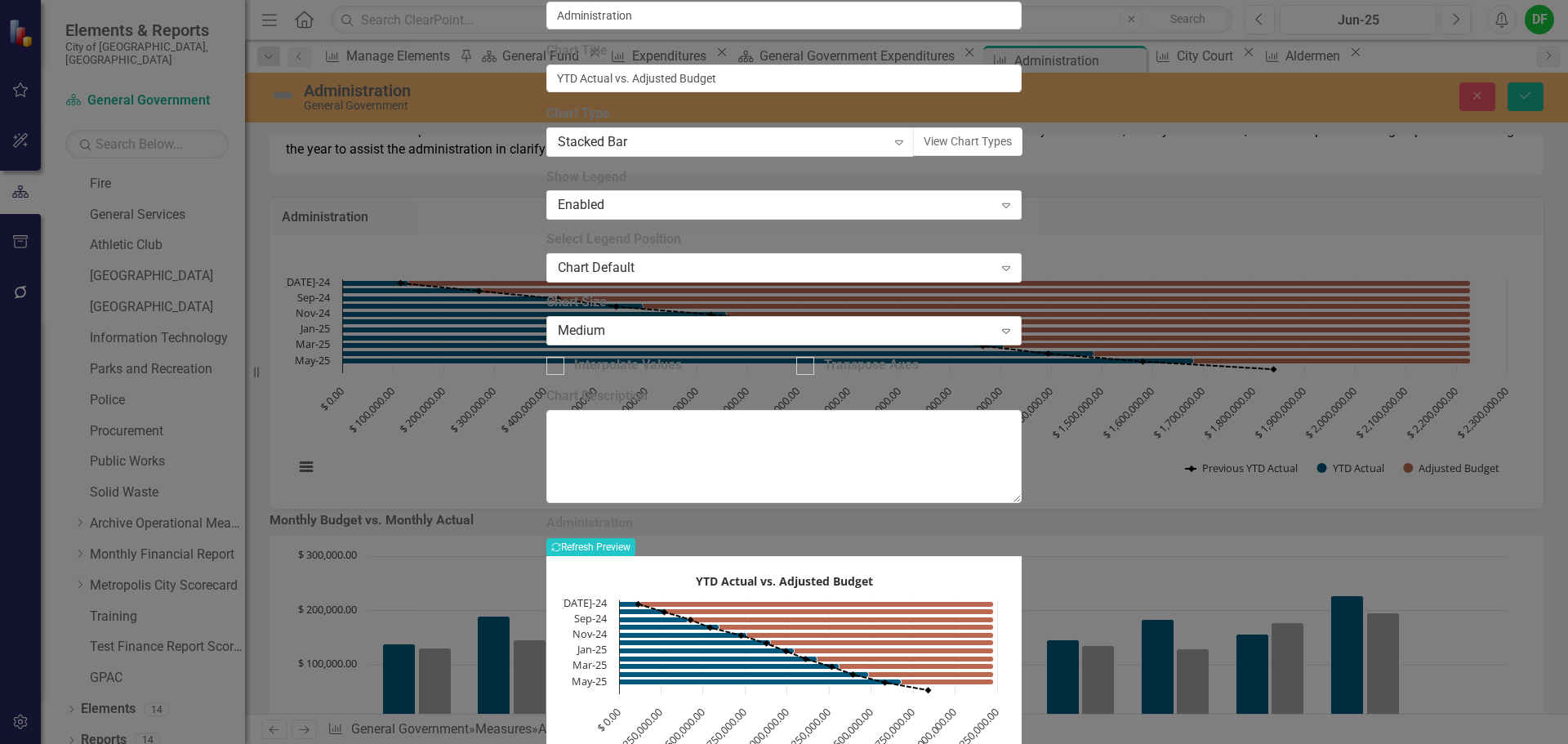
click at [638, 341] on div "Medium" at bounding box center [775, 331] width 435 height 19
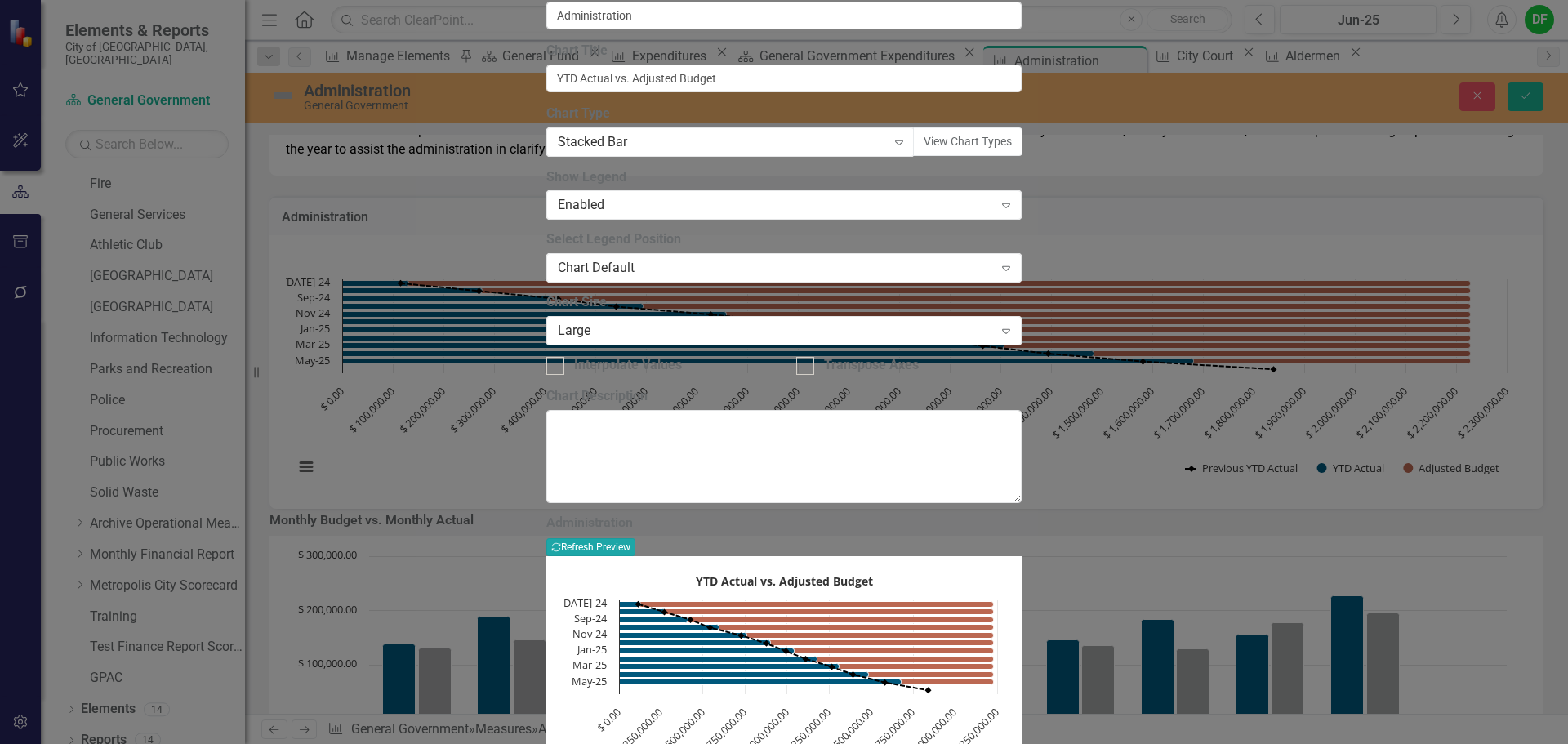
click at [635, 538] on button "Recalculate Refresh Preview" at bounding box center [590, 547] width 89 height 18
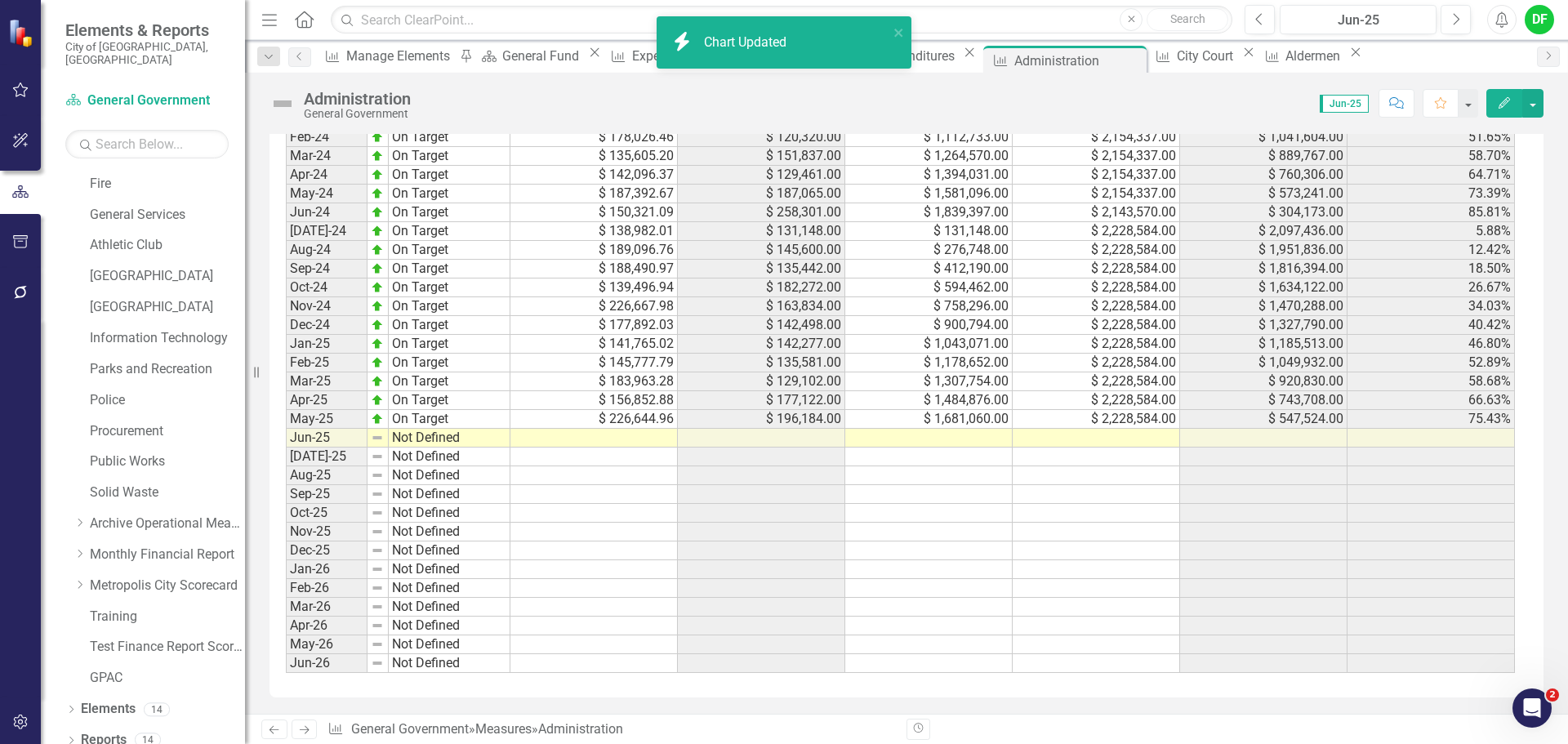
scroll to position [1634, 0]
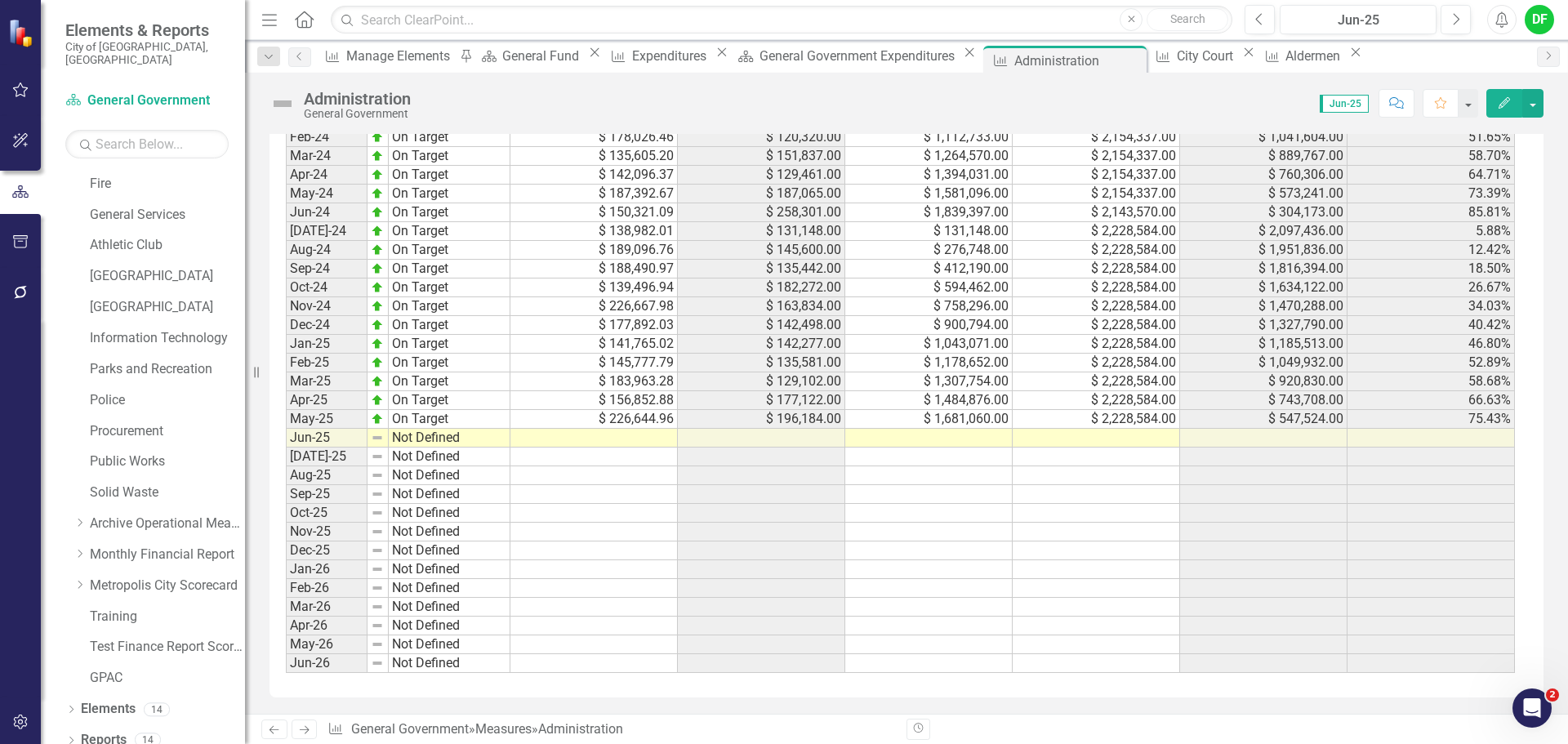
click at [1072, 447] on td at bounding box center [1096, 438] width 168 height 19
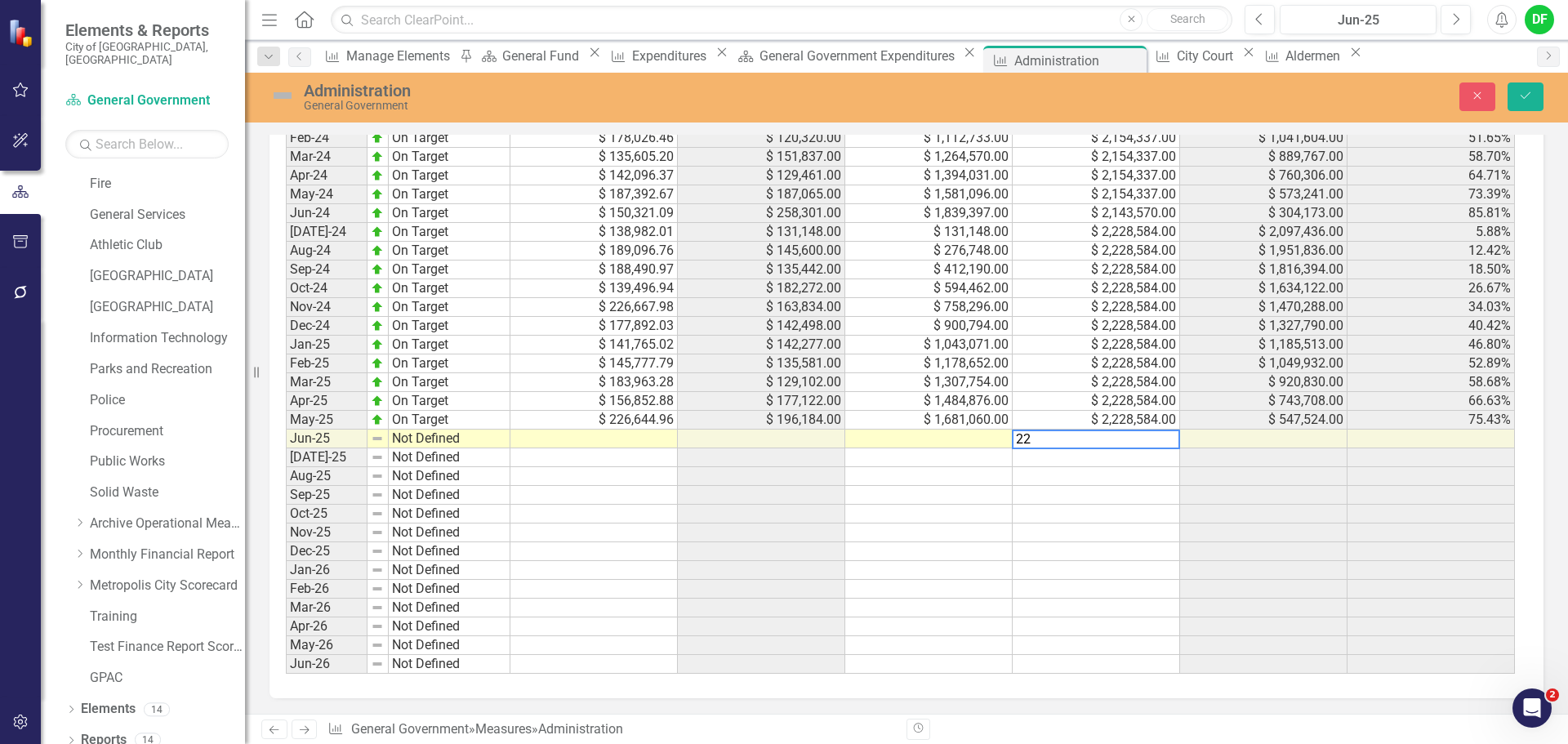
scroll to position [1643, 0]
type textarea "2245376"
type textarea "2024621"
click at [1523, 98] on icon "Save" at bounding box center [1525, 95] width 14 height 11
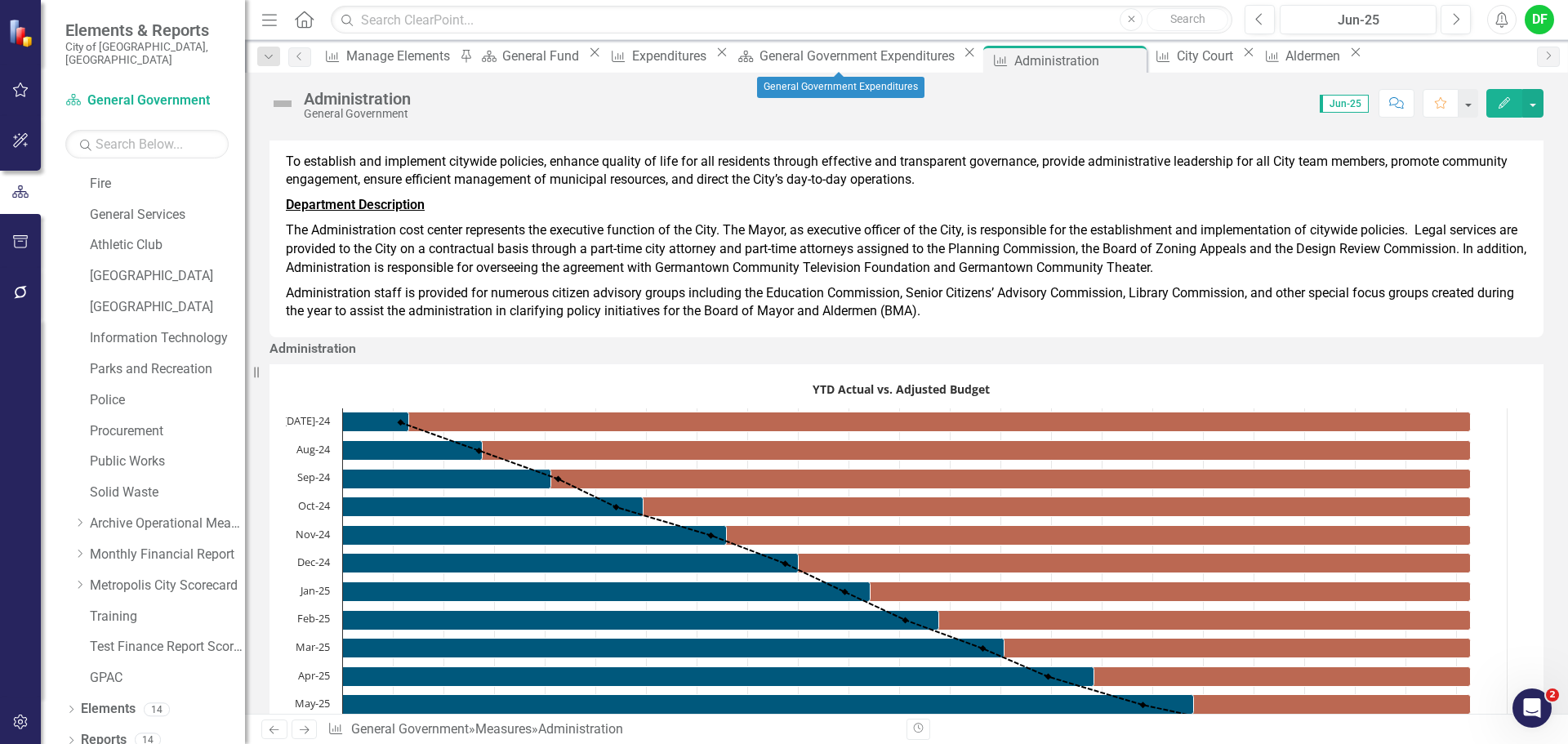
click at [826, 66] on div "Scorecard General Government Expenditures Close" at bounding box center [856, 56] width 247 height 20
click at [852, 59] on div "General Government Expenditures" at bounding box center [859, 56] width 200 height 20
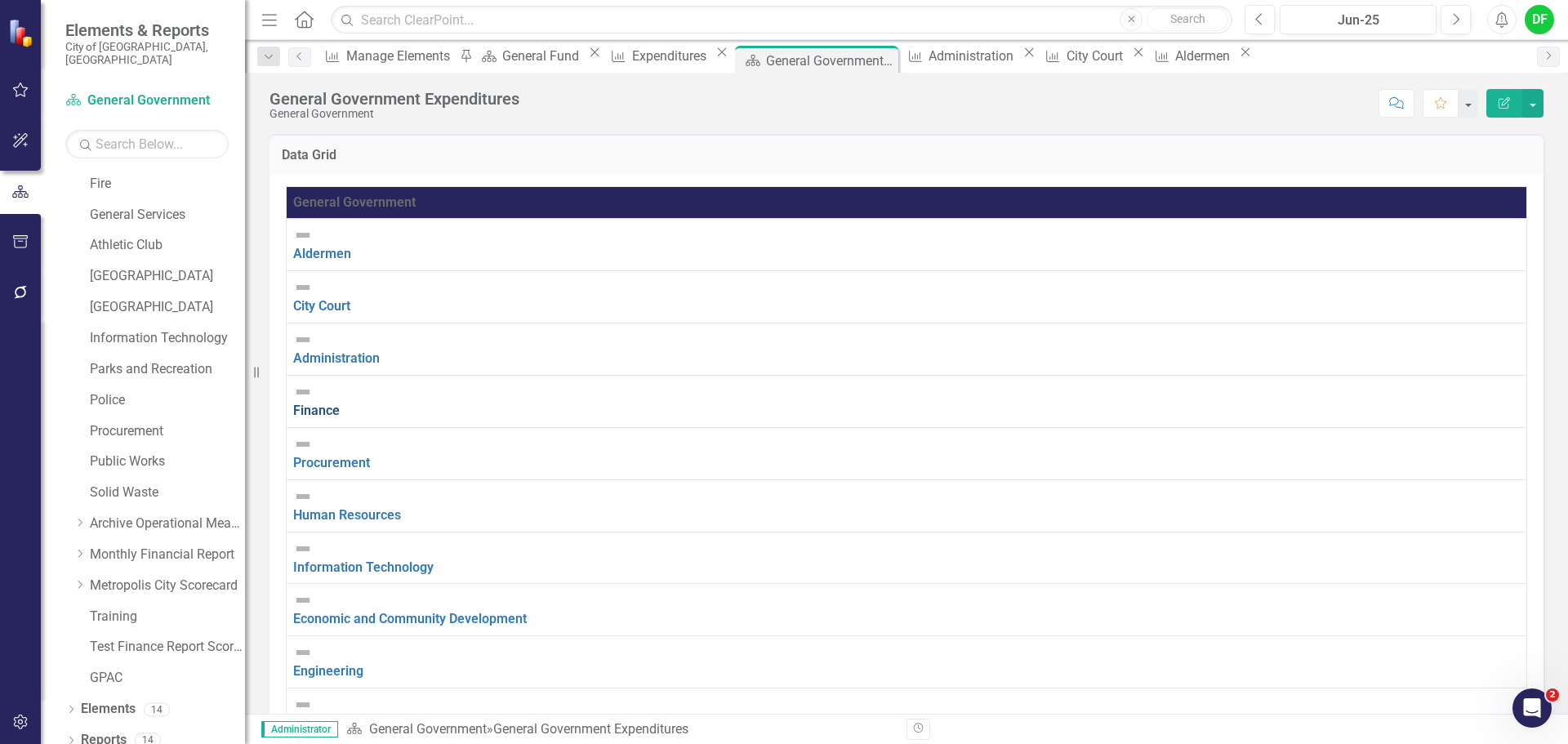
click at [340, 403] on link "Finance" at bounding box center [316, 410] width 47 height 15
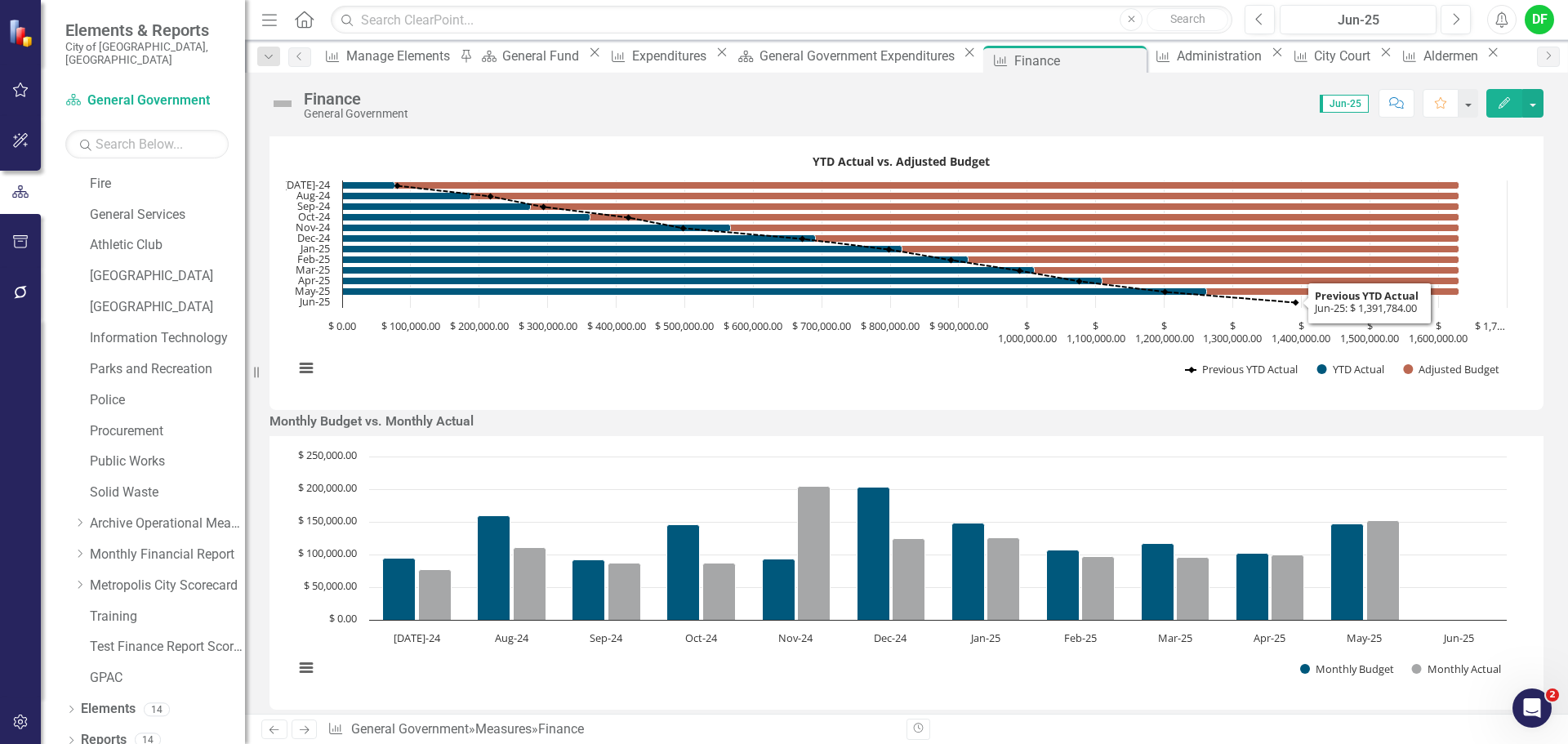
scroll to position [164, 0]
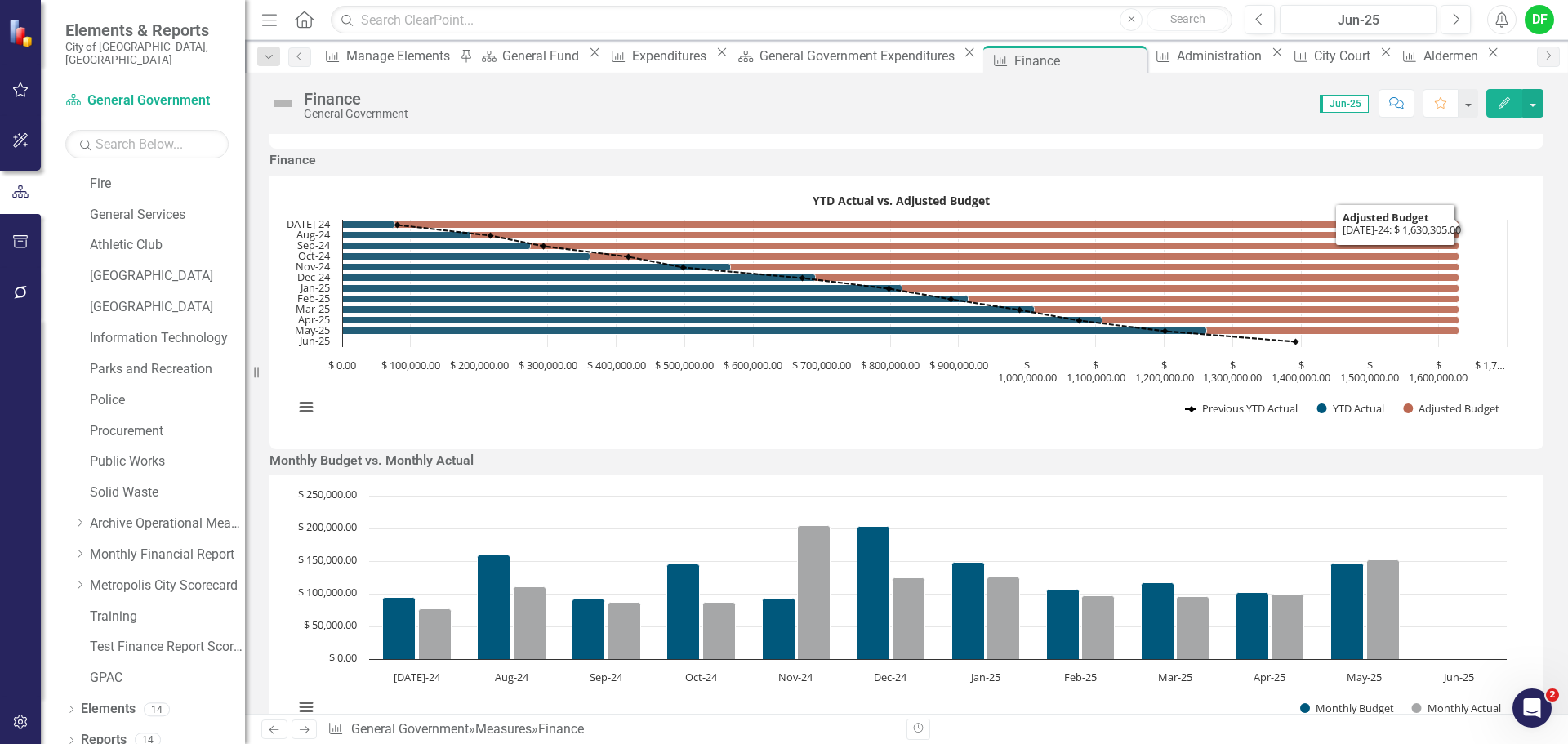
click at [1061, 253] on rect "Interactive chart" at bounding box center [900, 310] width 1229 height 245
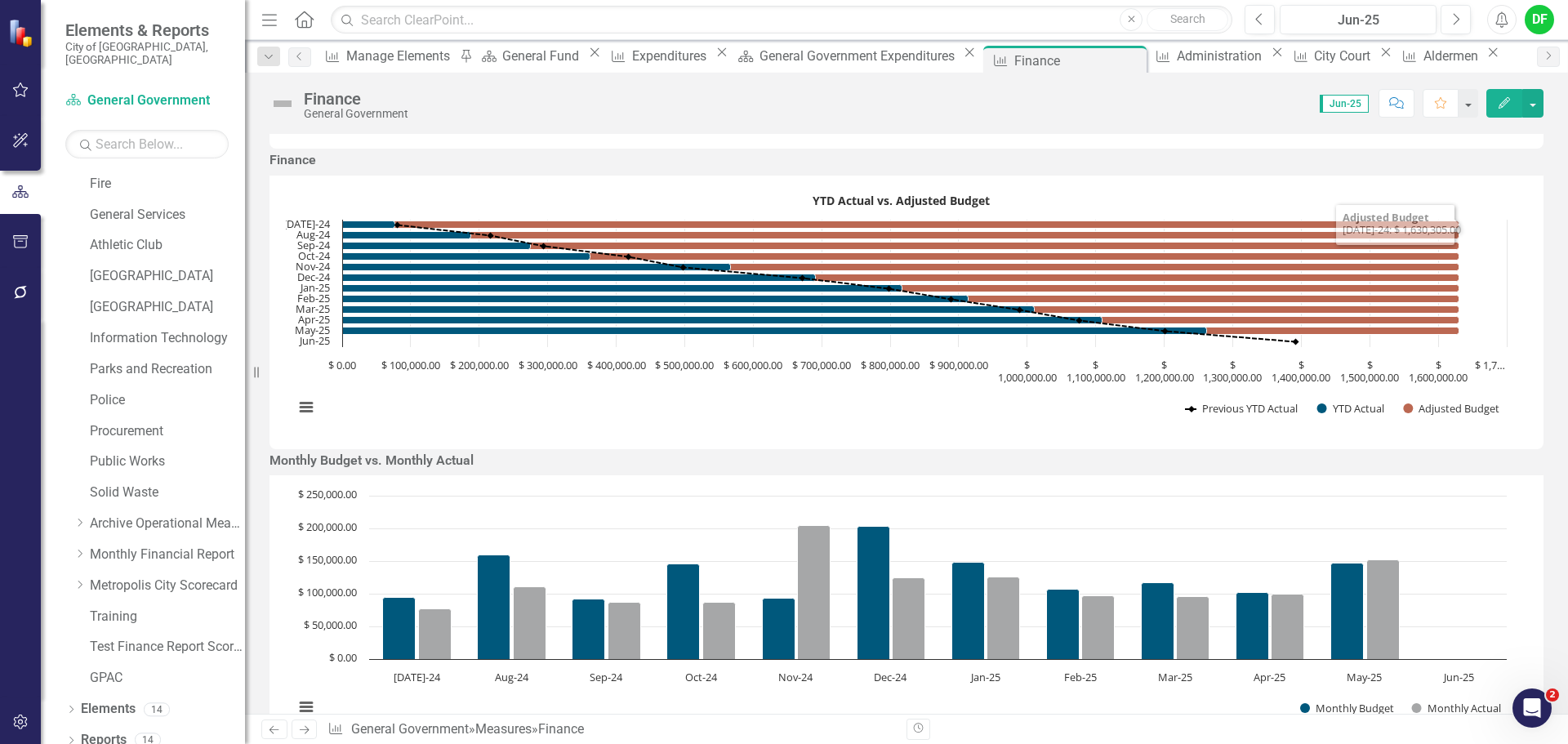
click at [1061, 253] on rect "Interactive chart" at bounding box center [900, 310] width 1229 height 245
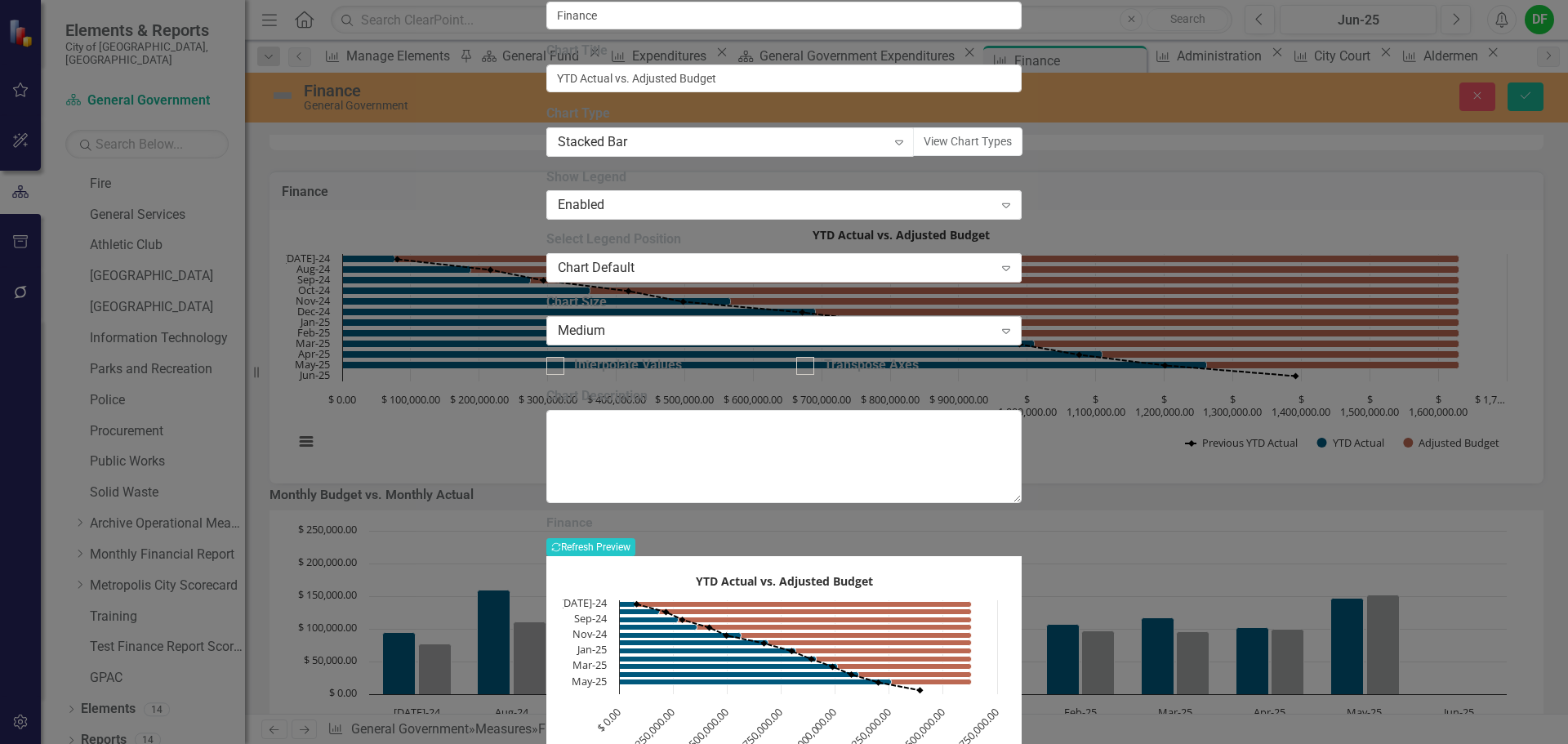
click at [639, 346] on div "Medium Expand" at bounding box center [784, 330] width 475 height 30
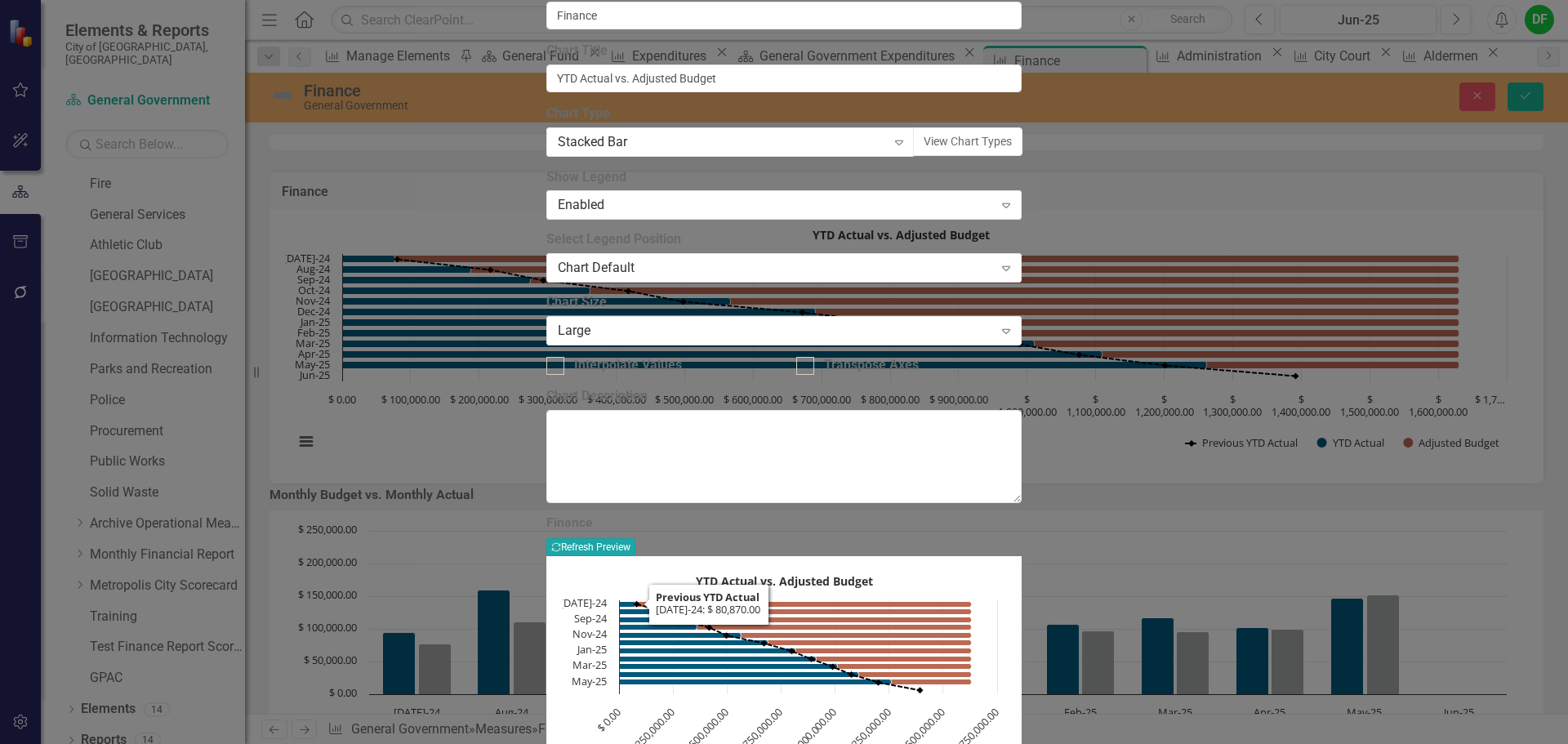
click at [635, 538] on button "Recalculate Refresh Preview" at bounding box center [590, 547] width 89 height 18
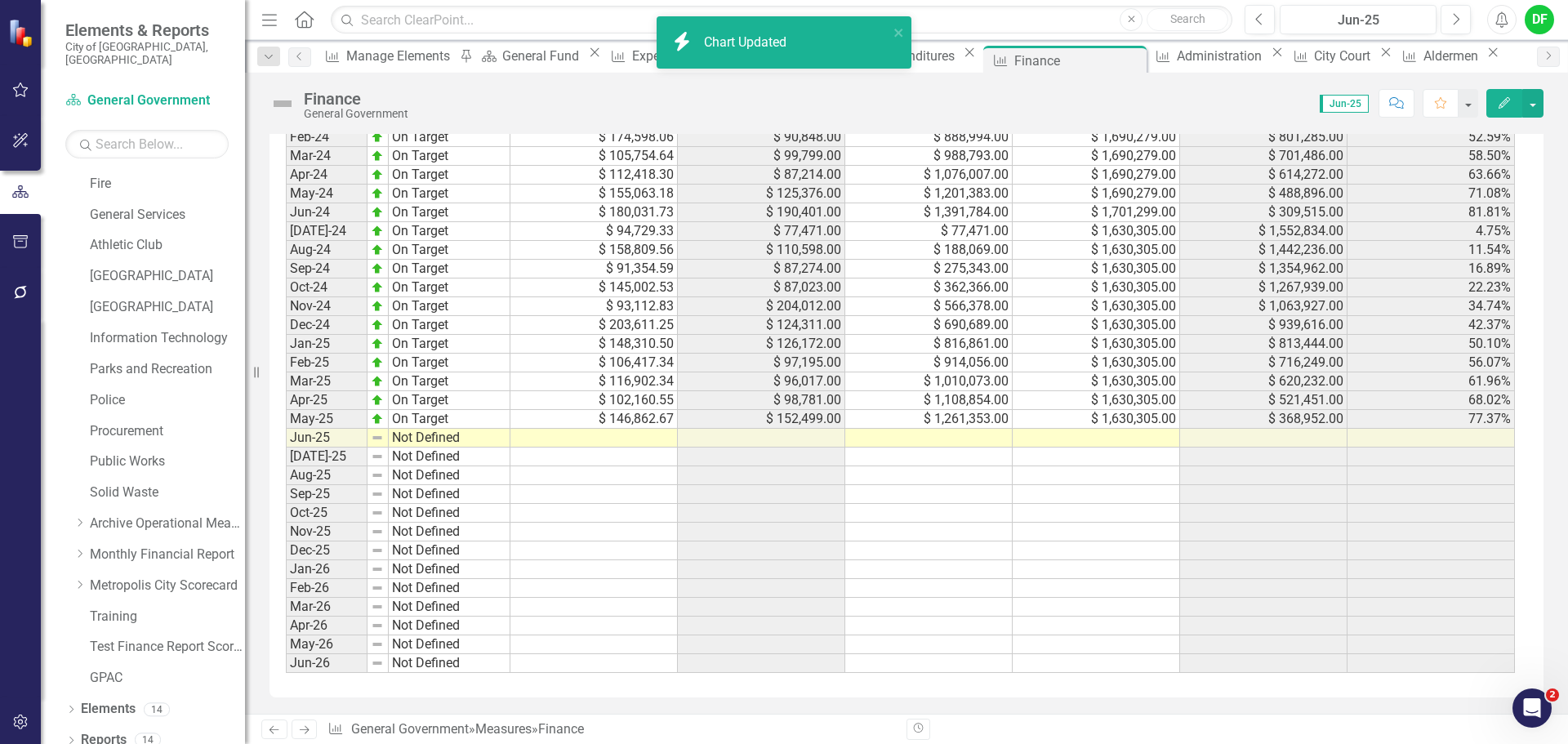
scroll to position [1642, 0]
click at [1122, 436] on td at bounding box center [1096, 438] width 168 height 19
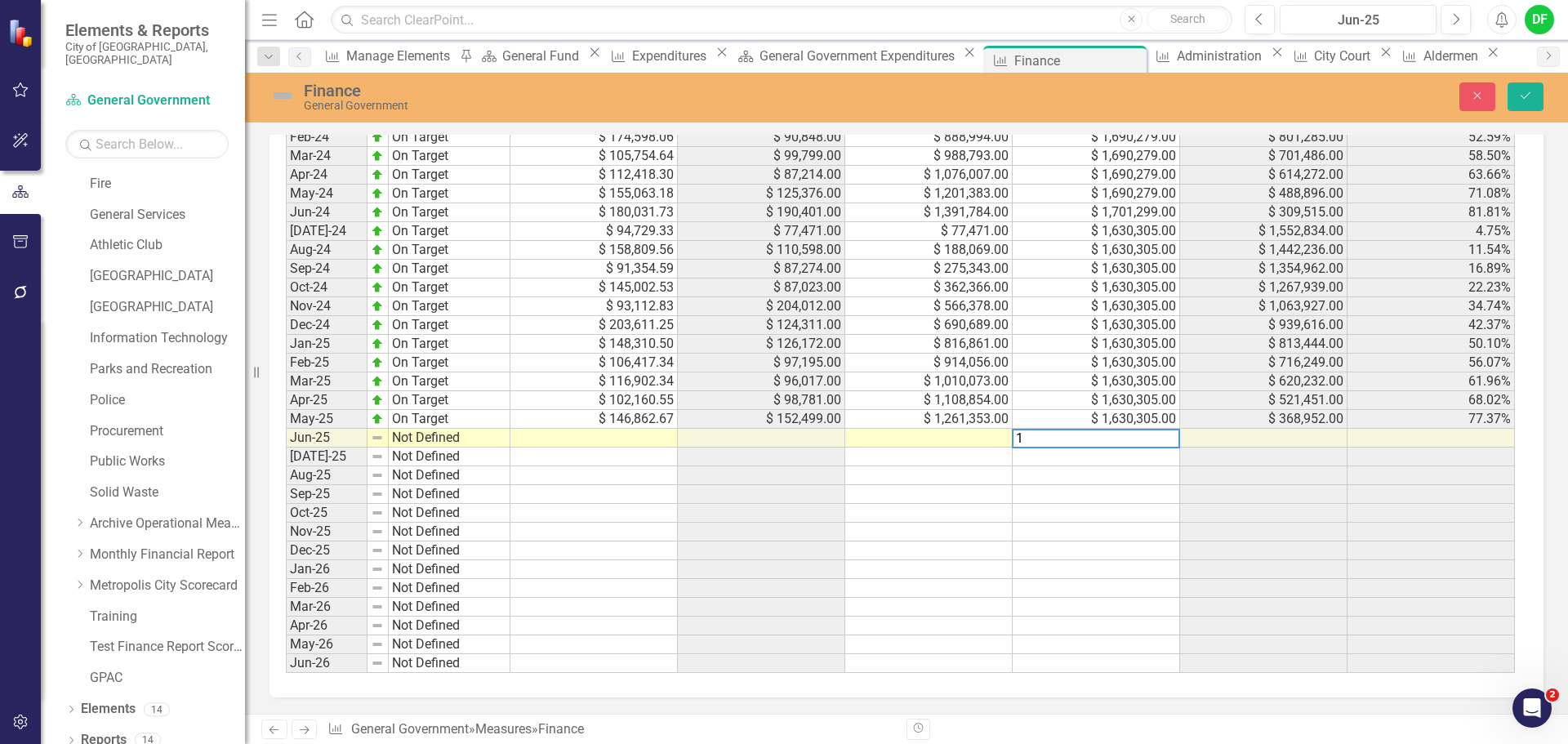
scroll to position [1651, 0]
type textarea "1645776"
type textarea "1575456"
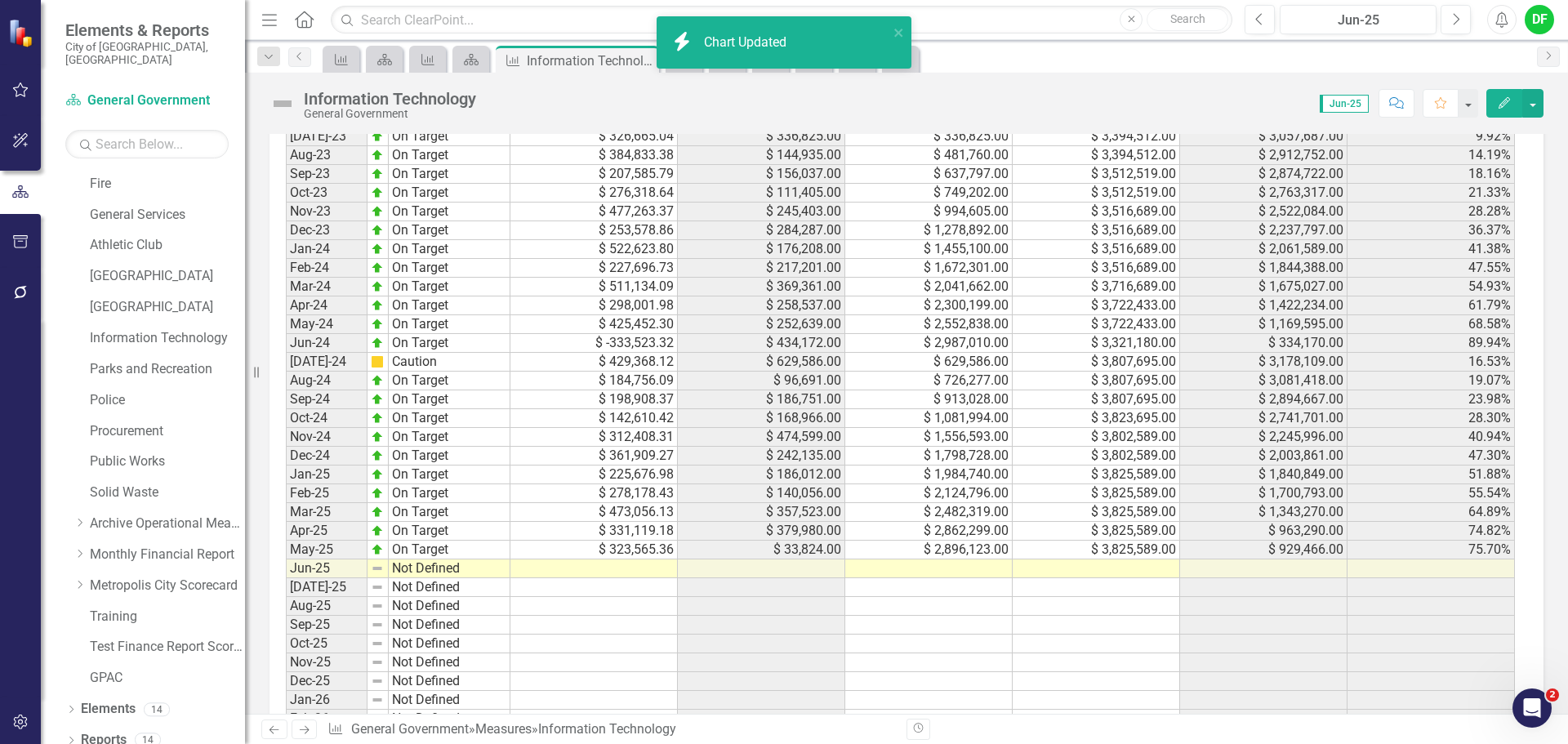
scroll to position [1552, 0]
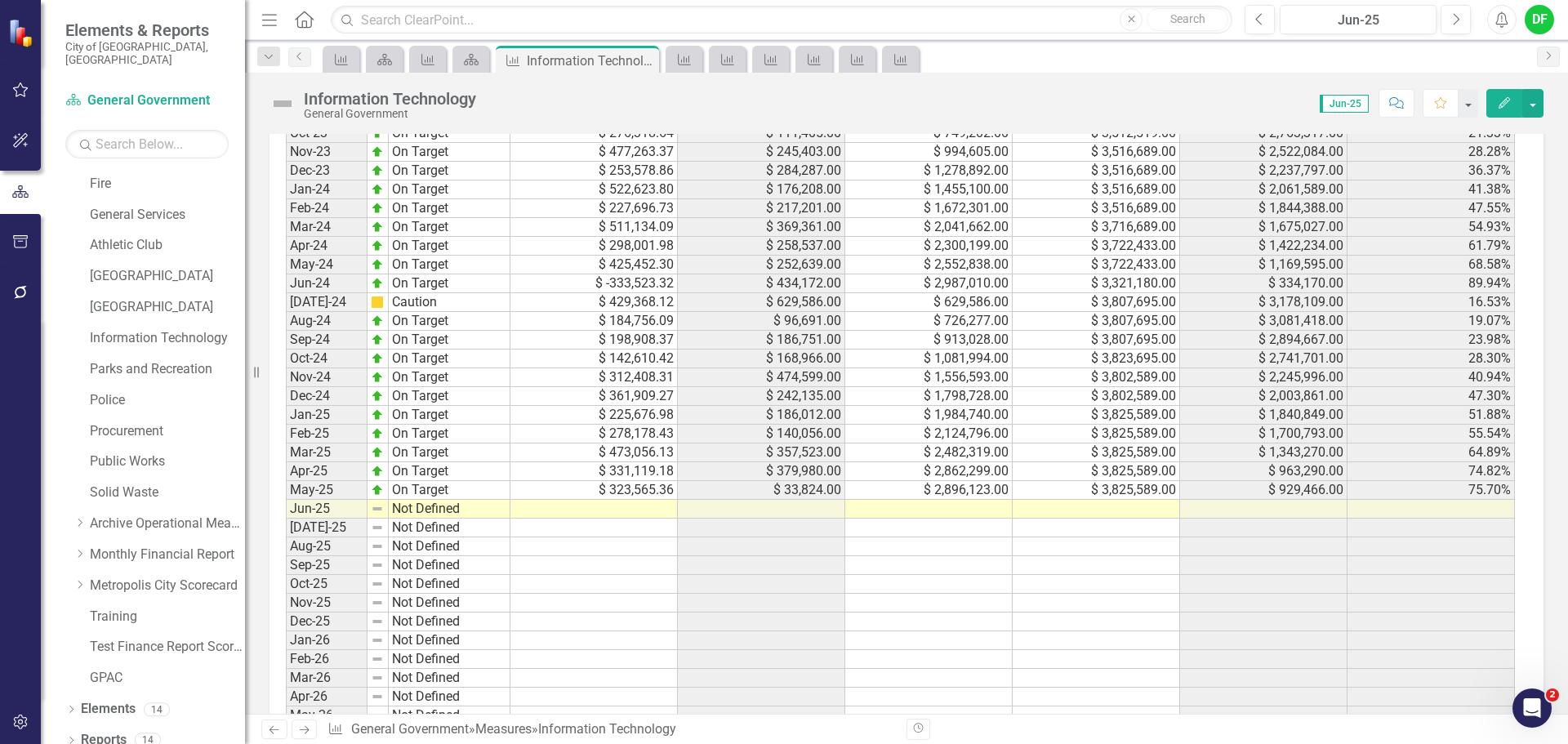
click at [1090, 510] on td at bounding box center [1096, 509] width 168 height 19
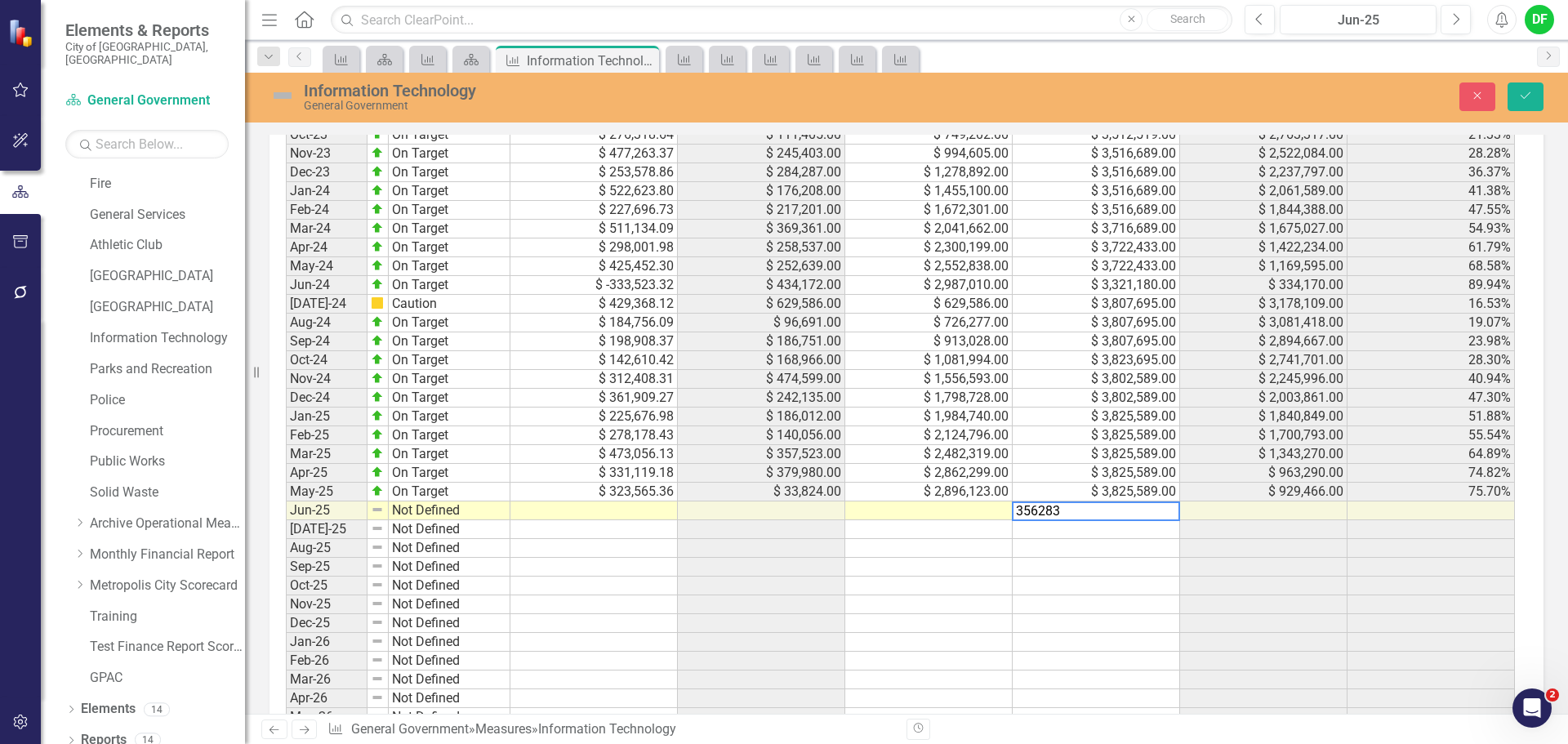
type textarea "3562838"
type textarea "3298426"
click at [1521, 98] on icon "Save" at bounding box center [1525, 95] width 14 height 11
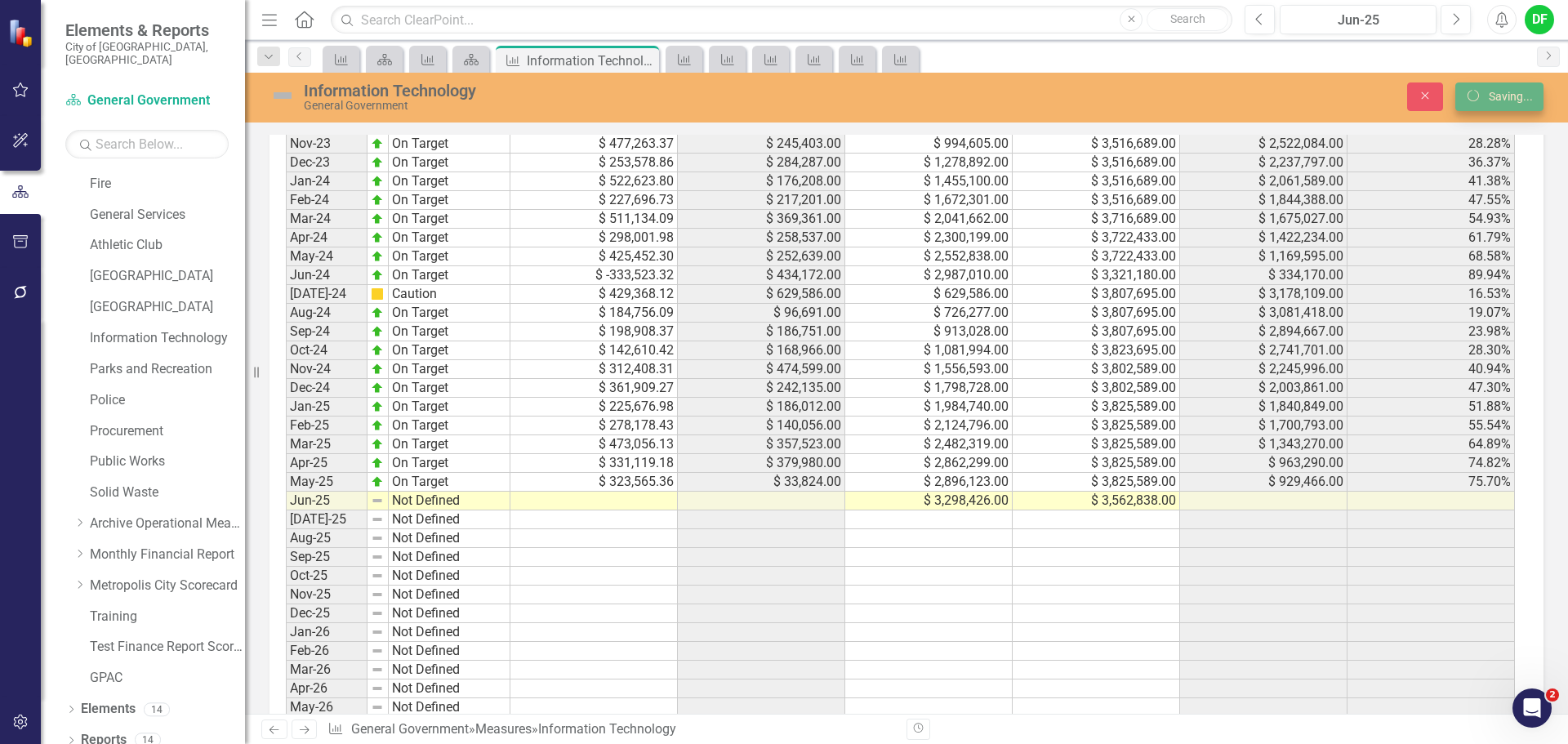
scroll to position [1552, 0]
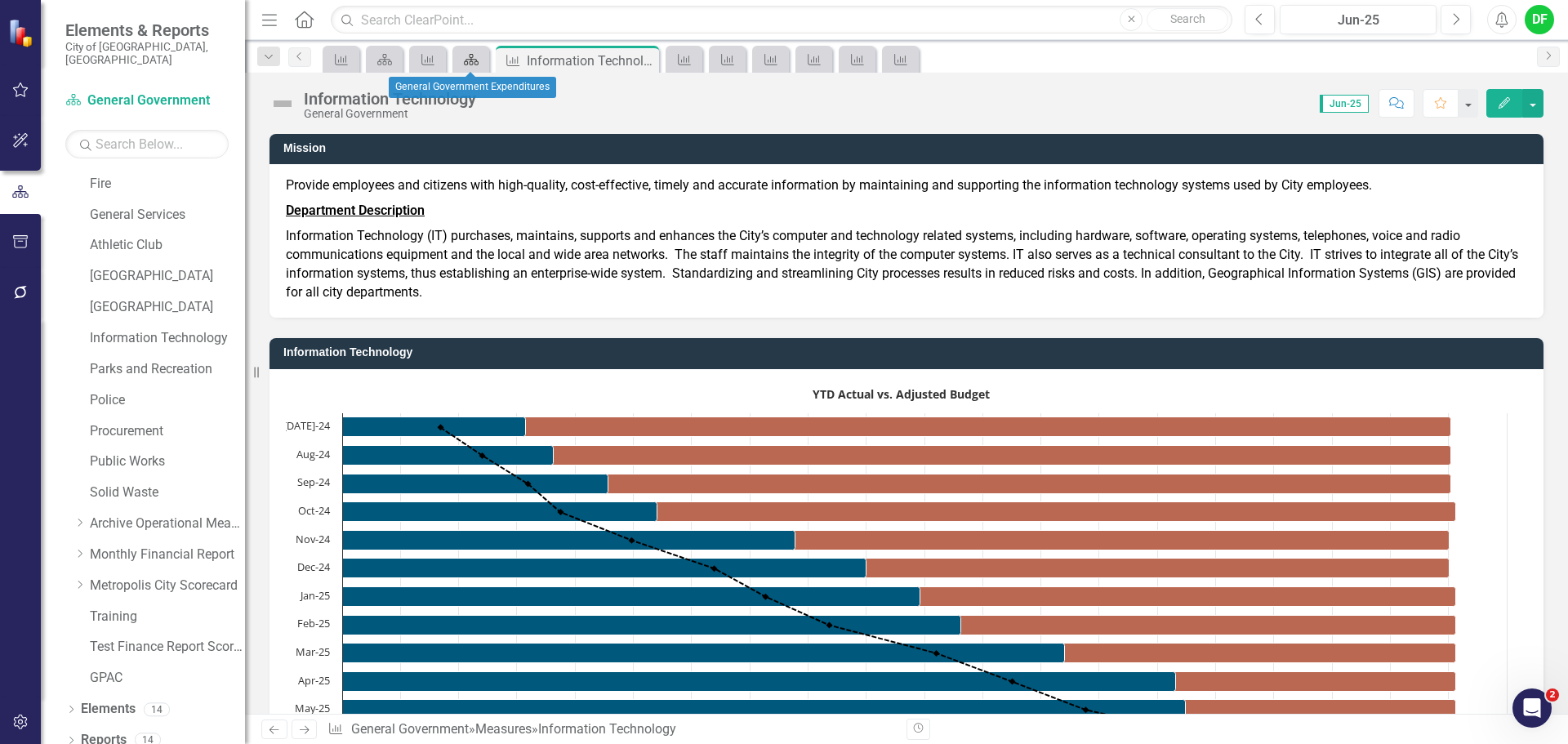
click at [467, 58] on icon at bounding box center [471, 59] width 14 height 11
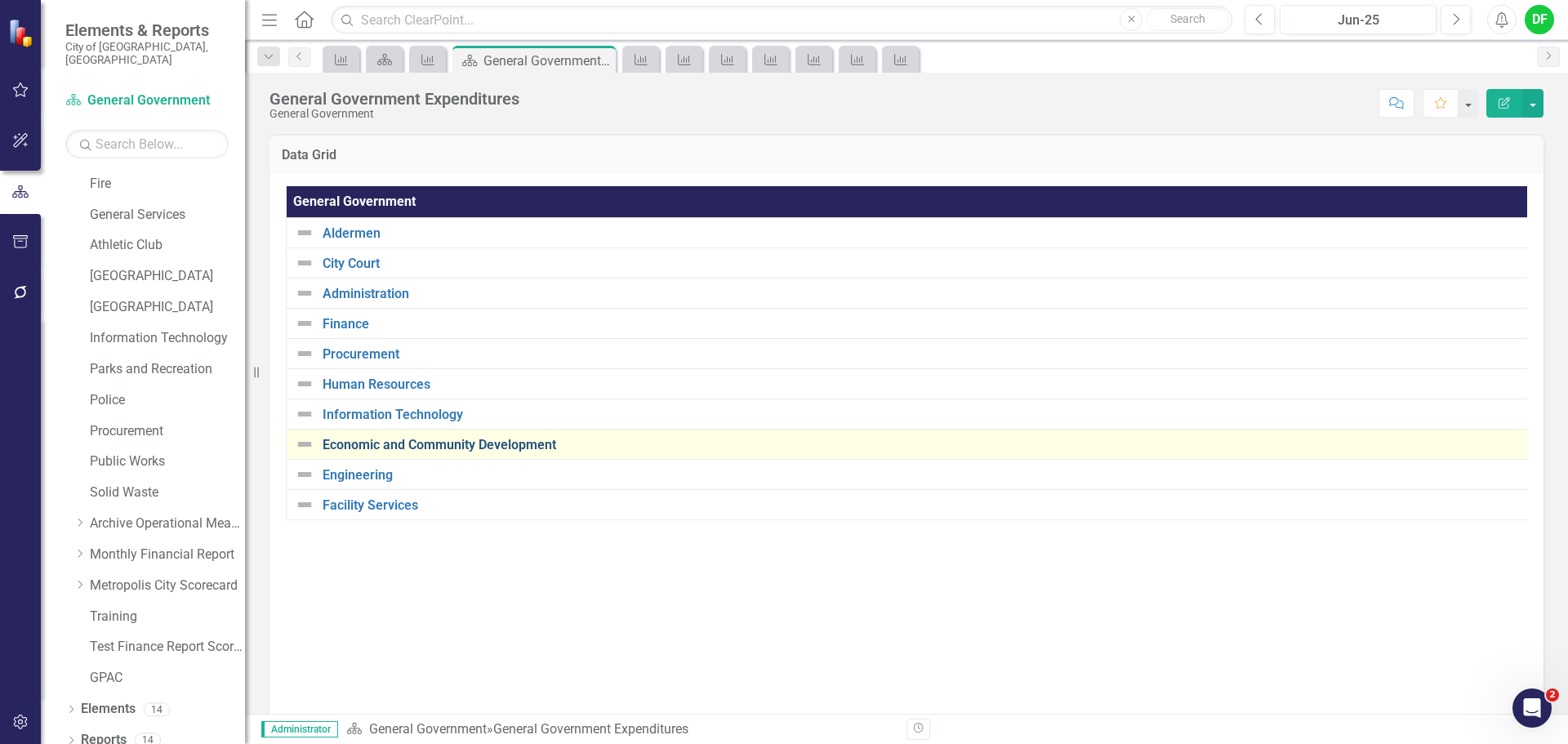
click at [372, 451] on link "Economic and Community Development" at bounding box center [923, 445] width 1200 height 14
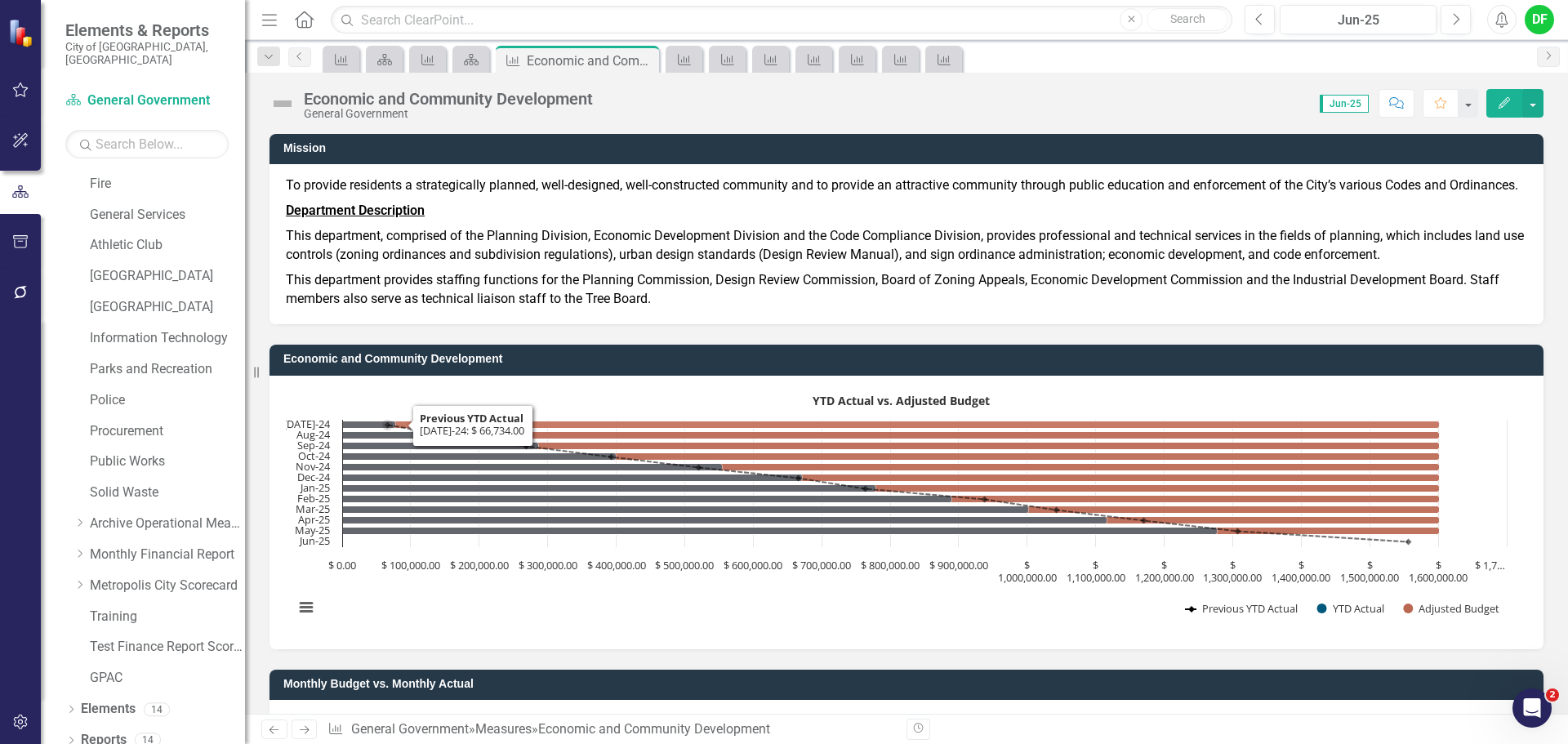
click at [1165, 419] on rect "Interactive chart" at bounding box center [900, 510] width 1229 height 245
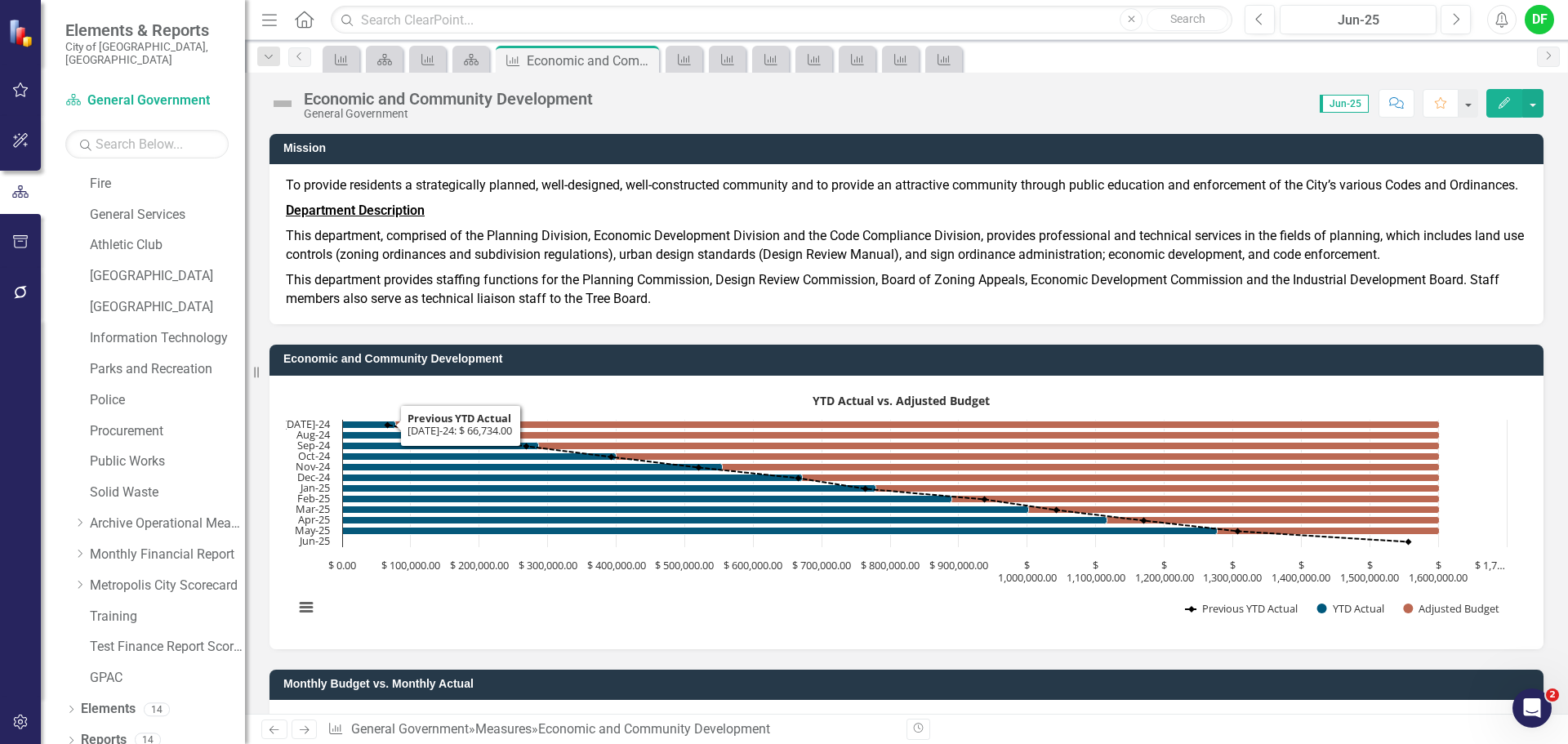
click at [1165, 419] on rect "Interactive chart" at bounding box center [900, 510] width 1229 height 245
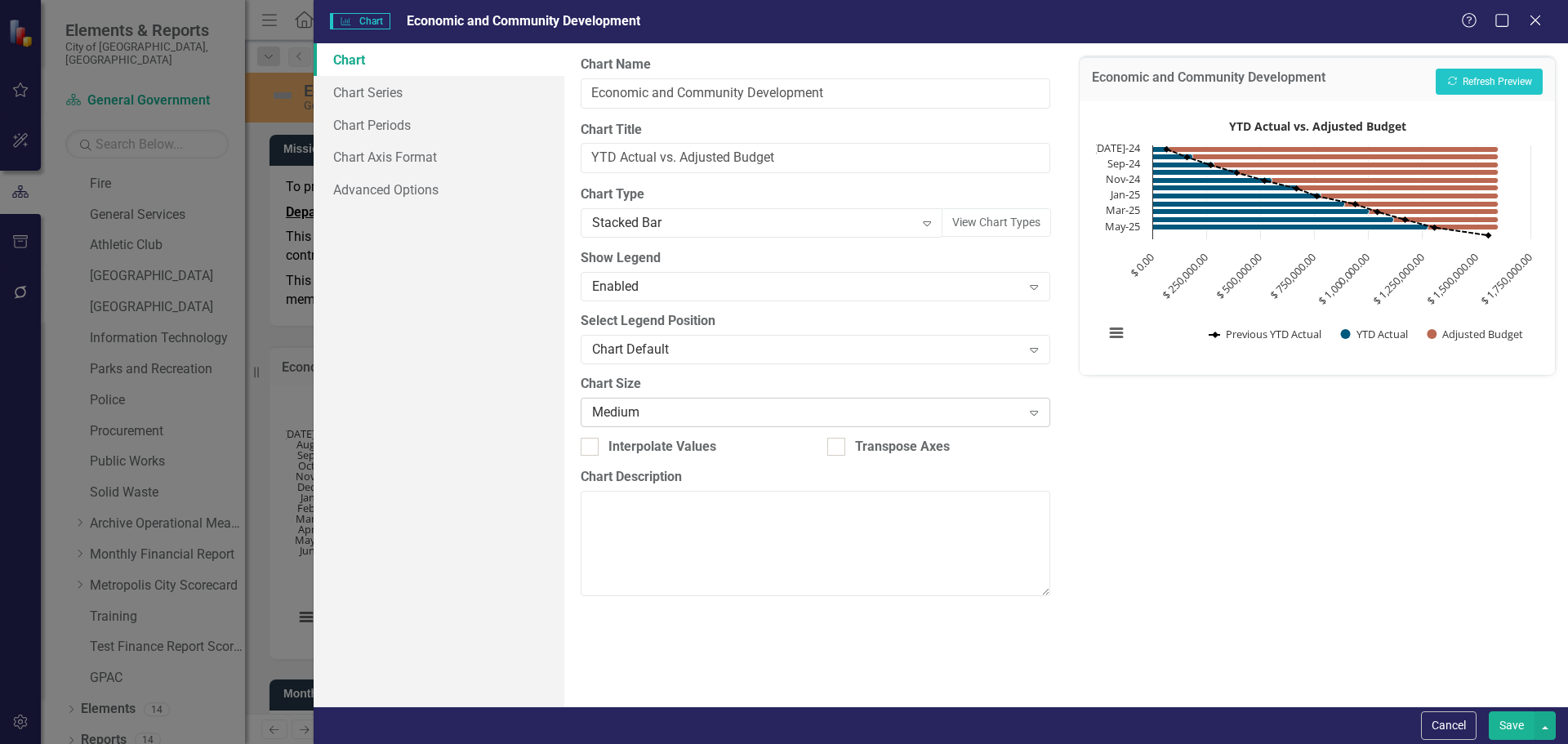
click at [668, 413] on div "Medium" at bounding box center [806, 412] width 429 height 19
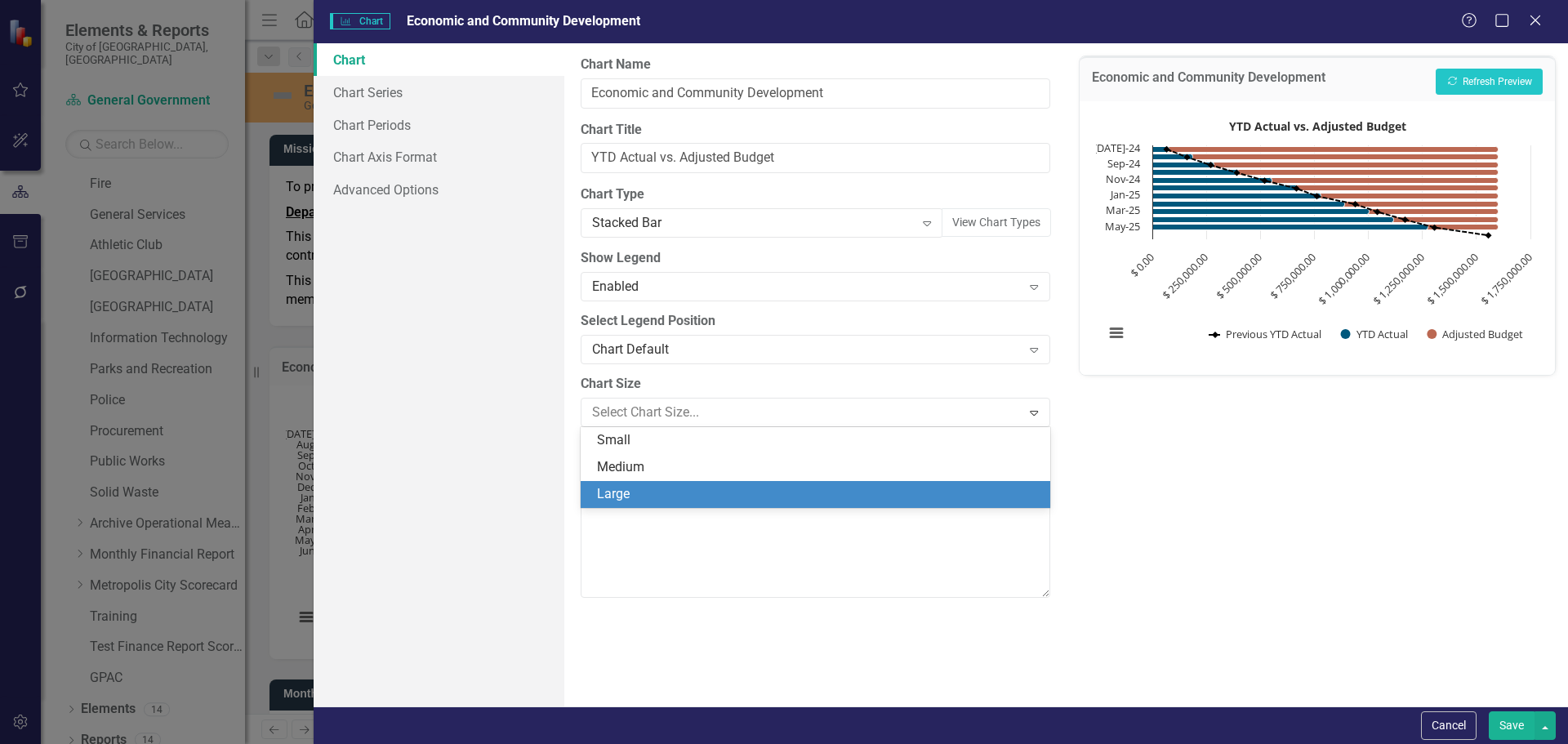
click at [631, 494] on div "Large" at bounding box center [818, 495] width 442 height 19
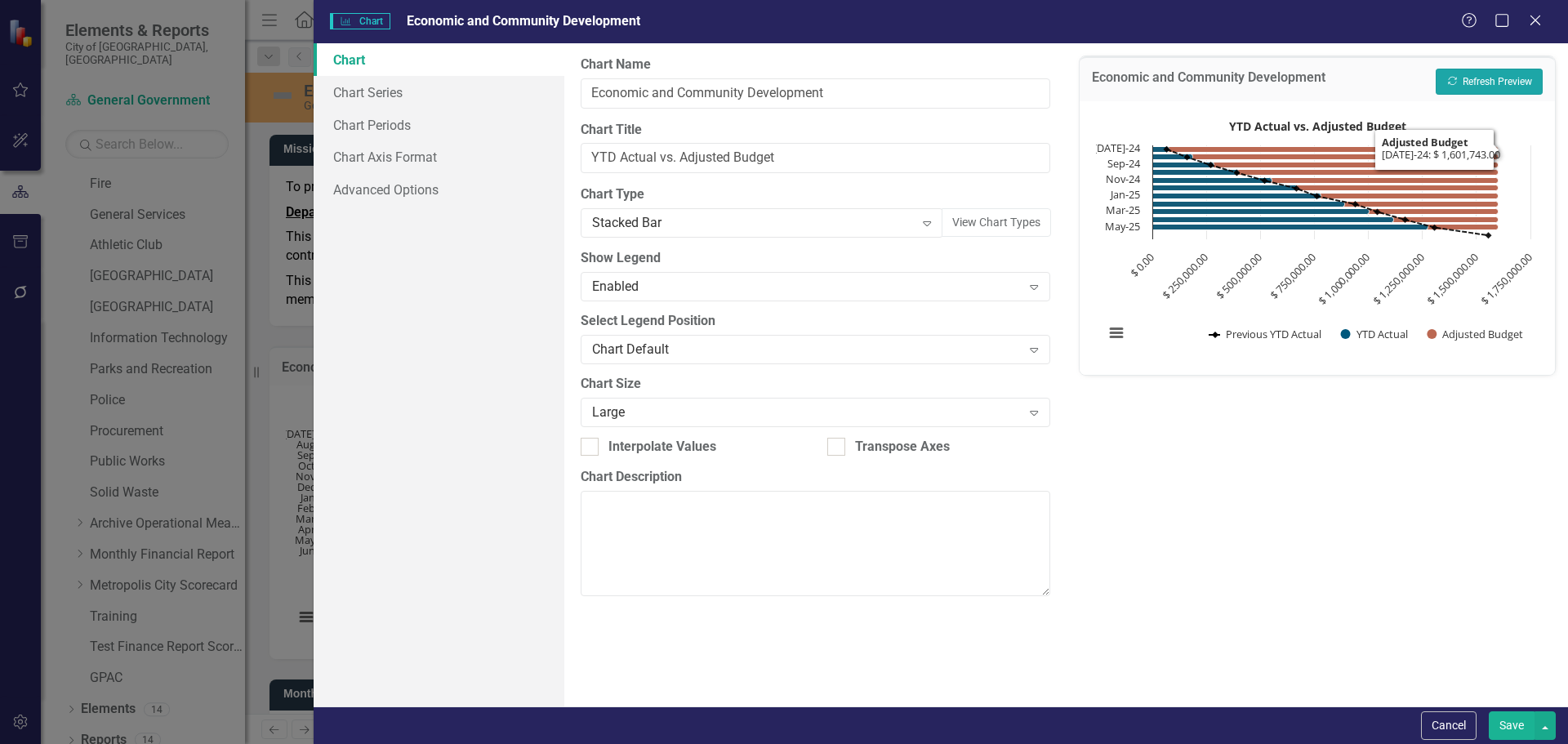
click at [1486, 80] on button "Recalculate Refresh Preview" at bounding box center [1489, 81] width 107 height 26
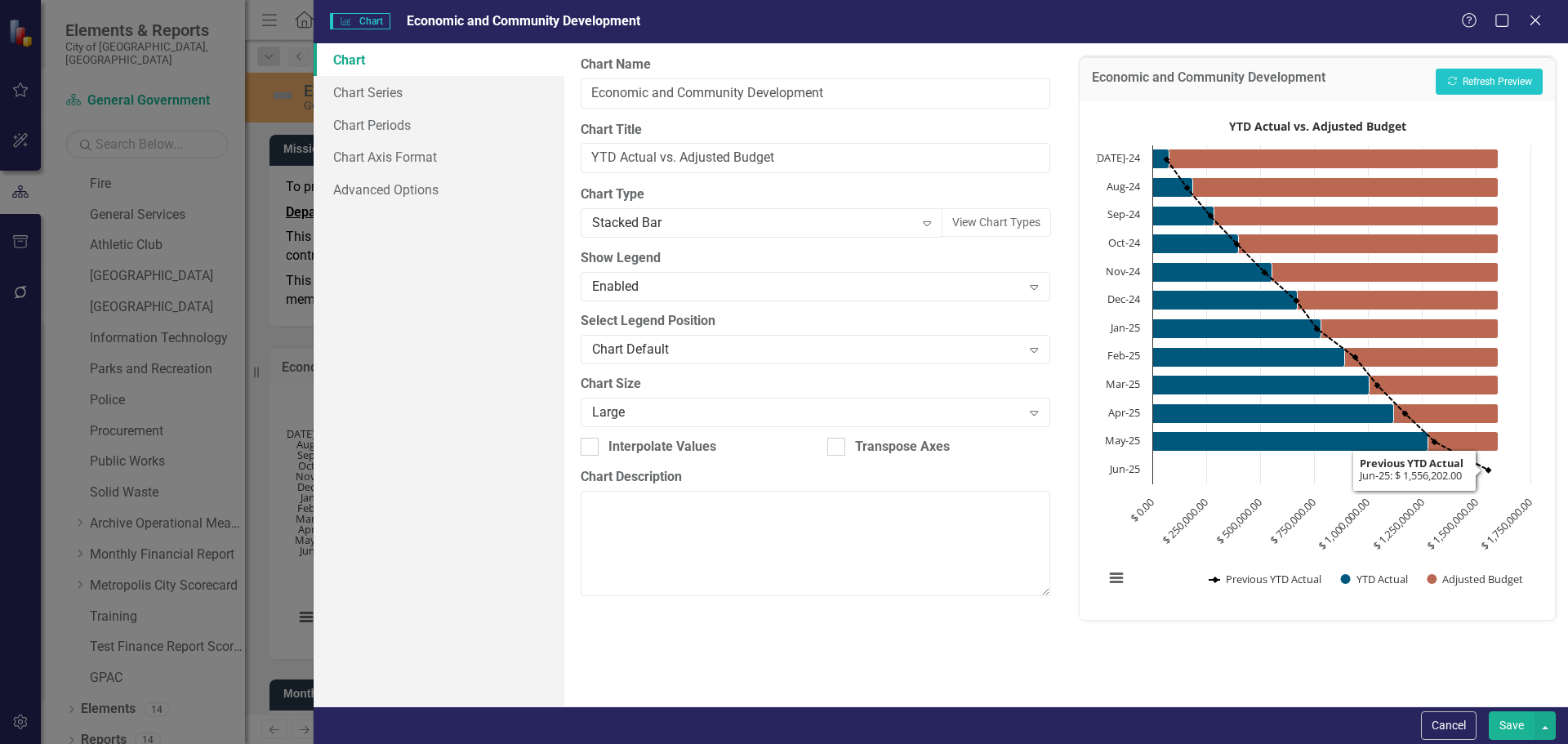
click at [1521, 726] on button "Save" at bounding box center [1511, 726] width 46 height 29
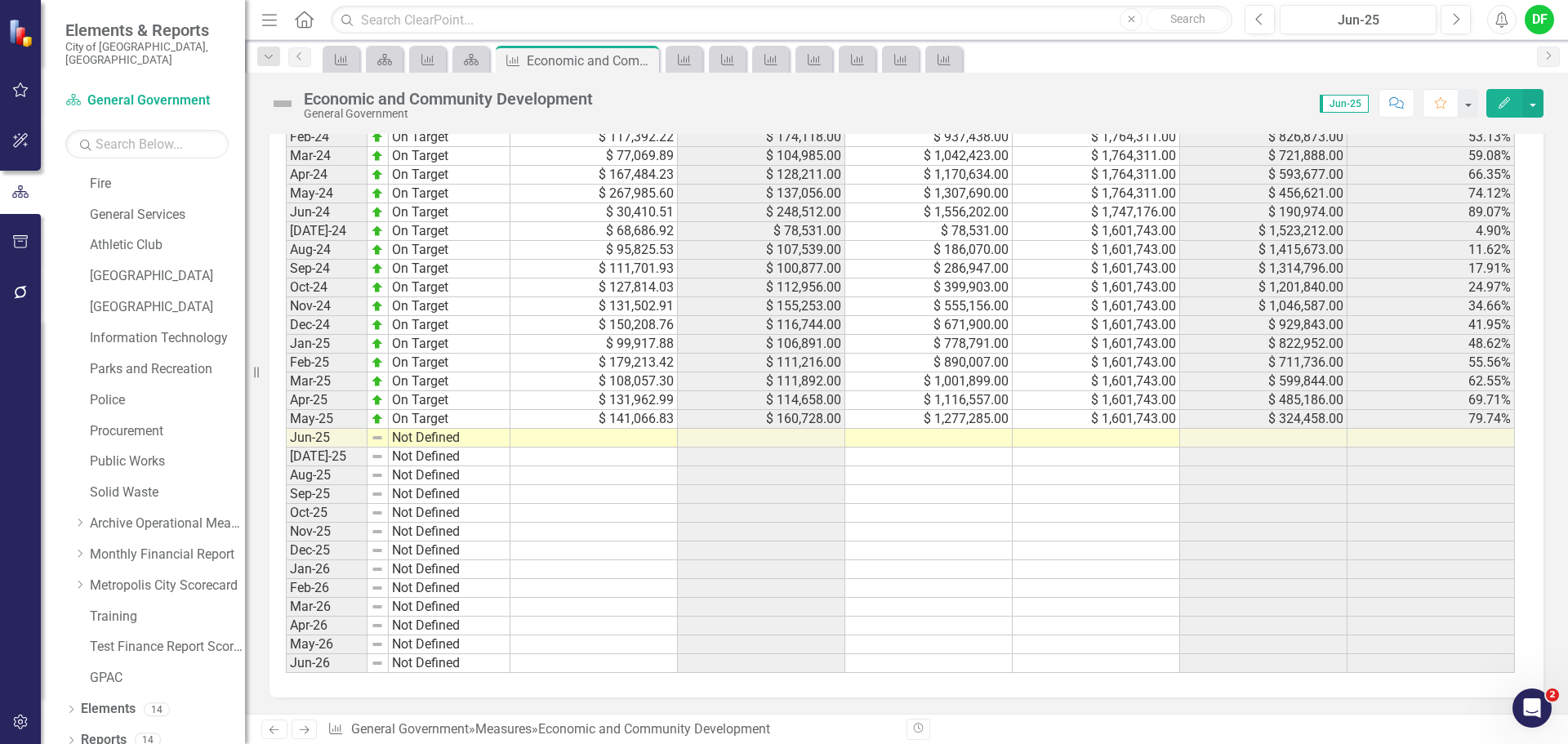
scroll to position [1634, 0]
click at [1044, 447] on td at bounding box center [1096, 438] width 168 height 19
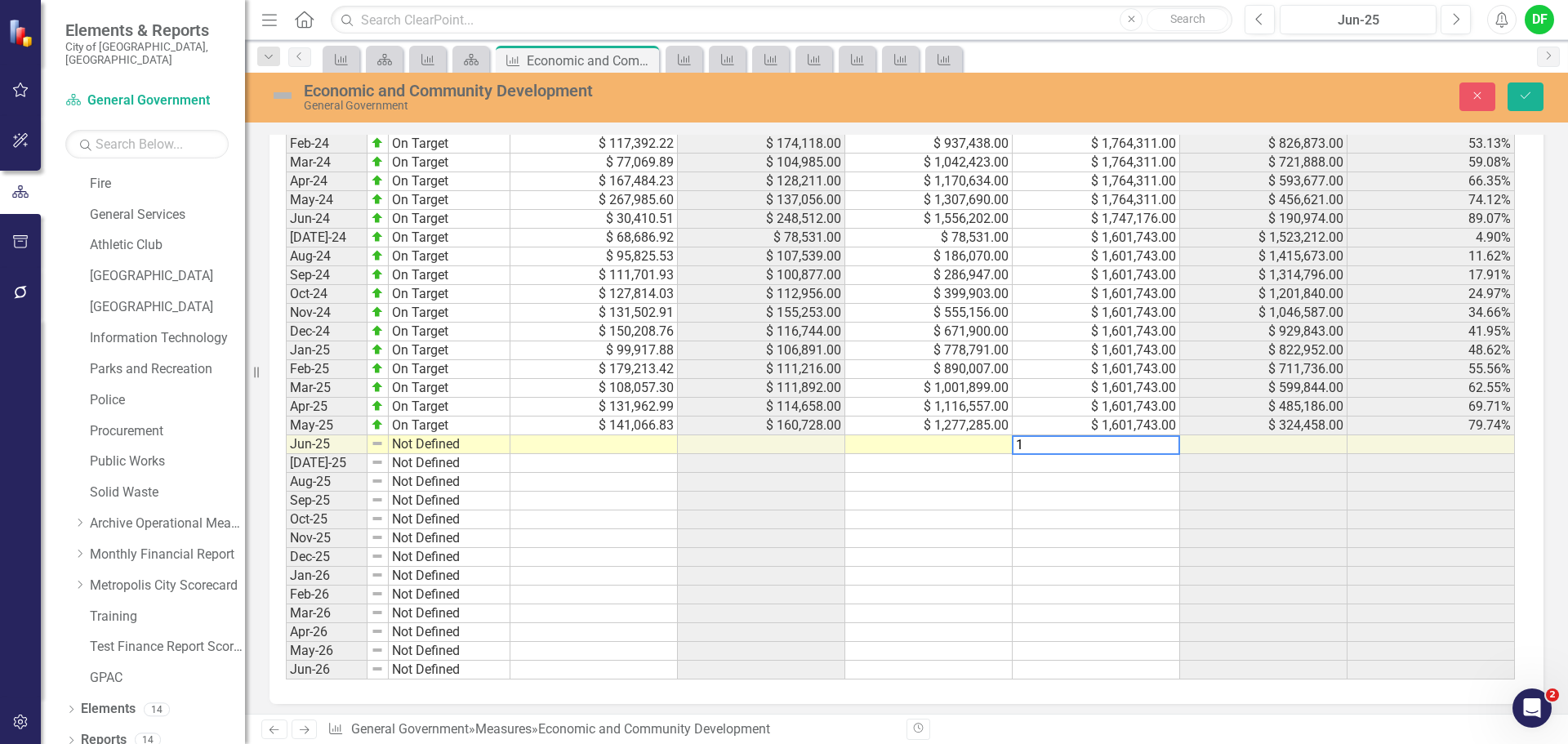
scroll to position [1643, 0]
type textarea "1601743"
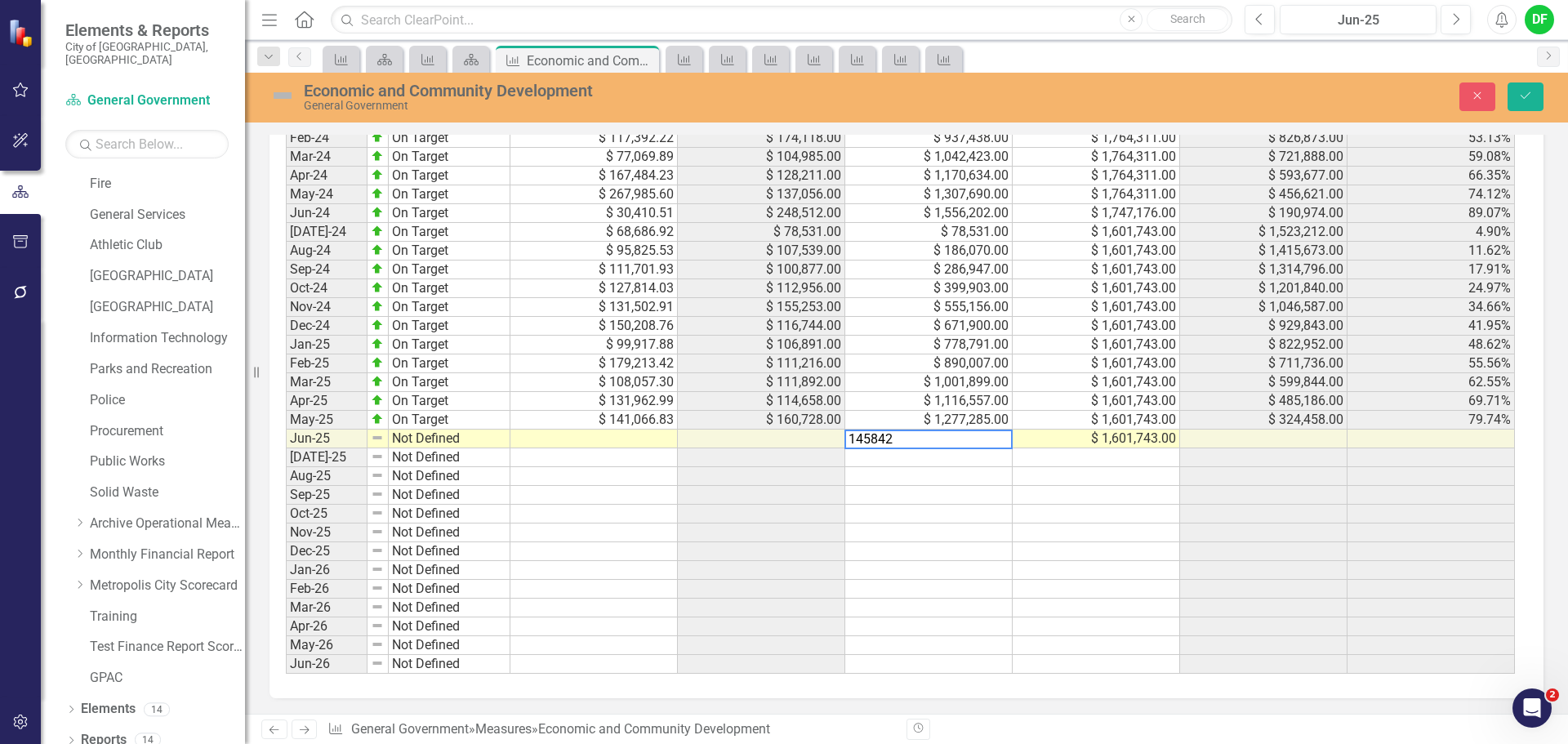
type textarea "1458424"
click at [1524, 103] on button "Save" at bounding box center [1525, 97] width 36 height 29
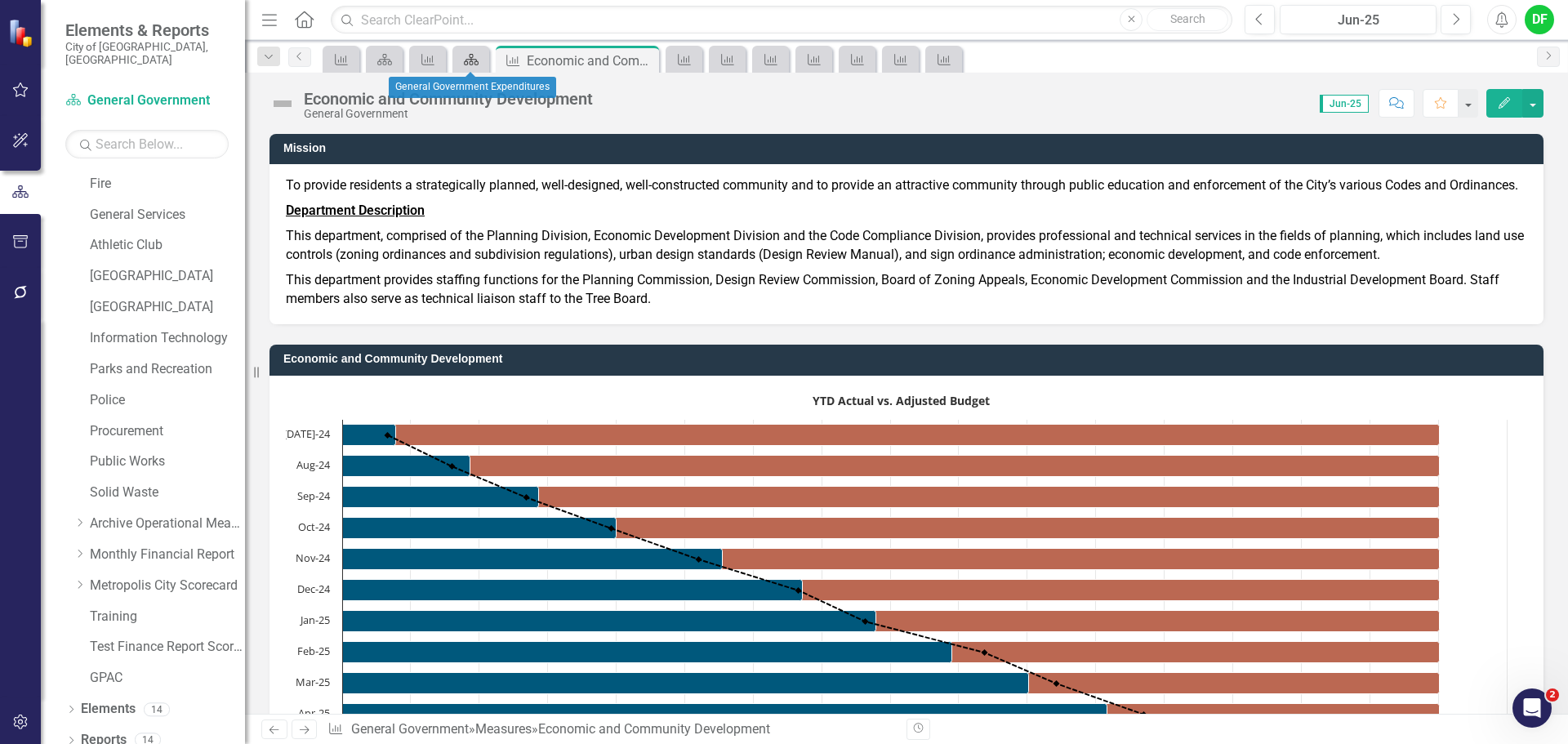
click at [470, 56] on icon "Scorecard" at bounding box center [471, 59] width 16 height 13
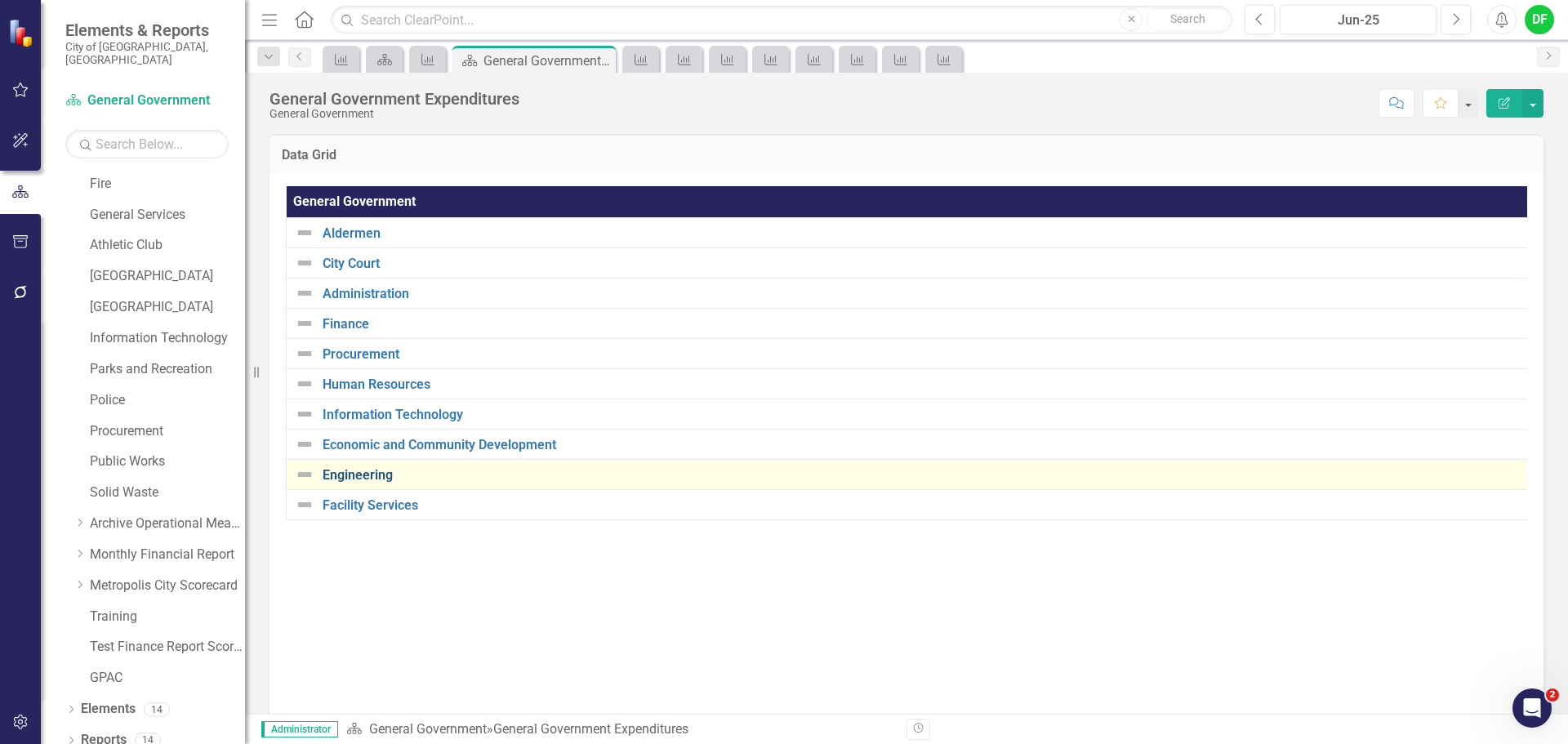
click at [362, 479] on link "Engineering" at bounding box center [923, 475] width 1200 height 14
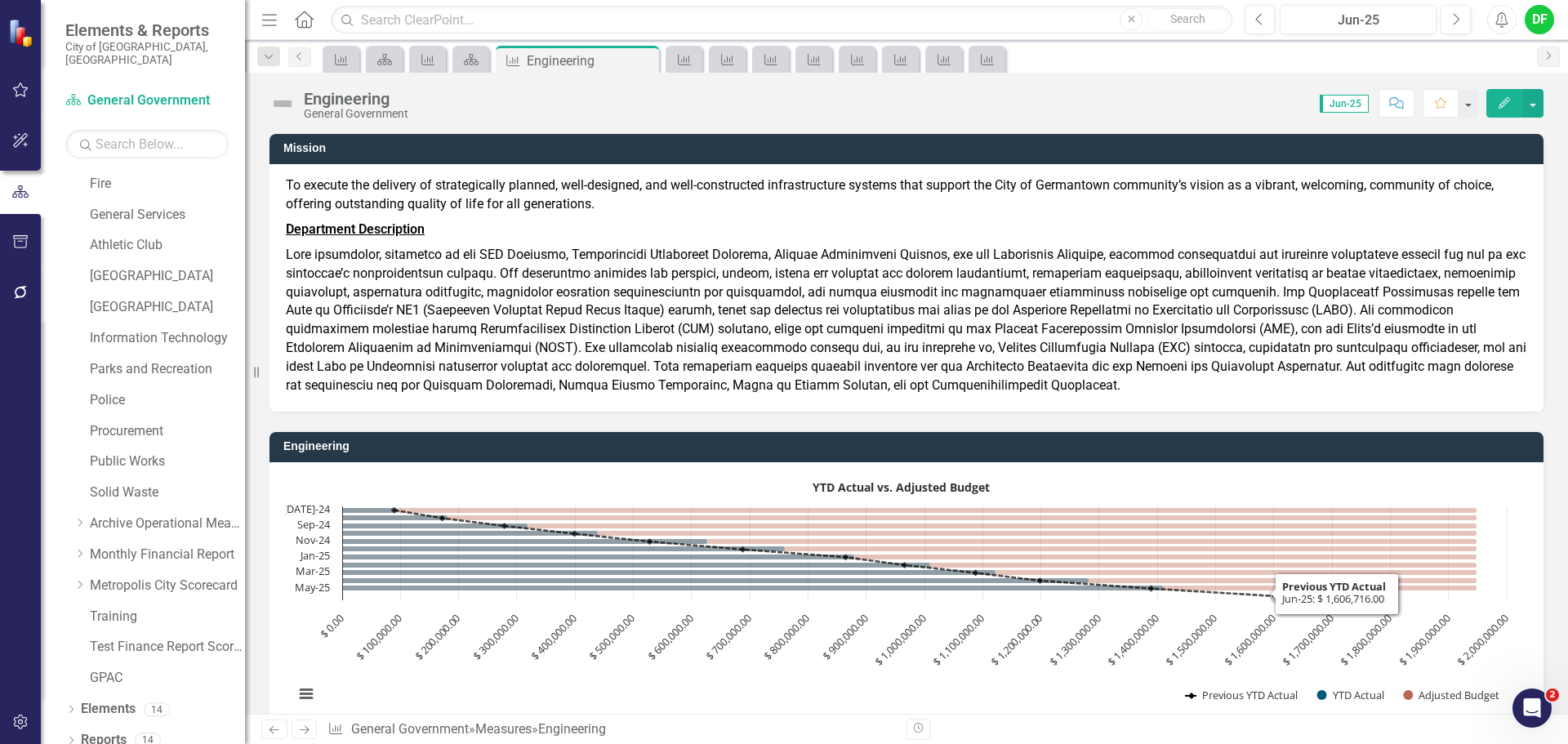
click at [1000, 605] on rect "Interactive chart" at bounding box center [900, 597] width 1229 height 245
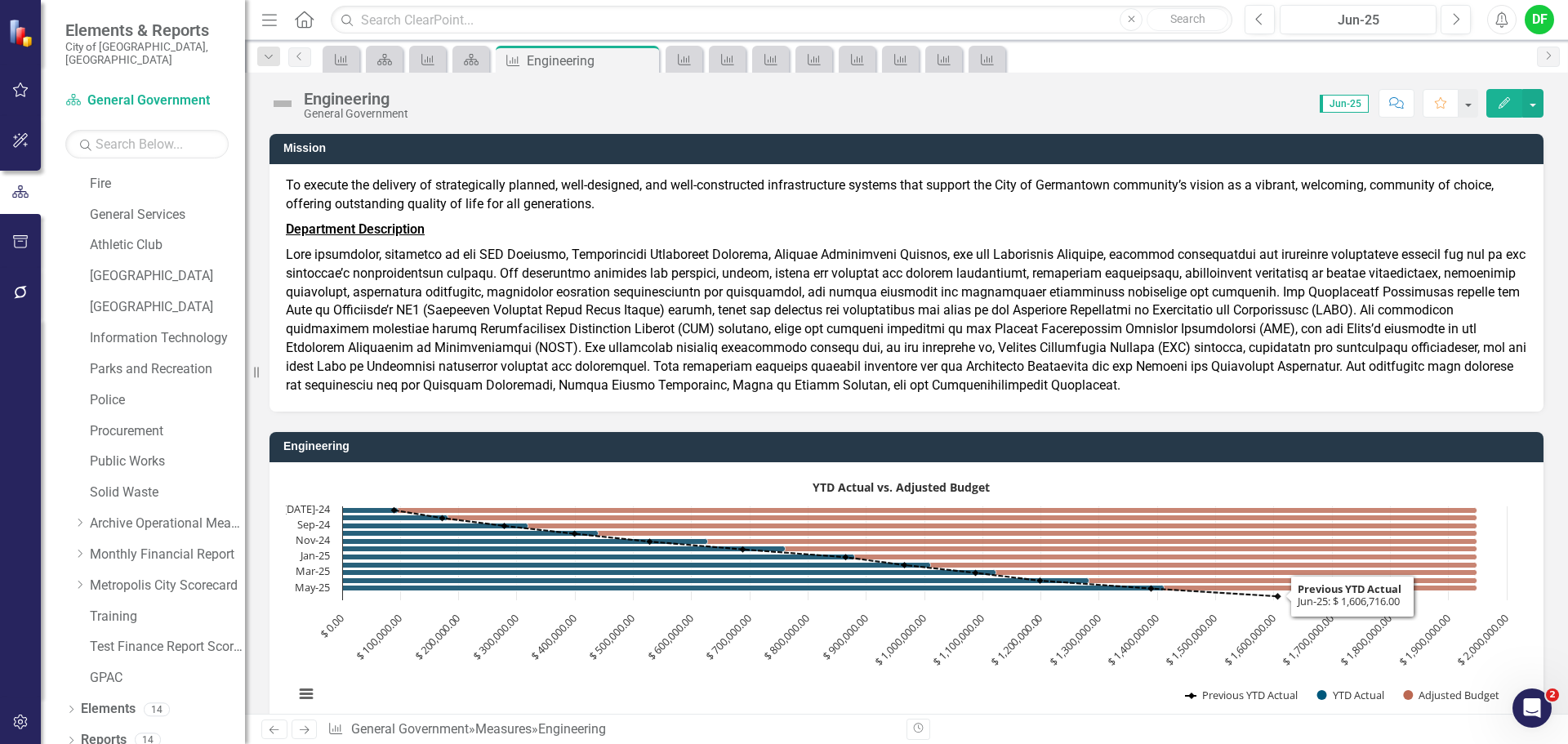
click at [1000, 605] on rect "Interactive chart" at bounding box center [900, 597] width 1229 height 245
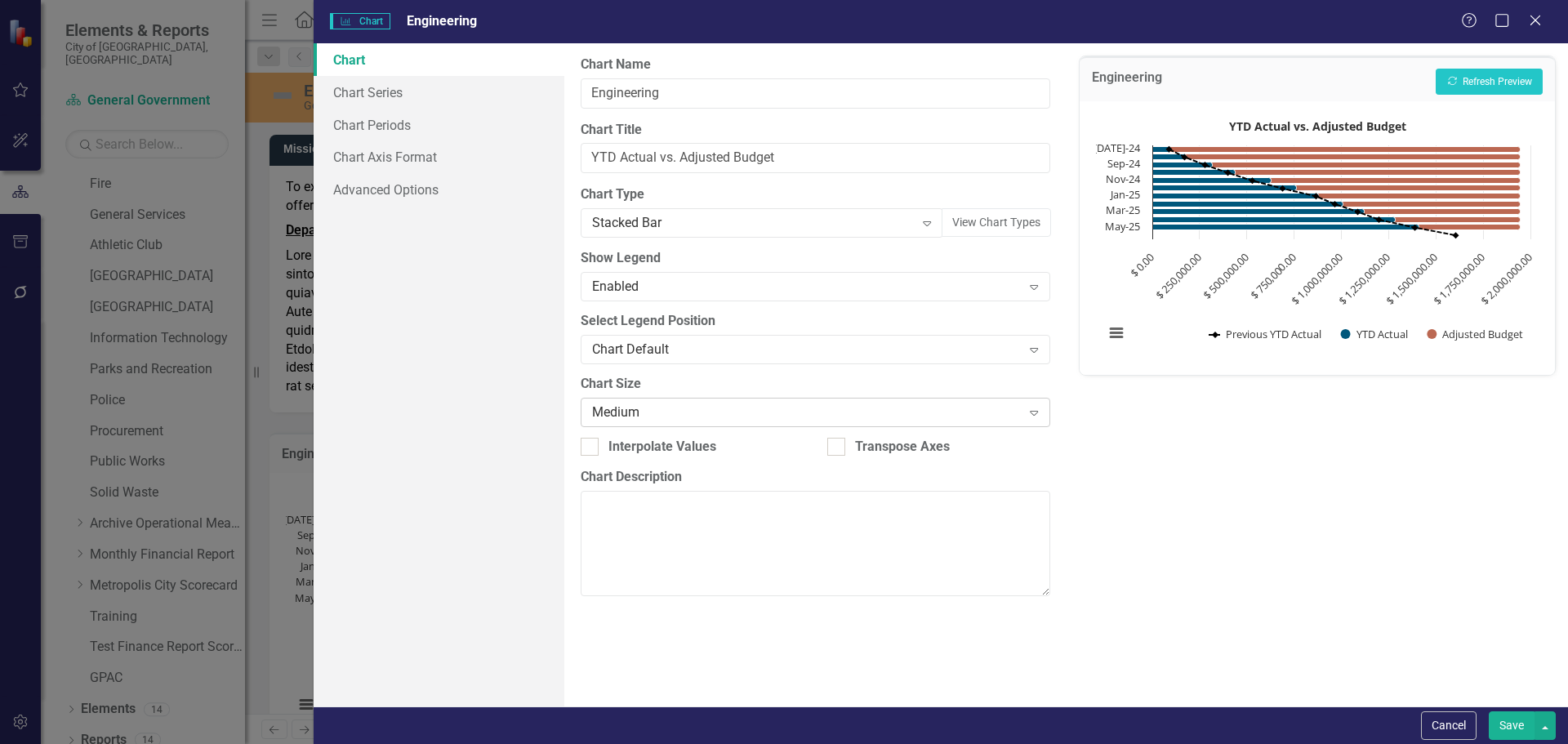
click at [675, 403] on div "Medium" at bounding box center [806, 412] width 429 height 19
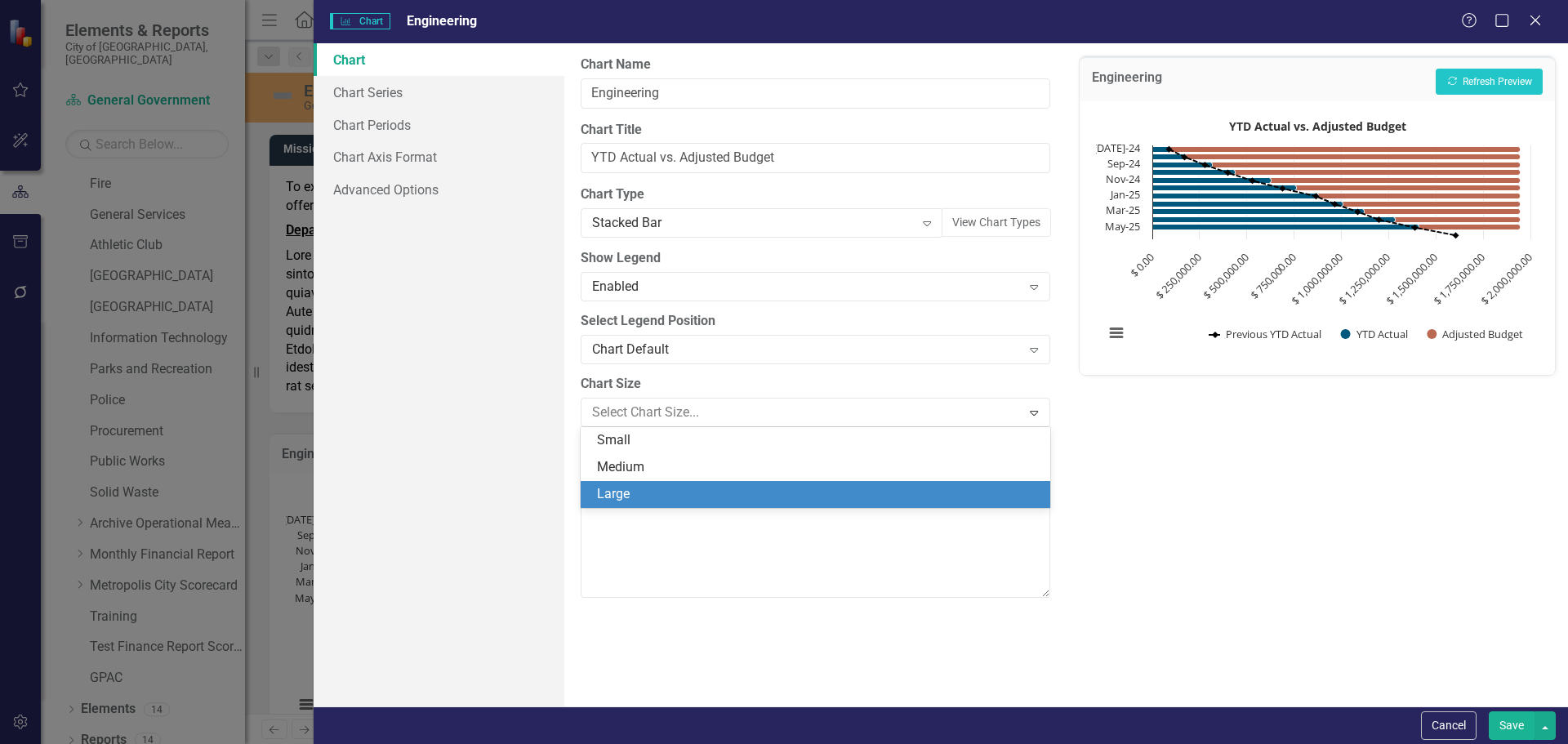
click at [661, 487] on div "Large" at bounding box center [818, 495] width 442 height 19
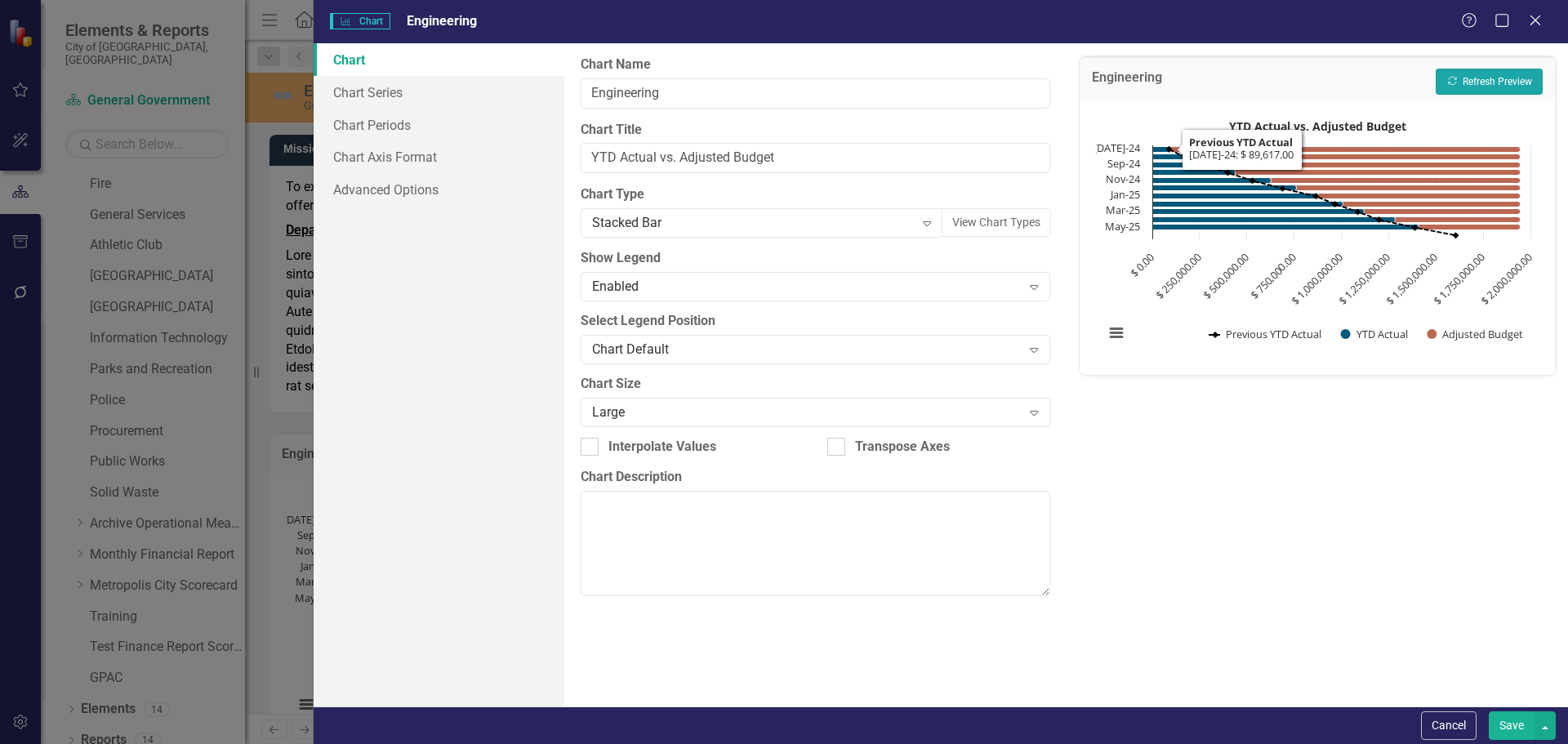
click at [1455, 85] on icon "Recalculate" at bounding box center [1452, 81] width 12 height 10
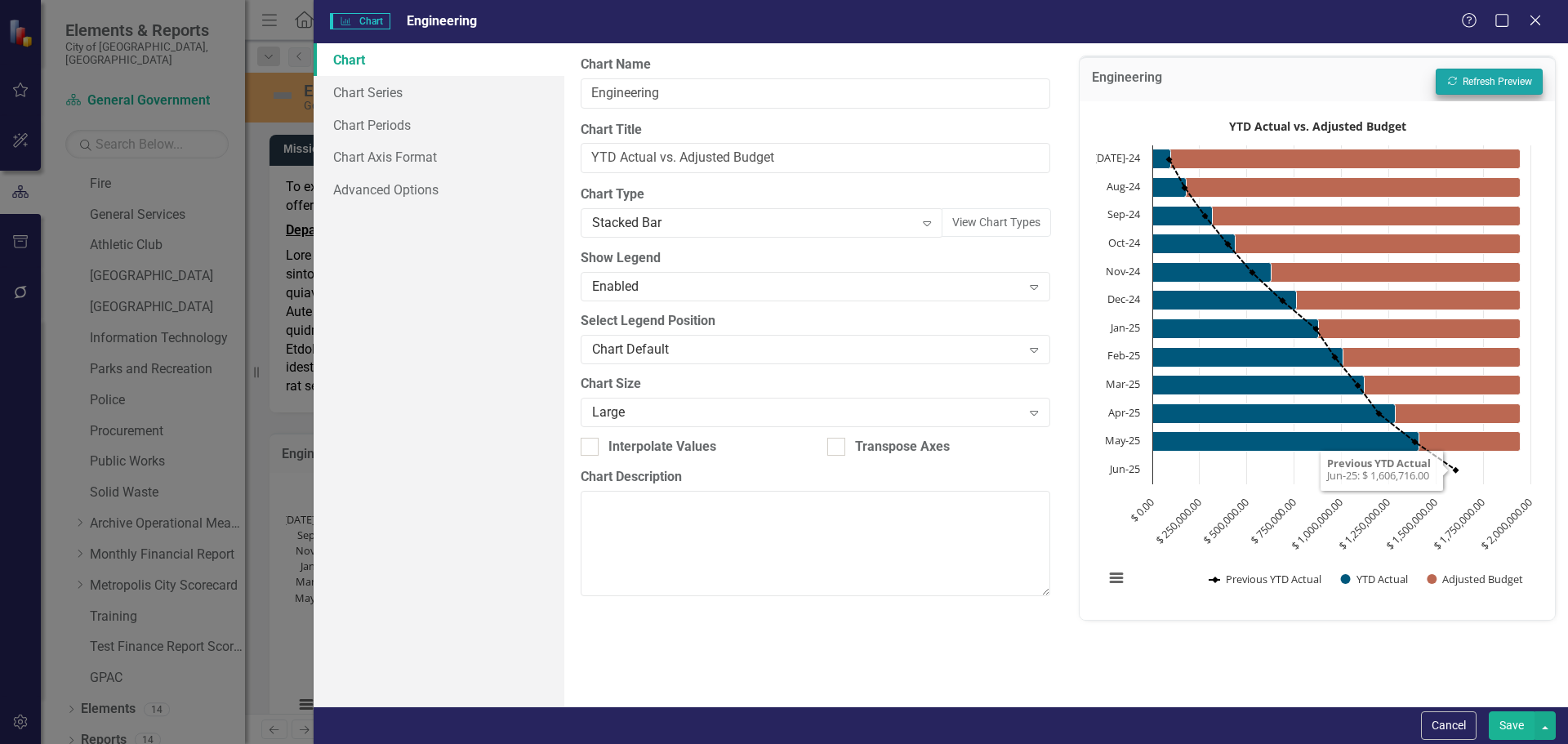
click at [1507, 725] on button "Save" at bounding box center [1511, 726] width 46 height 29
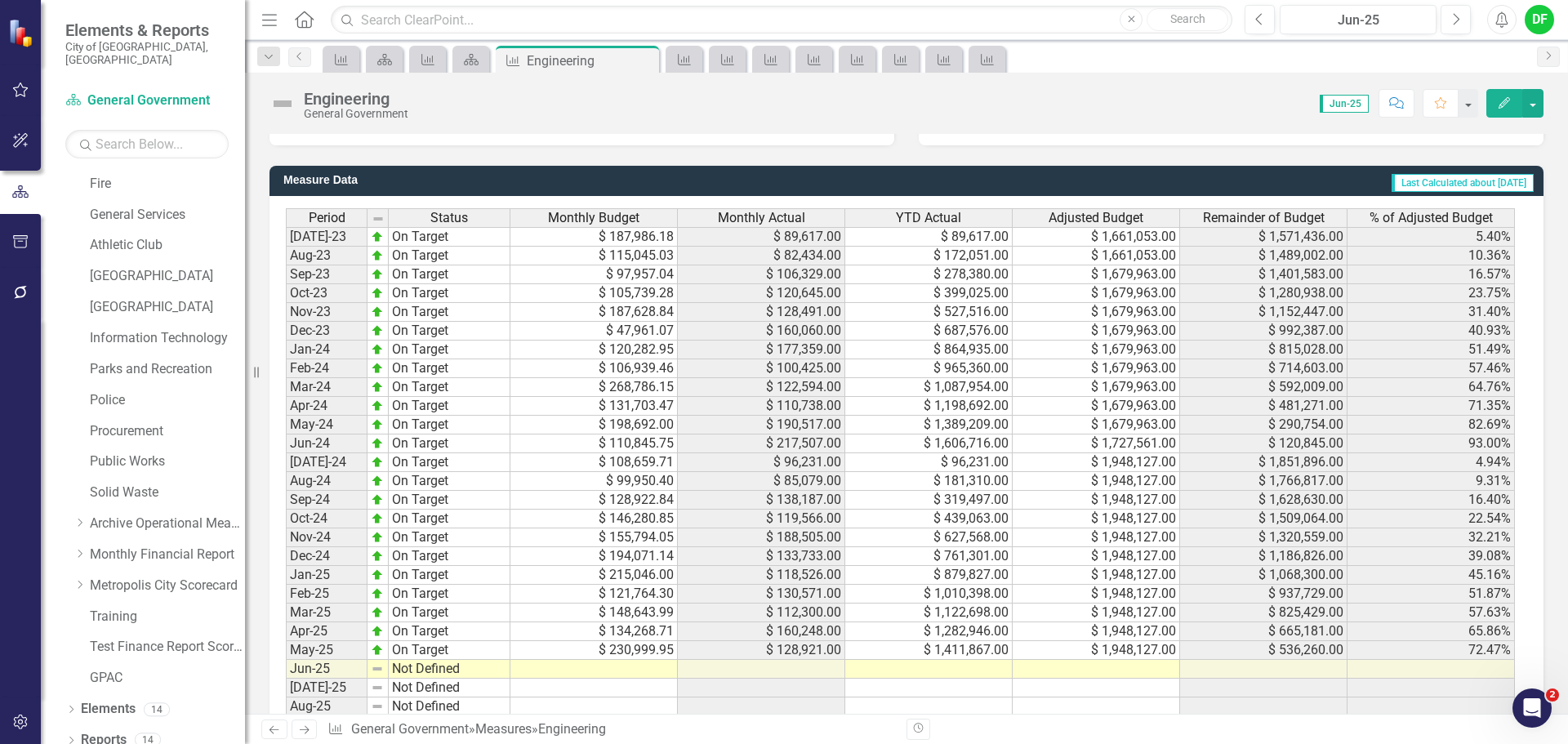
scroll to position [1716, 0]
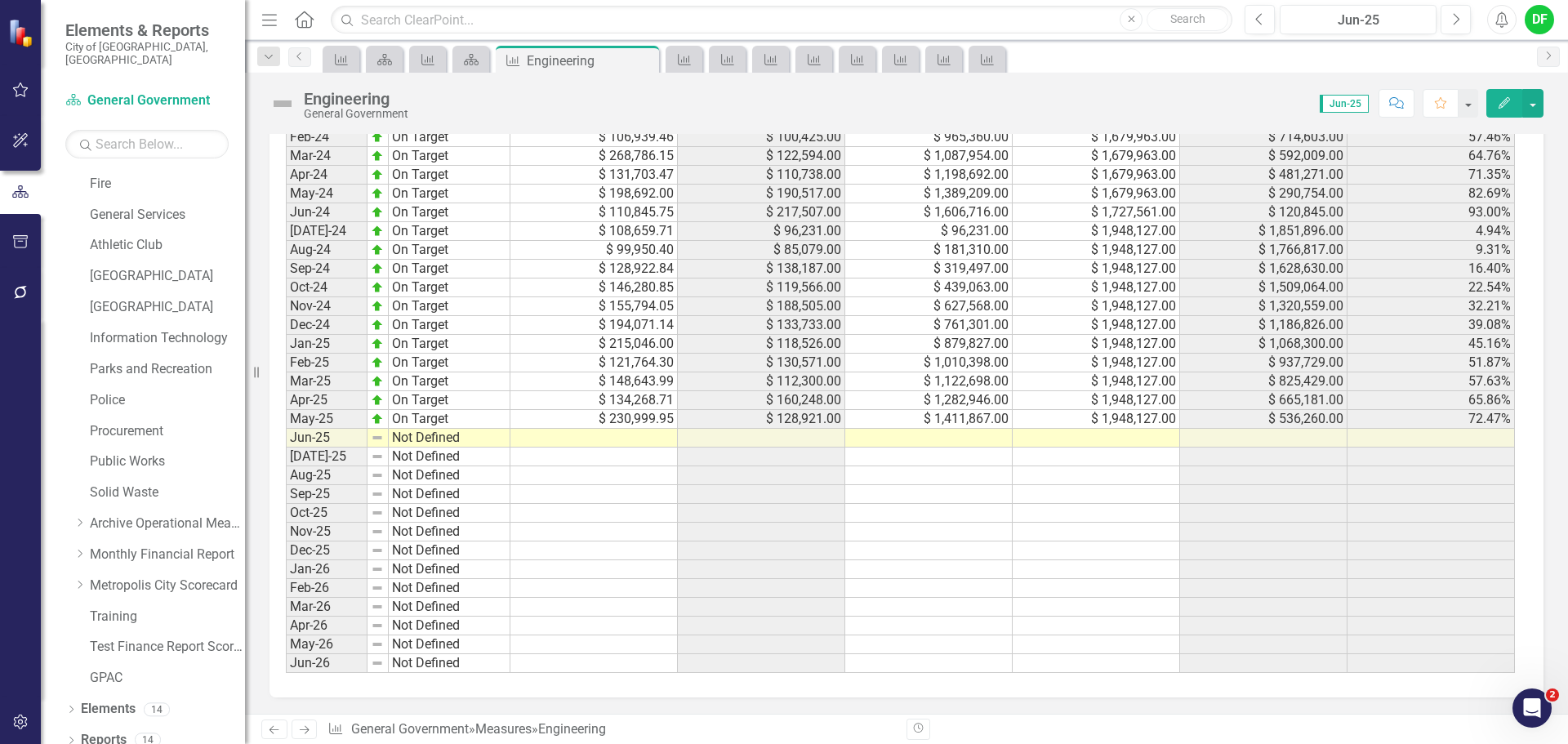
click at [1121, 441] on td at bounding box center [1096, 438] width 168 height 19
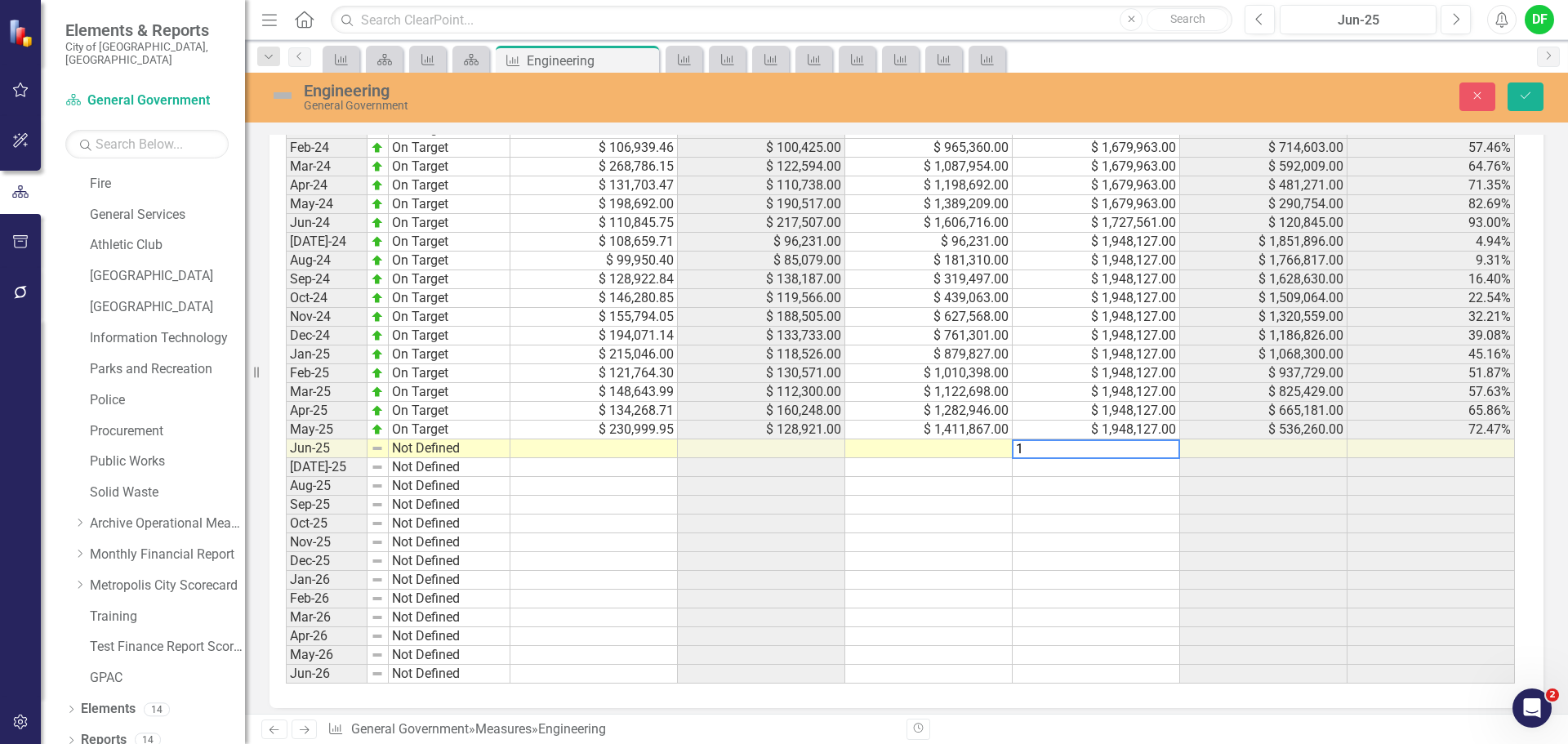
scroll to position [1725, 0]
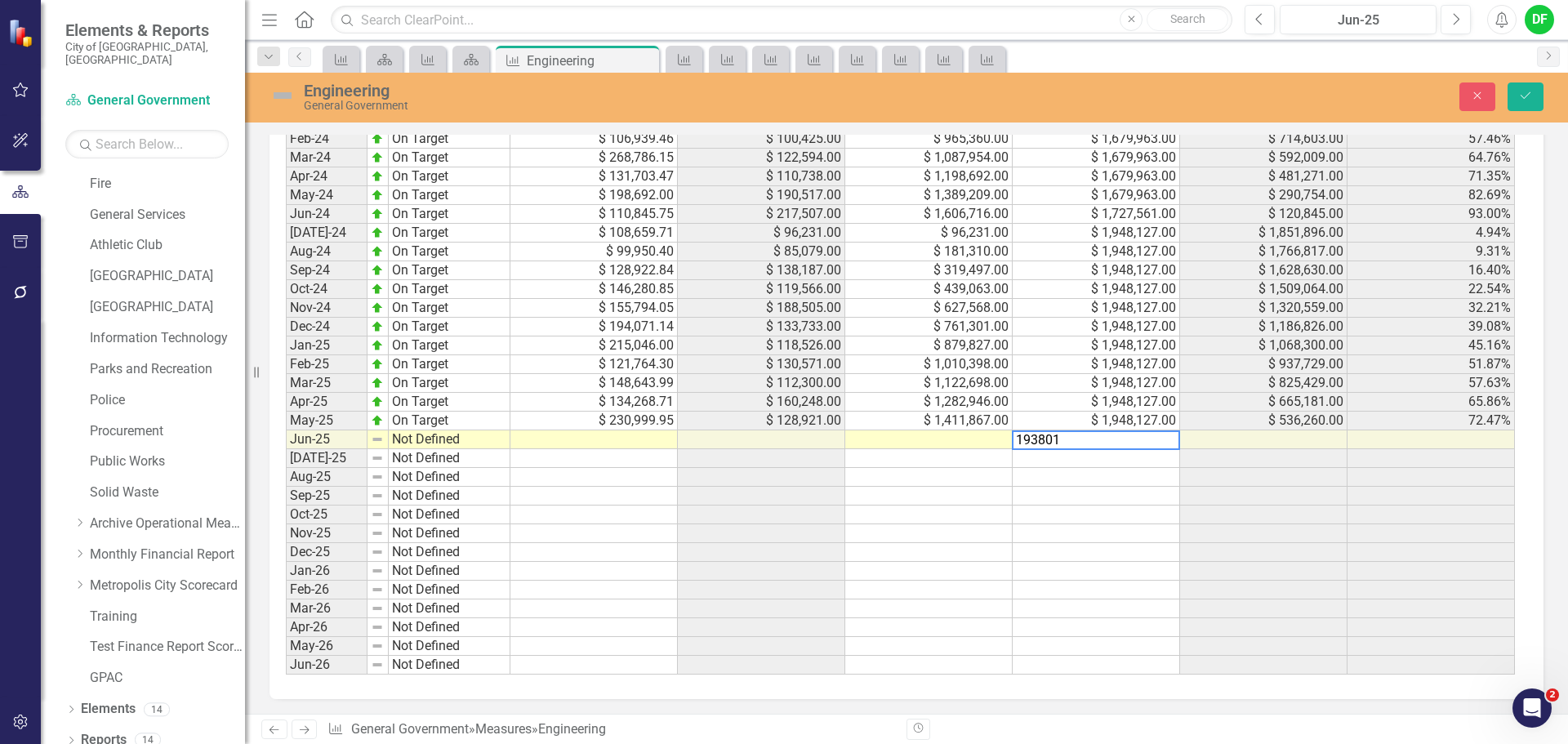
type textarea "1938012"
type textarea "1753725"
click at [1534, 89] on button "Save" at bounding box center [1525, 97] width 36 height 29
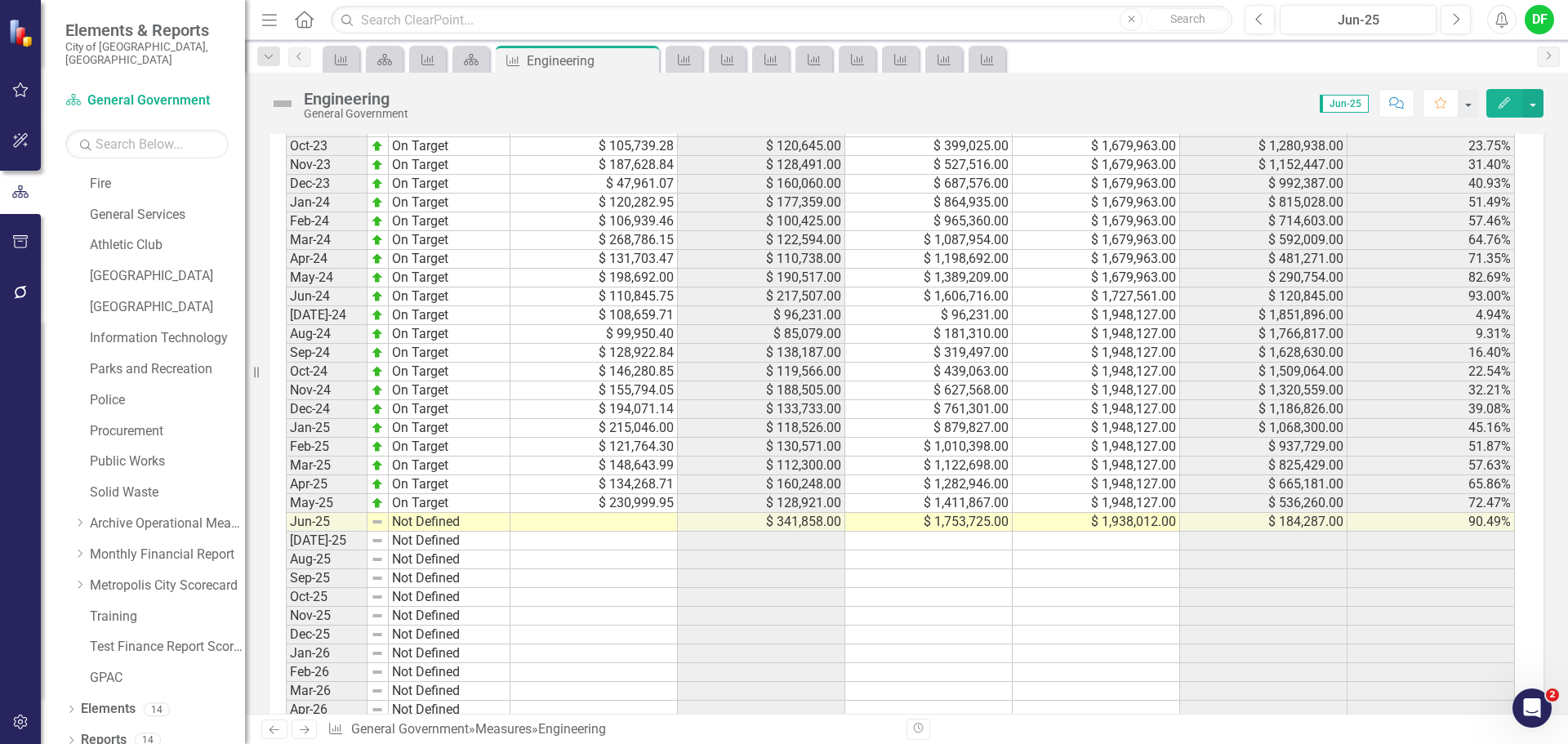
scroll to position [1634, 0]
click at [474, 59] on icon at bounding box center [471, 59] width 14 height 11
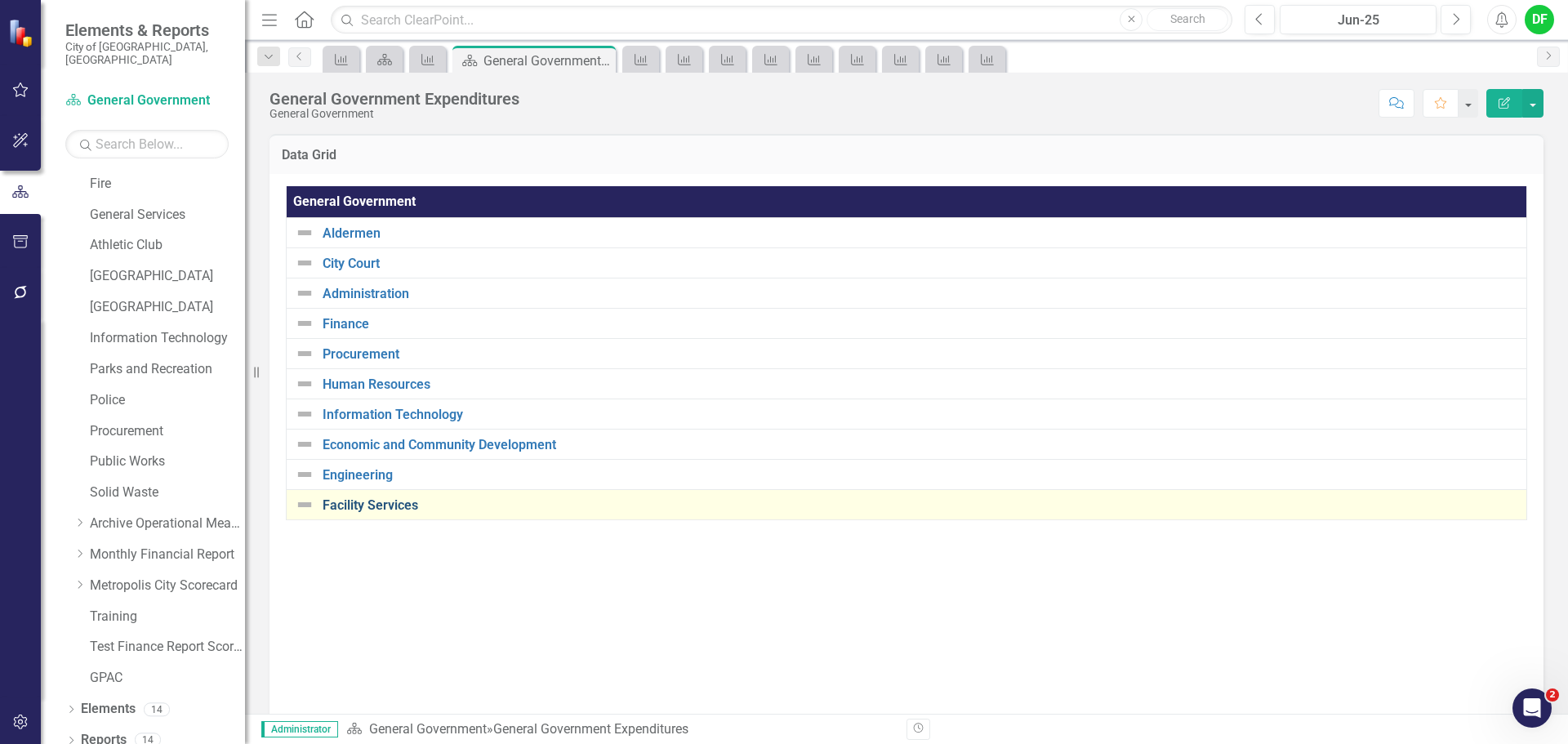
click at [363, 504] on link "Facility Services" at bounding box center [920, 505] width 1195 height 14
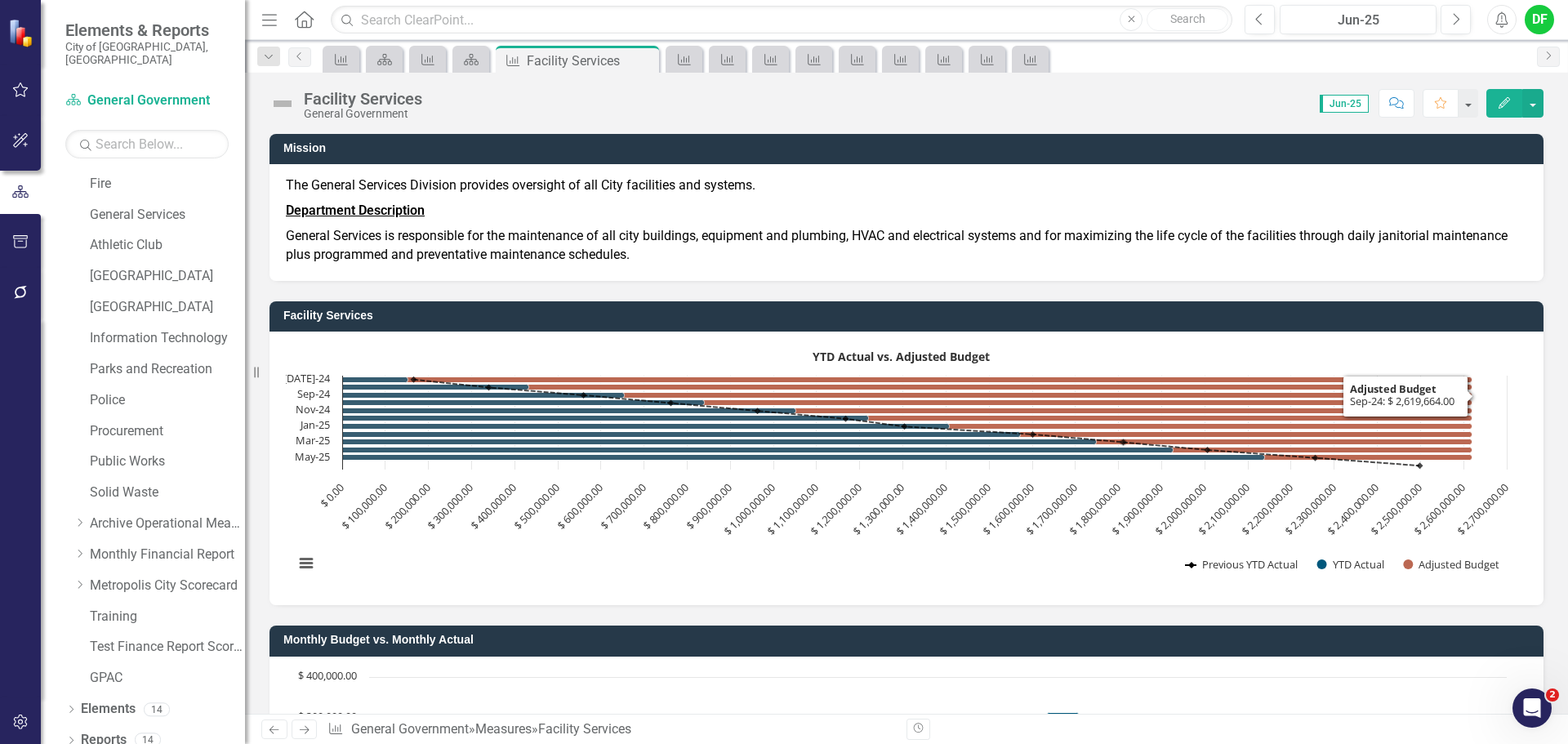
click at [1073, 358] on rect "Interactive chart" at bounding box center [900, 466] width 1229 height 245
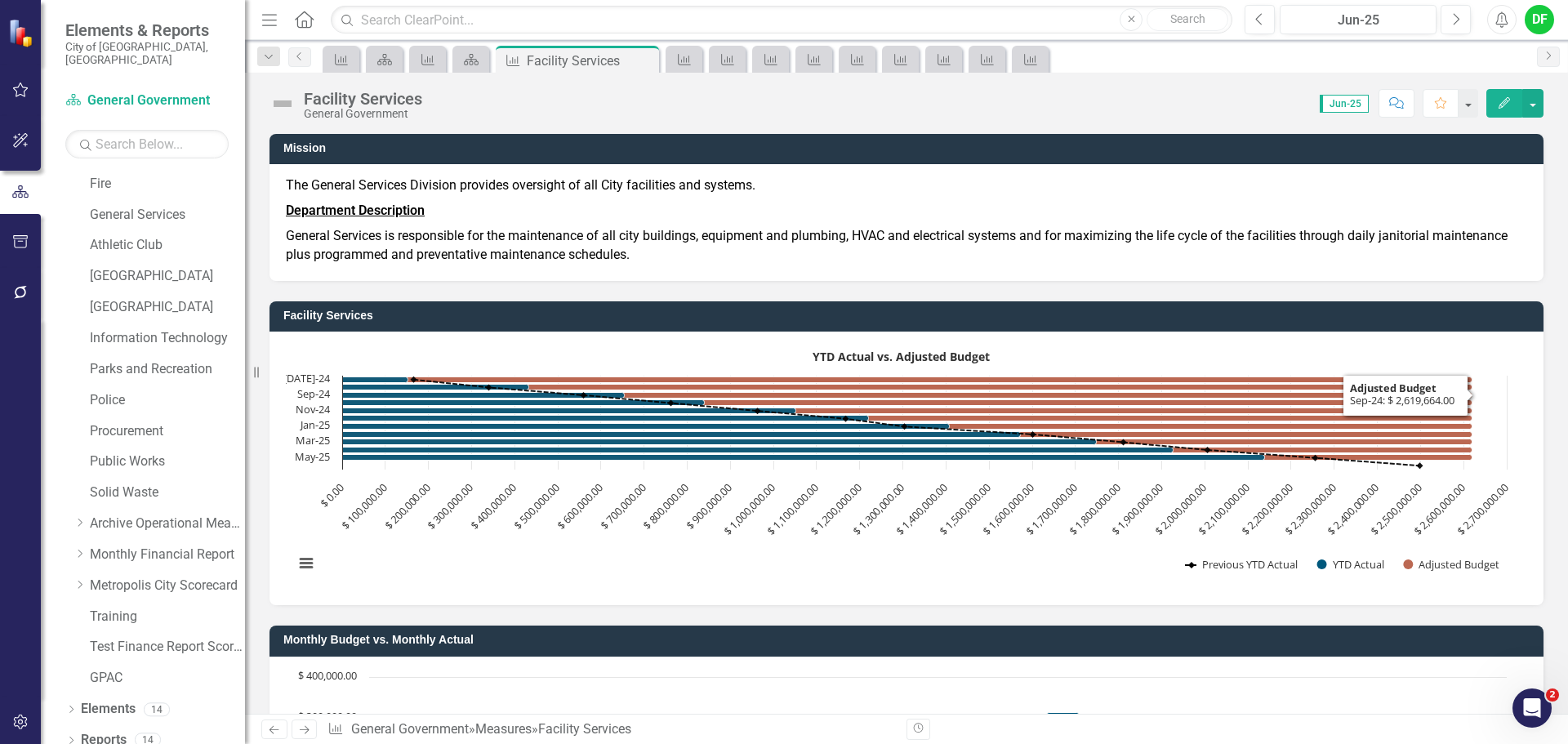
click at [1073, 358] on rect "Interactive chart" at bounding box center [900, 466] width 1229 height 245
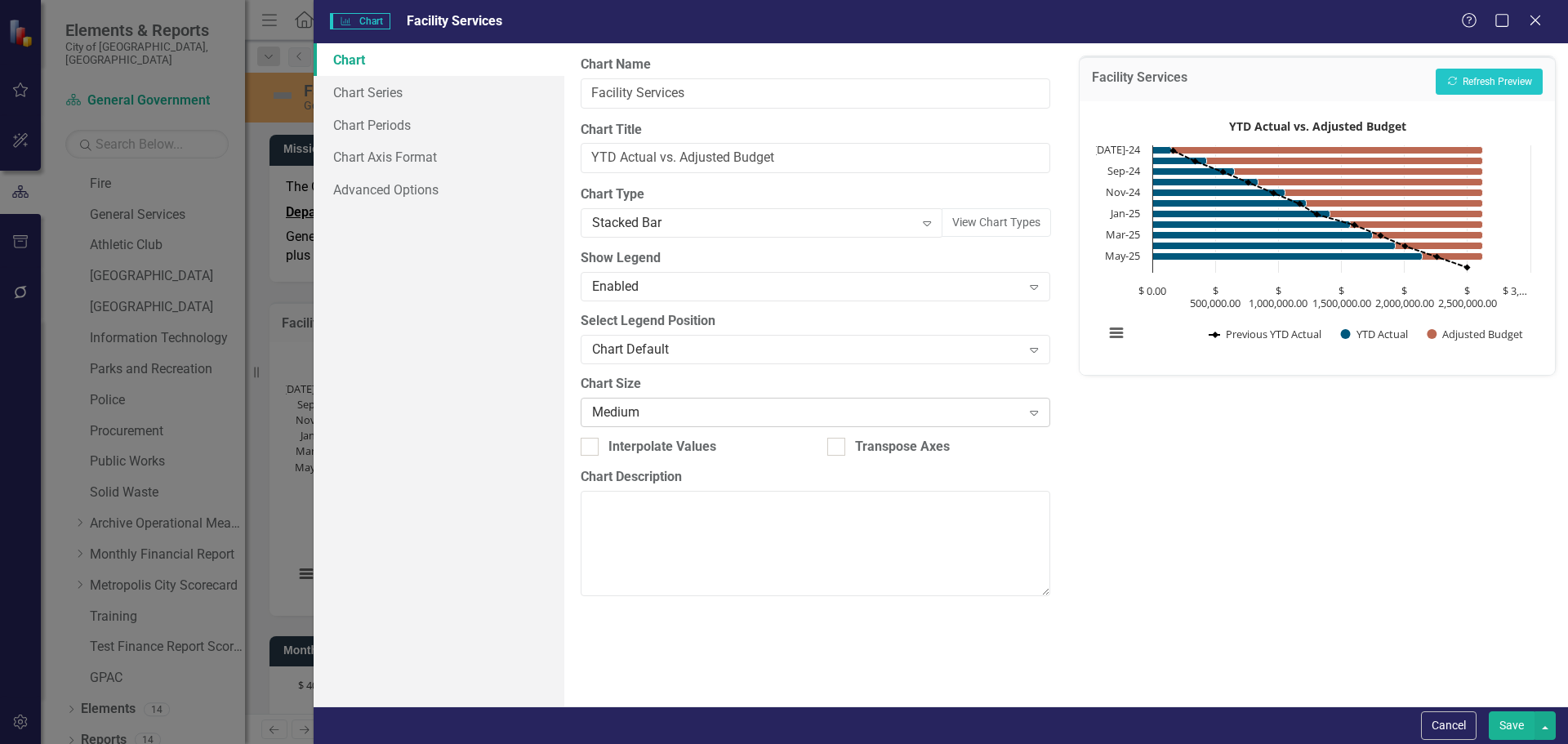
click at [630, 413] on div "Medium" at bounding box center [806, 412] width 429 height 19
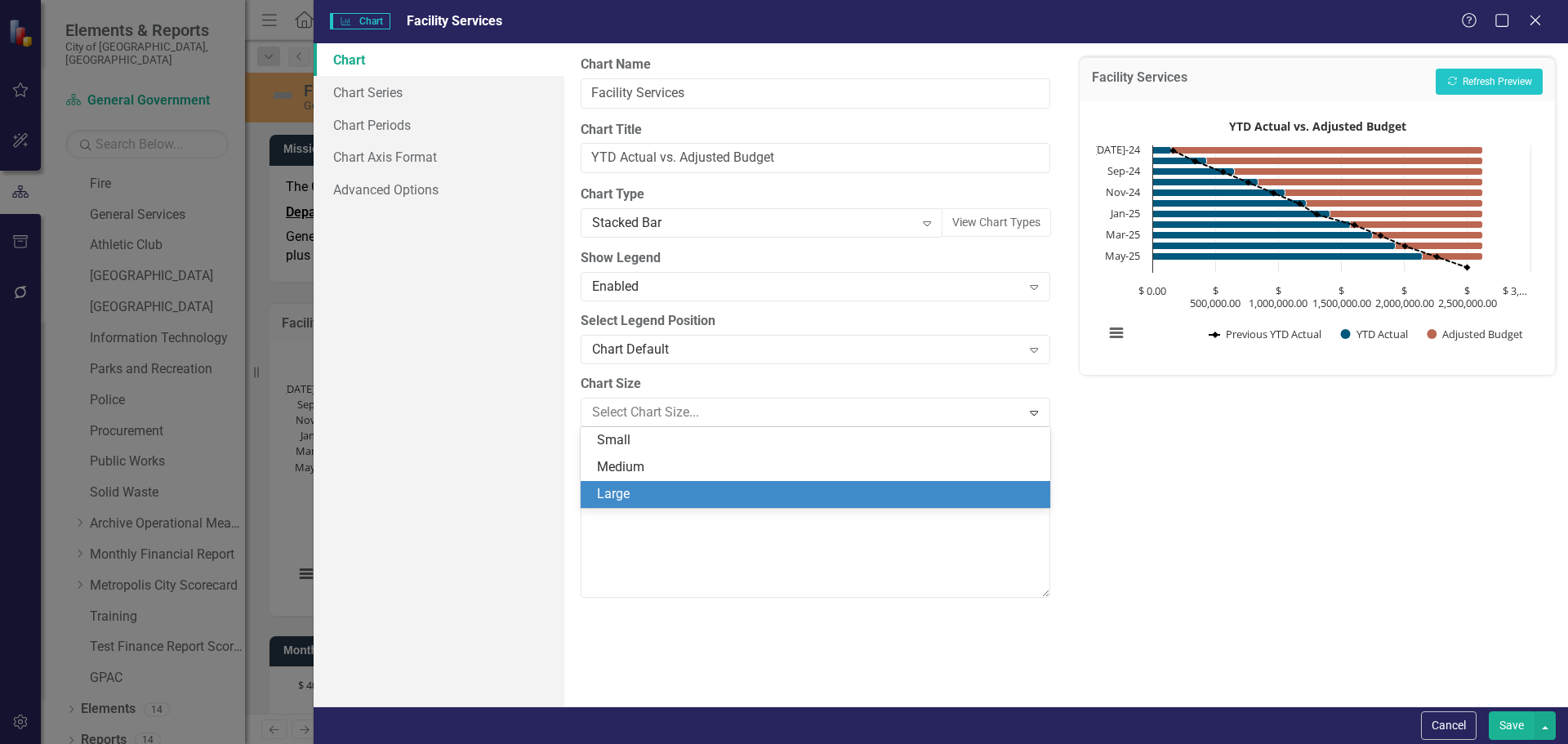
click at [614, 487] on div "Large" at bounding box center [818, 495] width 442 height 19
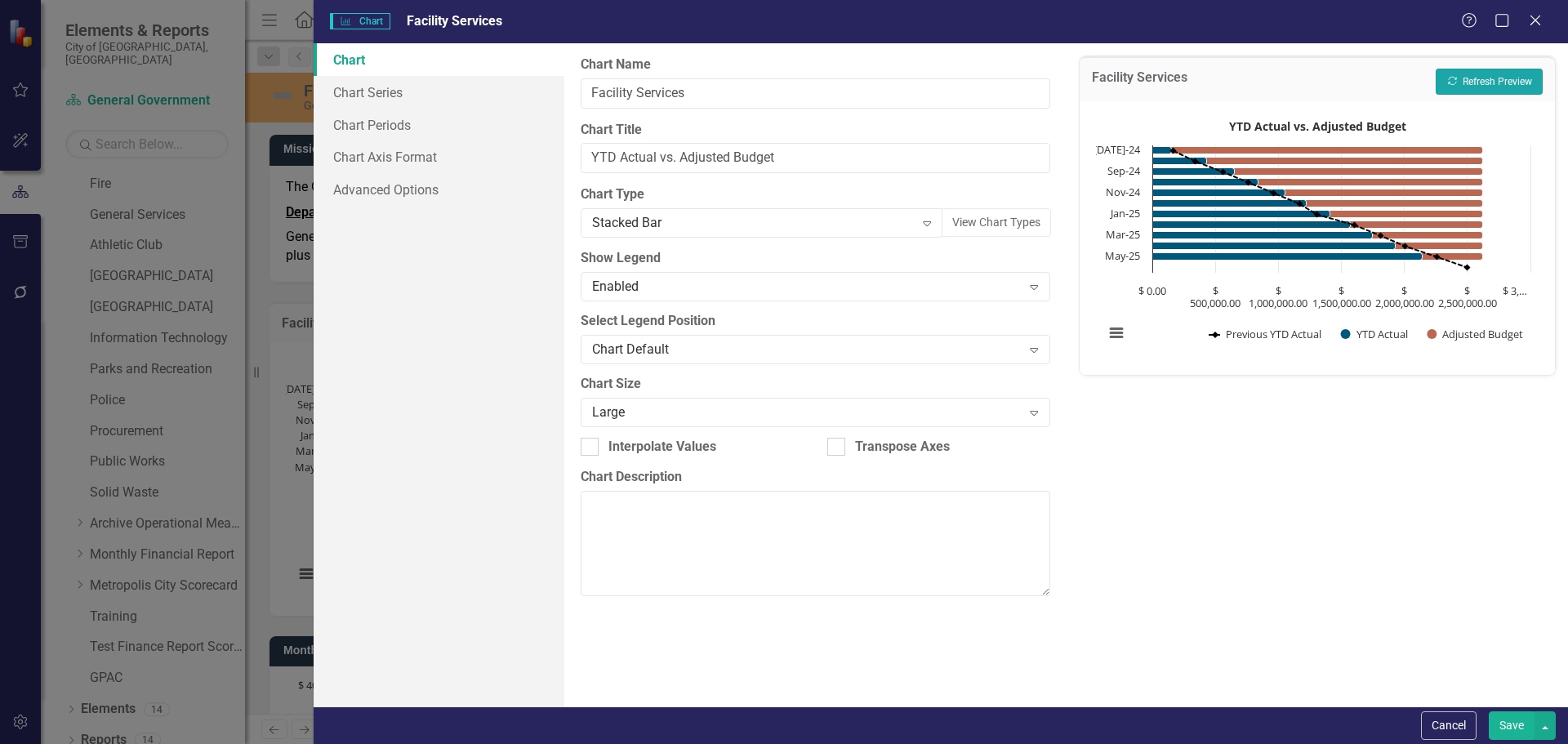
click at [1497, 81] on button "Recalculate Refresh Preview" at bounding box center [1489, 81] width 107 height 26
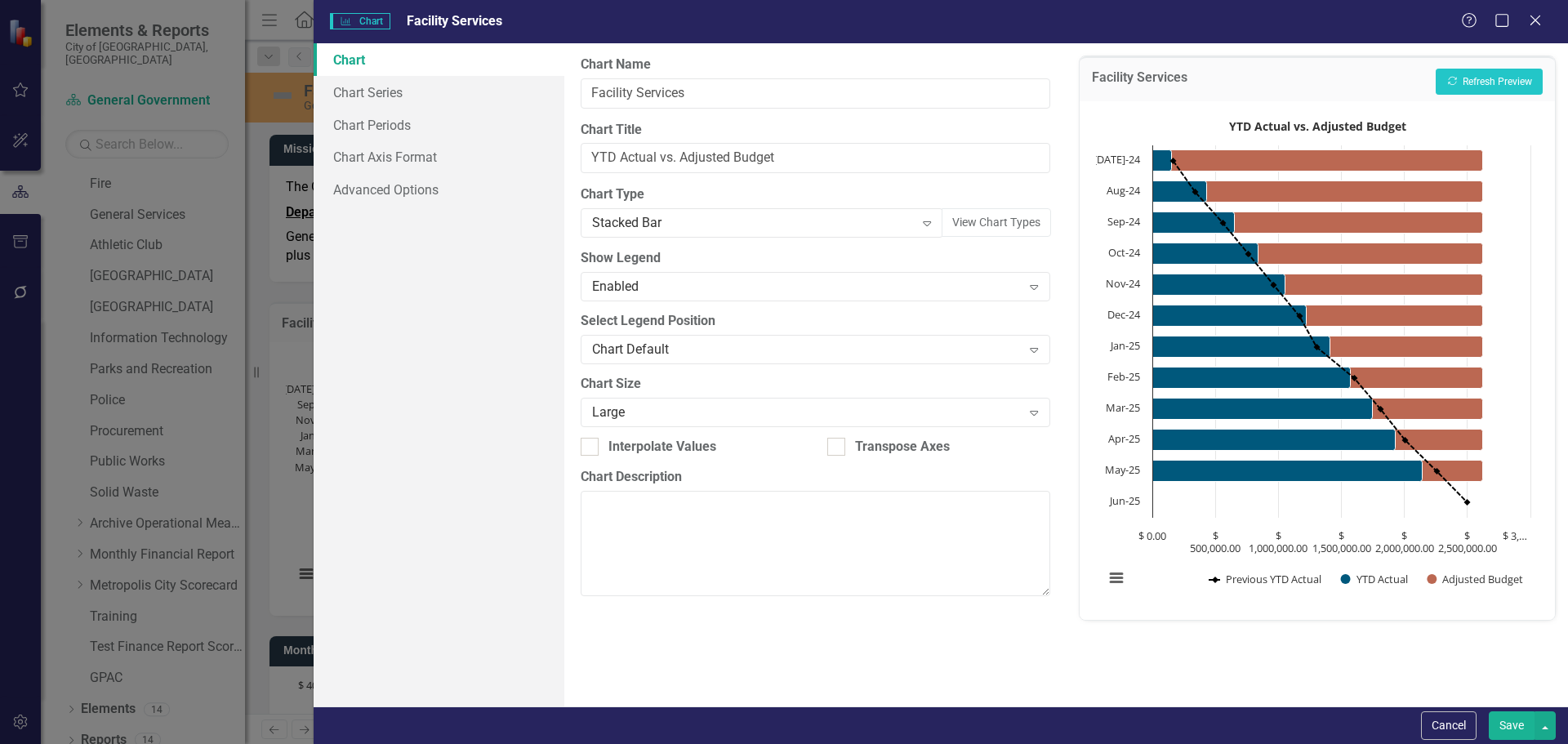
click at [1515, 729] on button "Save" at bounding box center [1511, 726] width 46 height 29
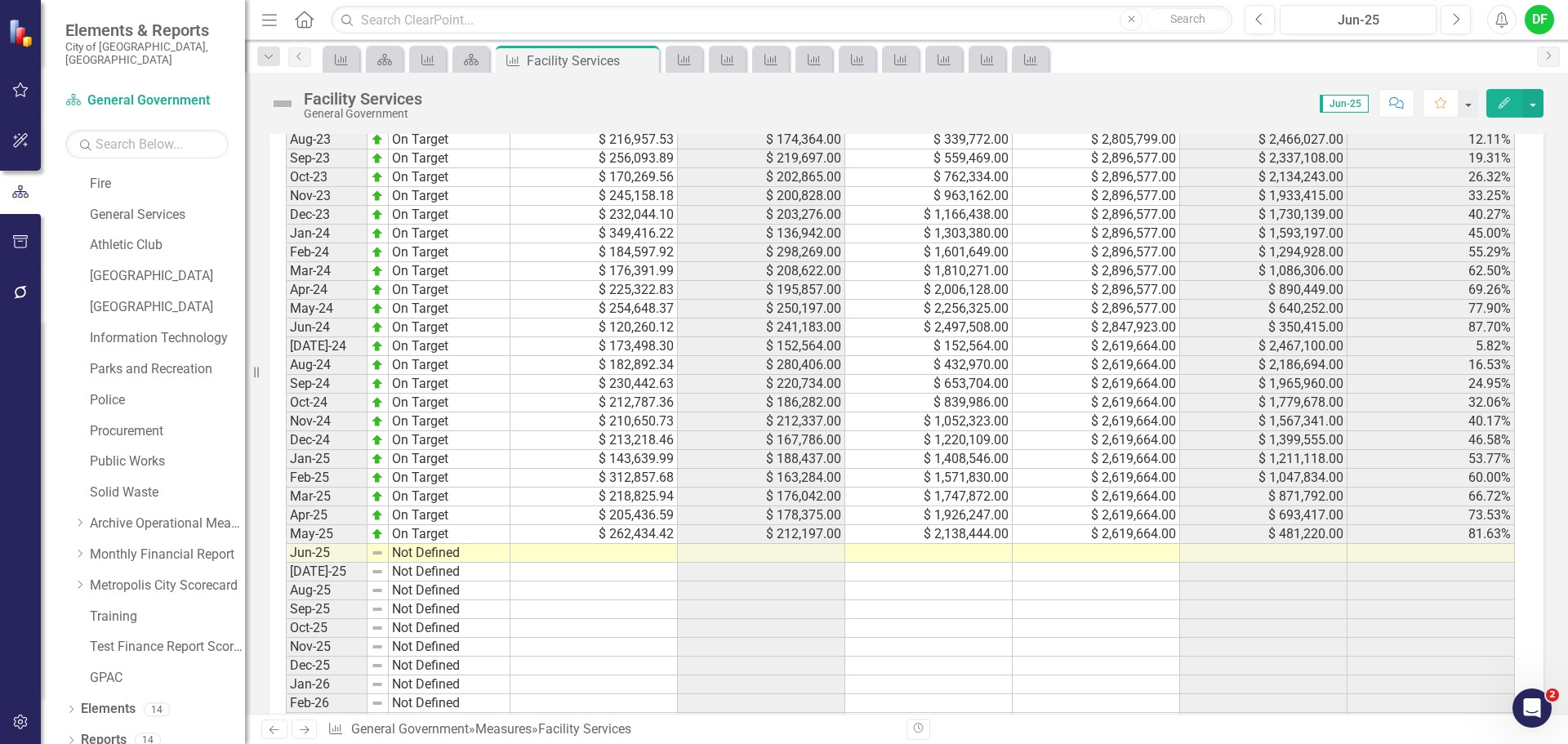
scroll to position [1389, 0]
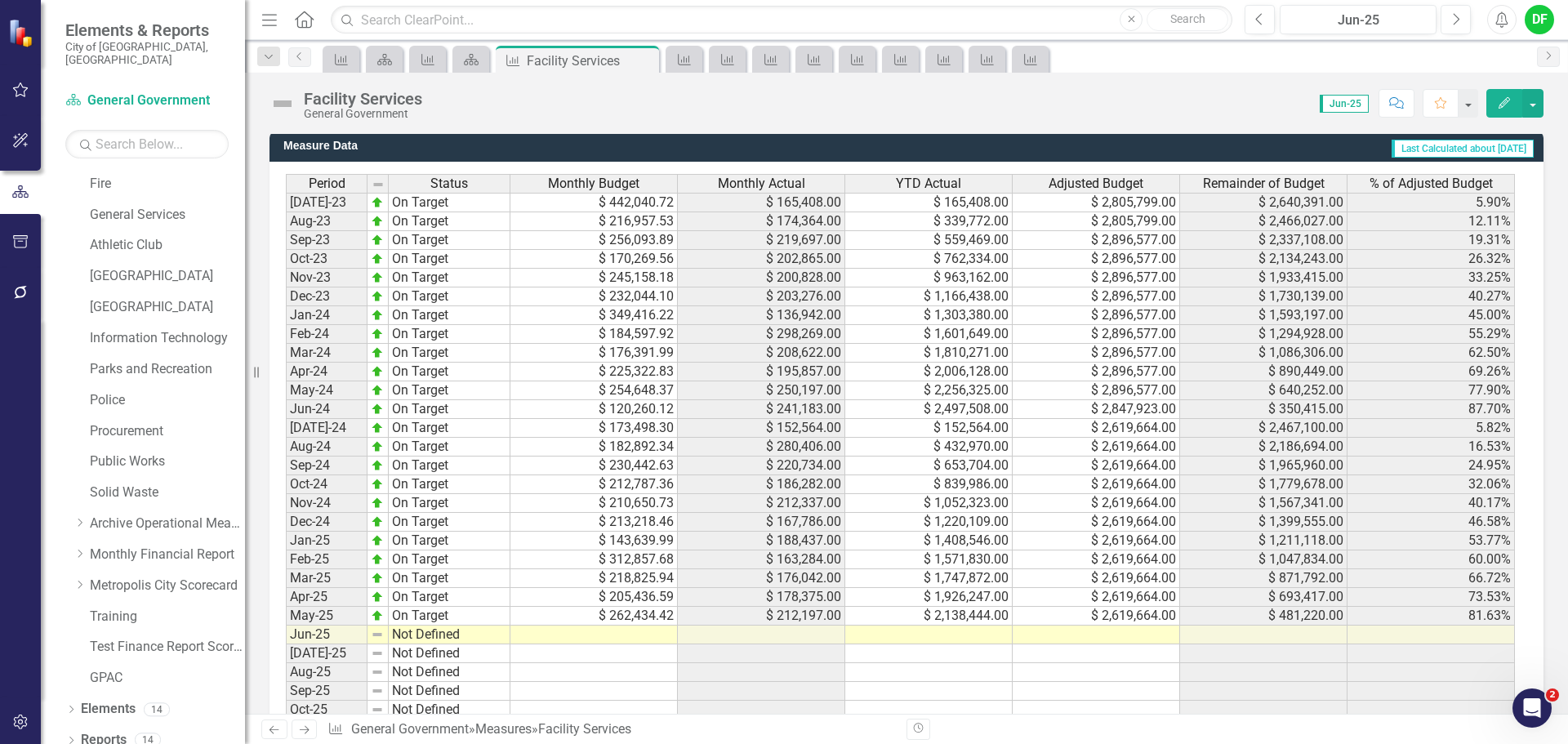
click at [1109, 635] on td at bounding box center [1096, 635] width 168 height 19
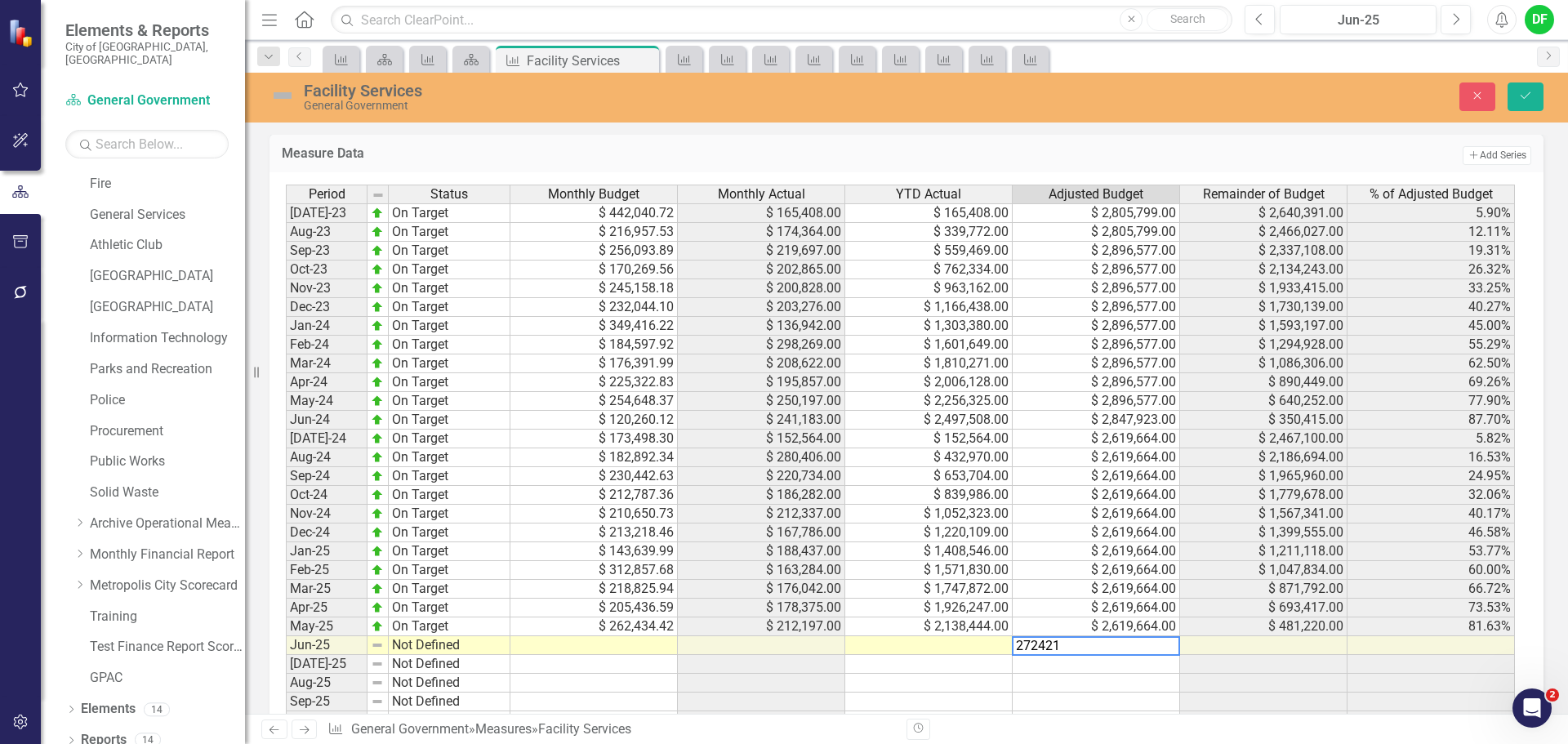
type textarea "2724213"
click at [986, 646] on td at bounding box center [929, 646] width 168 height 19
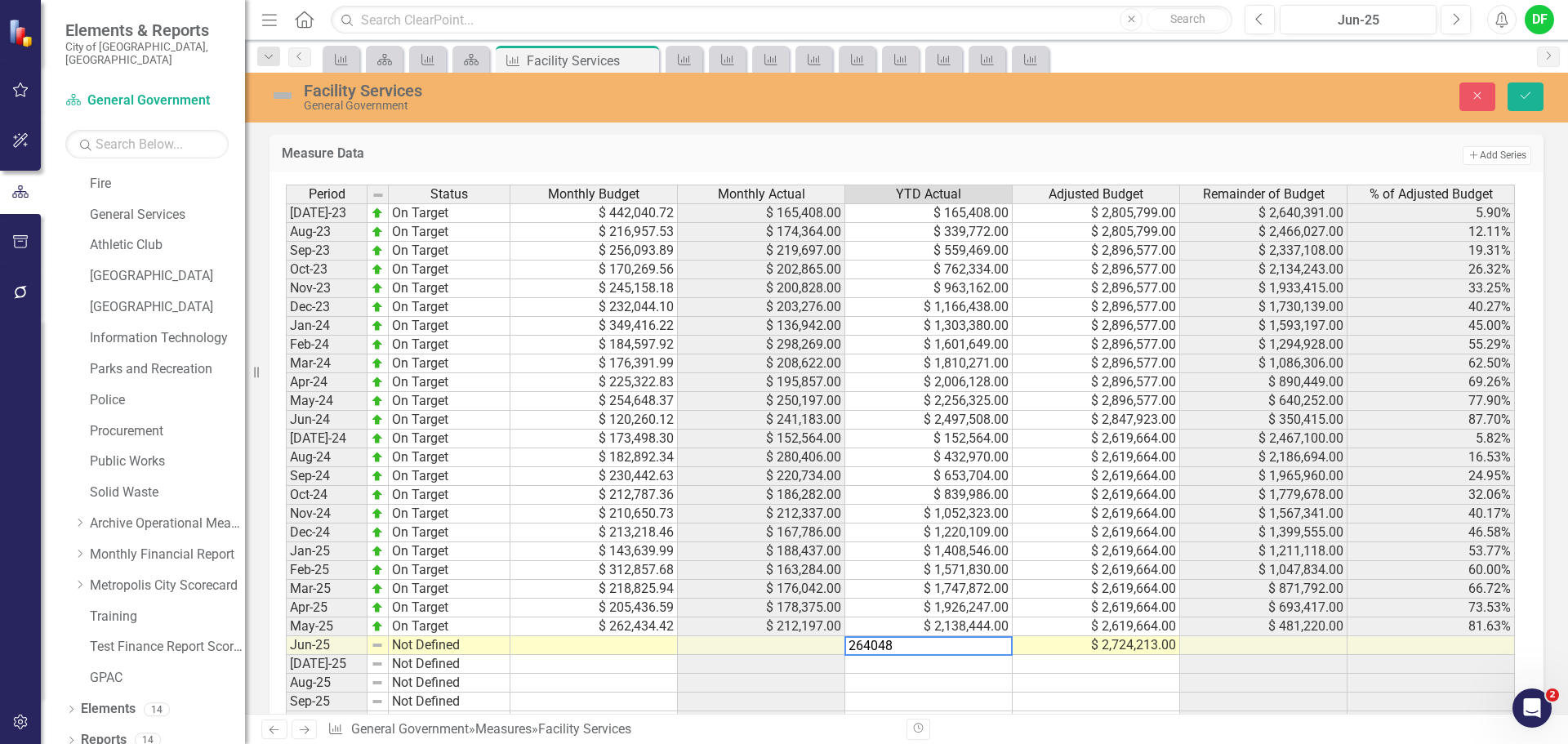
type textarea "2640484"
click at [1526, 97] on icon "Save" at bounding box center [1525, 95] width 14 height 11
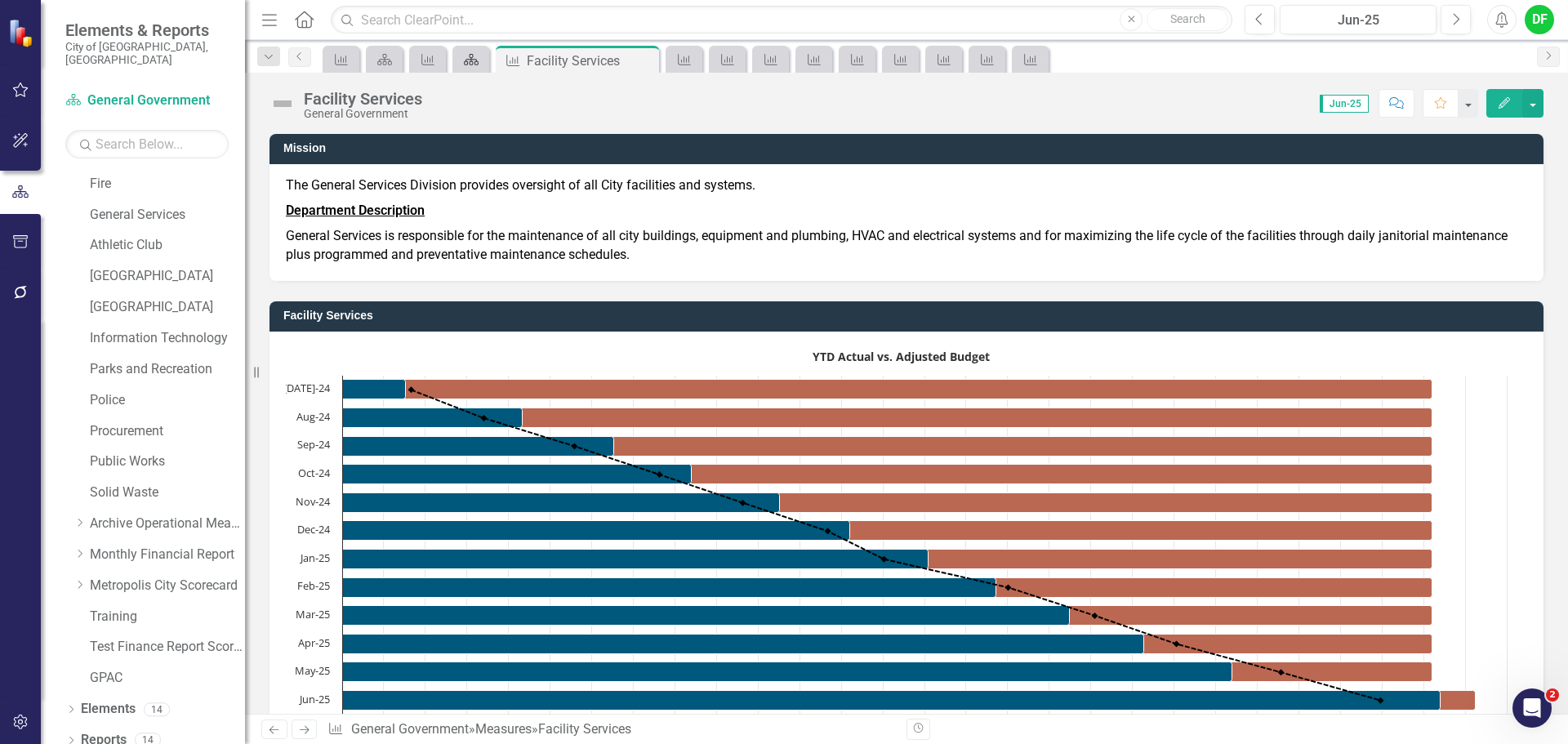
click at [464, 56] on icon "Scorecard" at bounding box center [471, 59] width 16 height 13
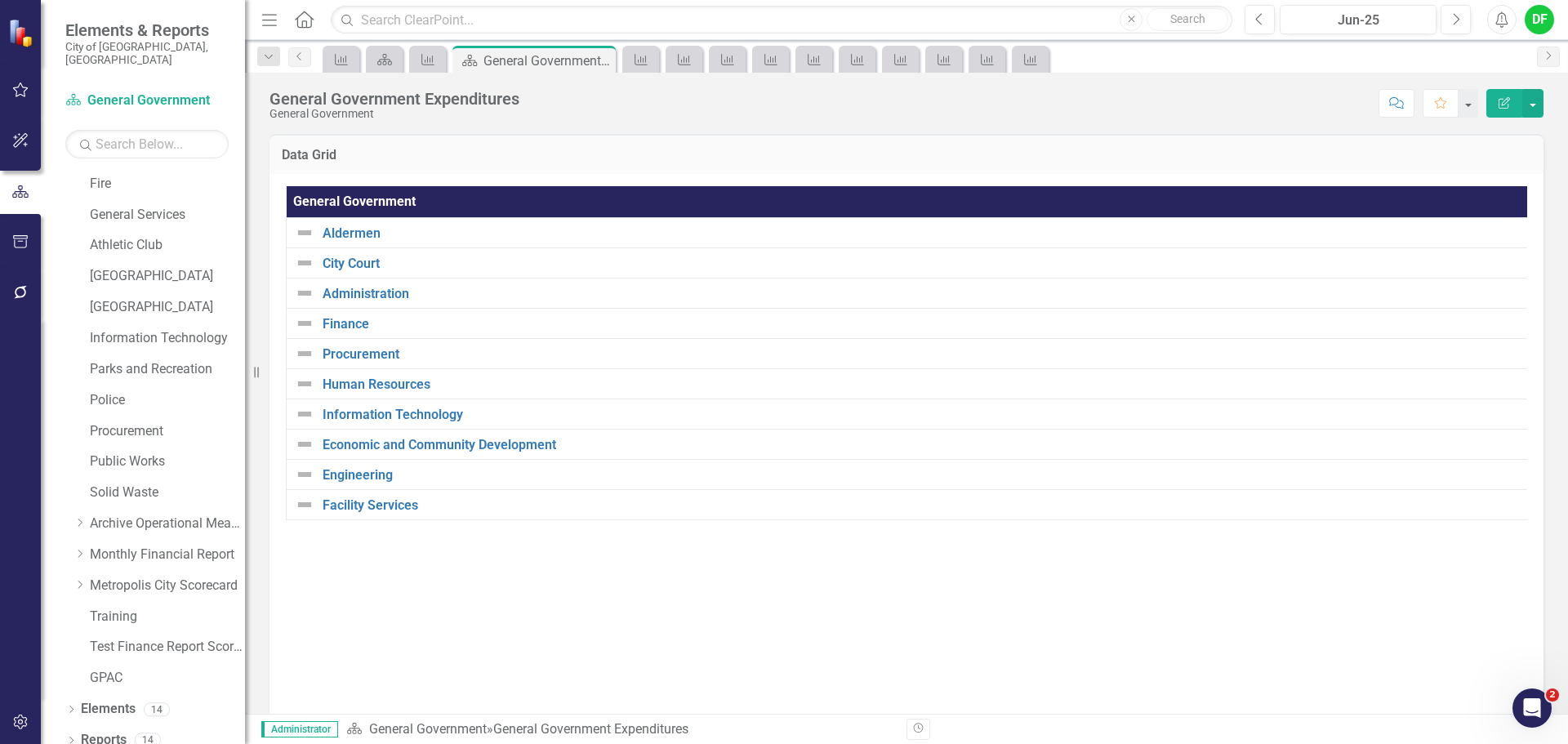
scroll to position [60, 0]
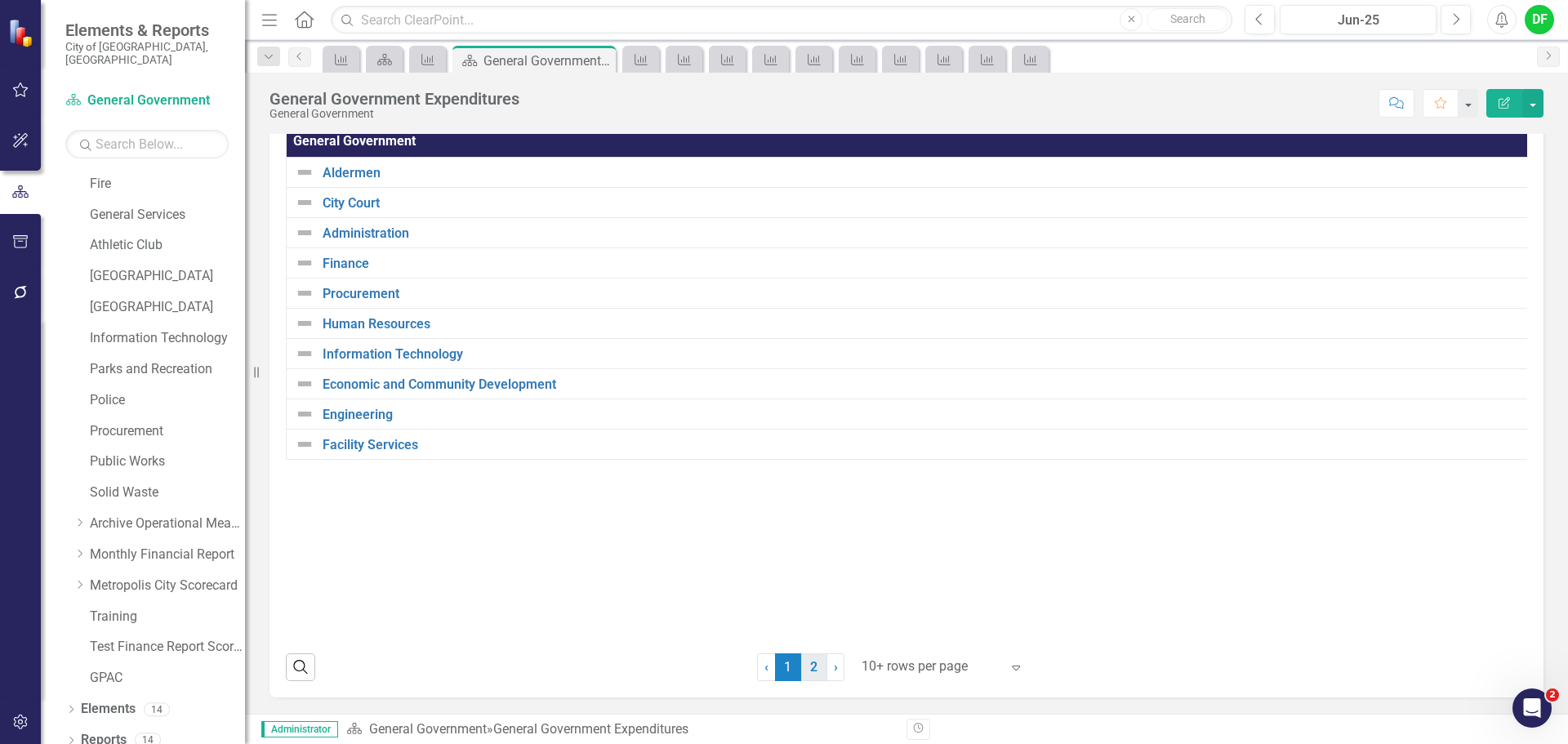
click at [817, 672] on link "2" at bounding box center [814, 667] width 26 height 28
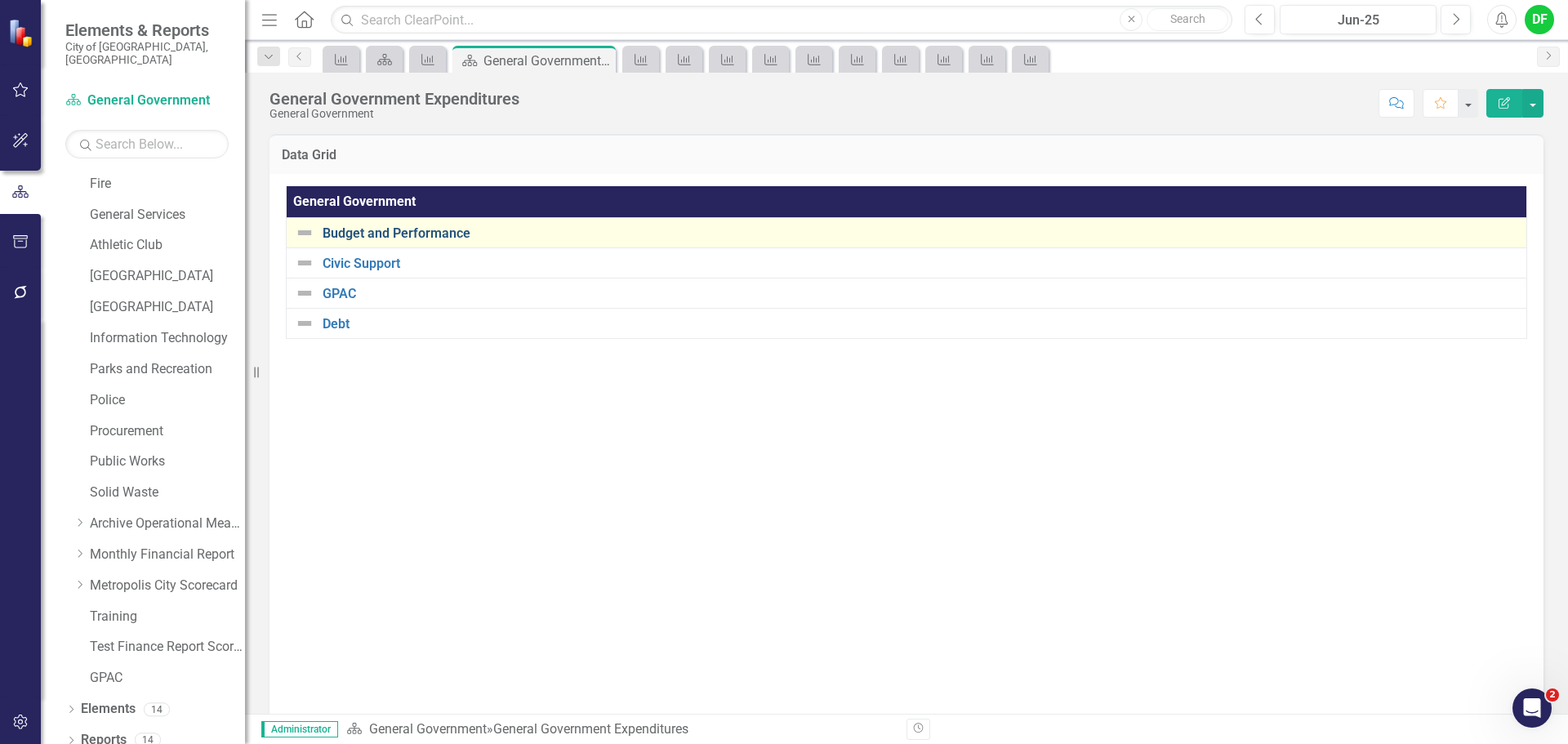
click at [397, 226] on link "Budget and Performance" at bounding box center [920, 233] width 1195 height 14
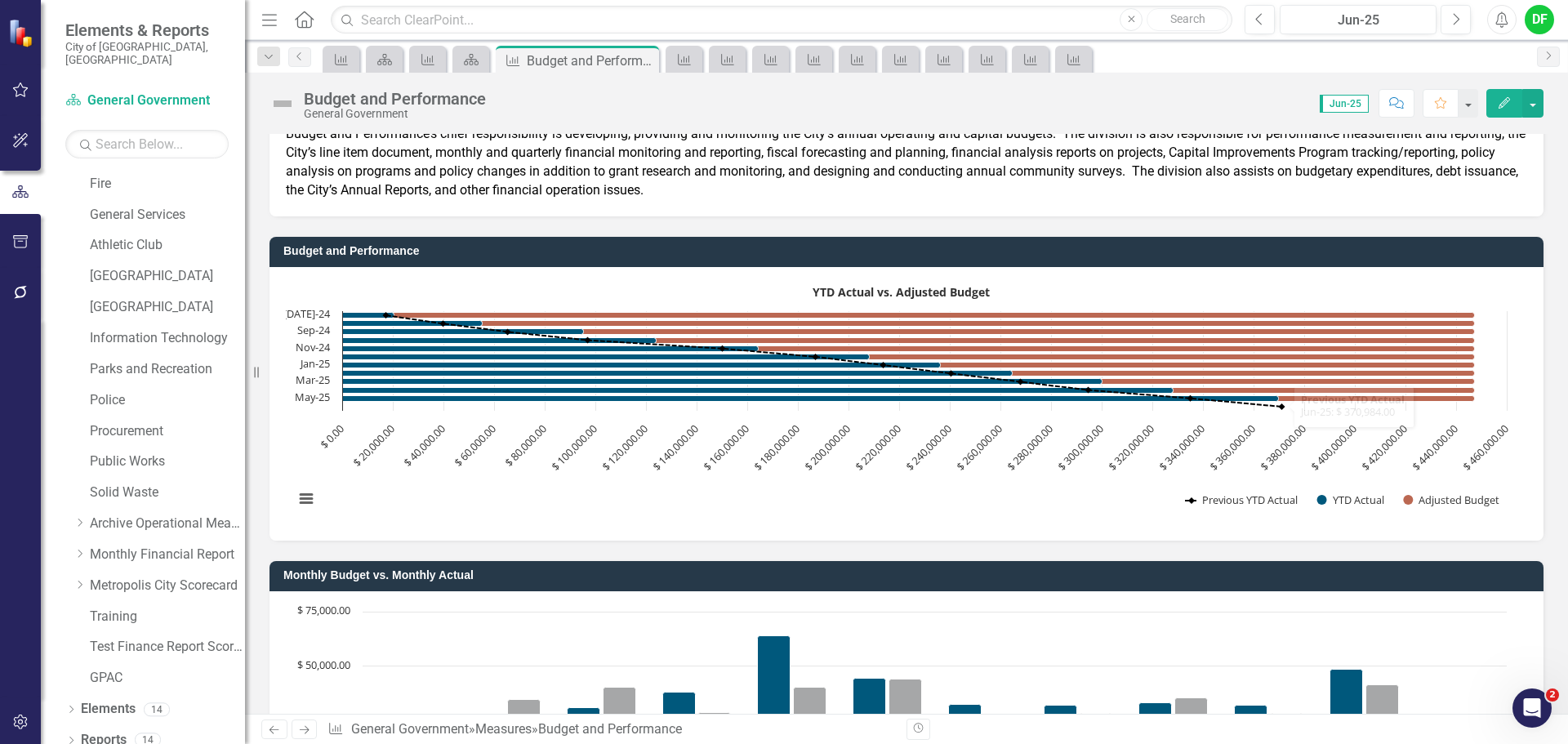
scroll to position [164, 0]
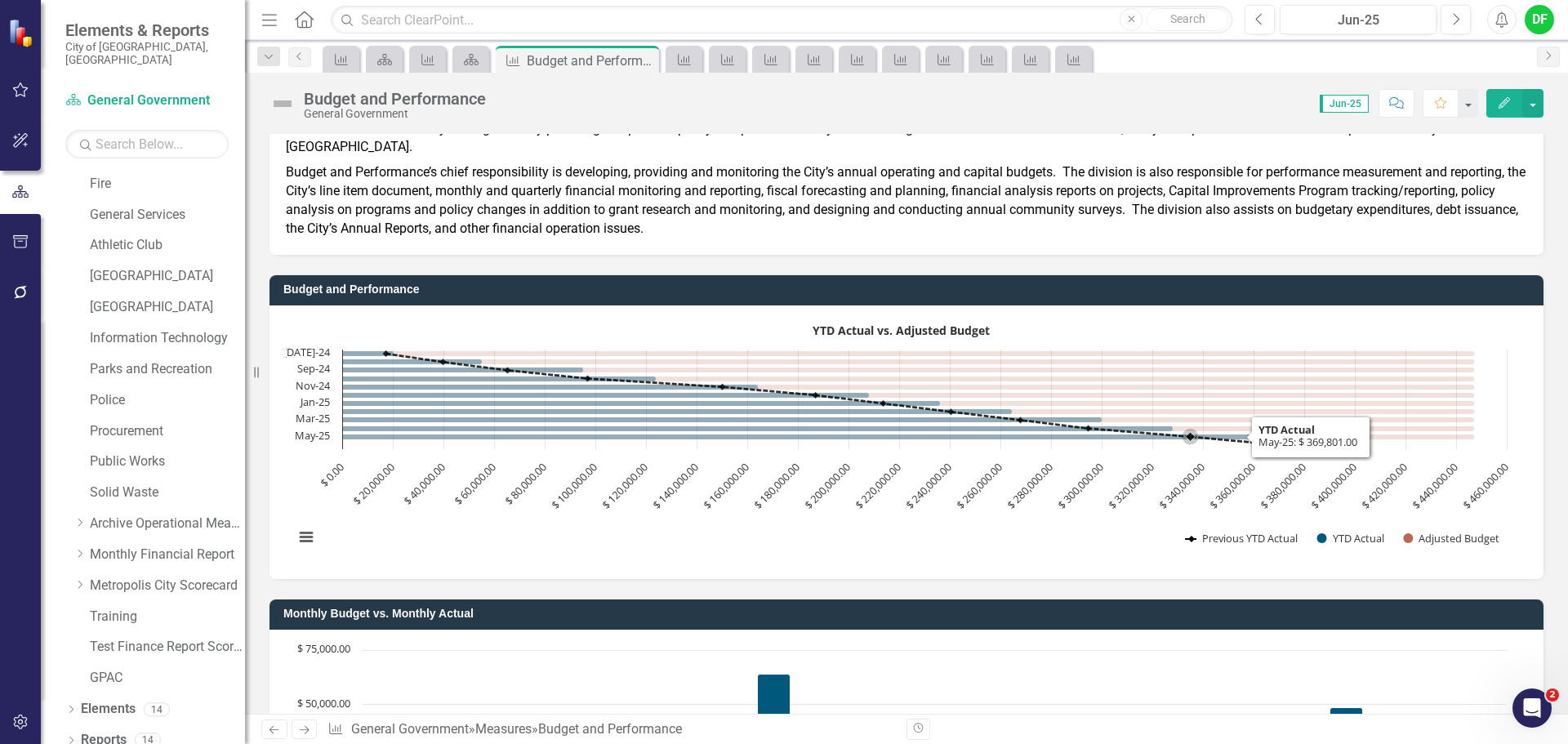
click at [1008, 427] on rect "Interactive chart" at bounding box center [900, 440] width 1229 height 245
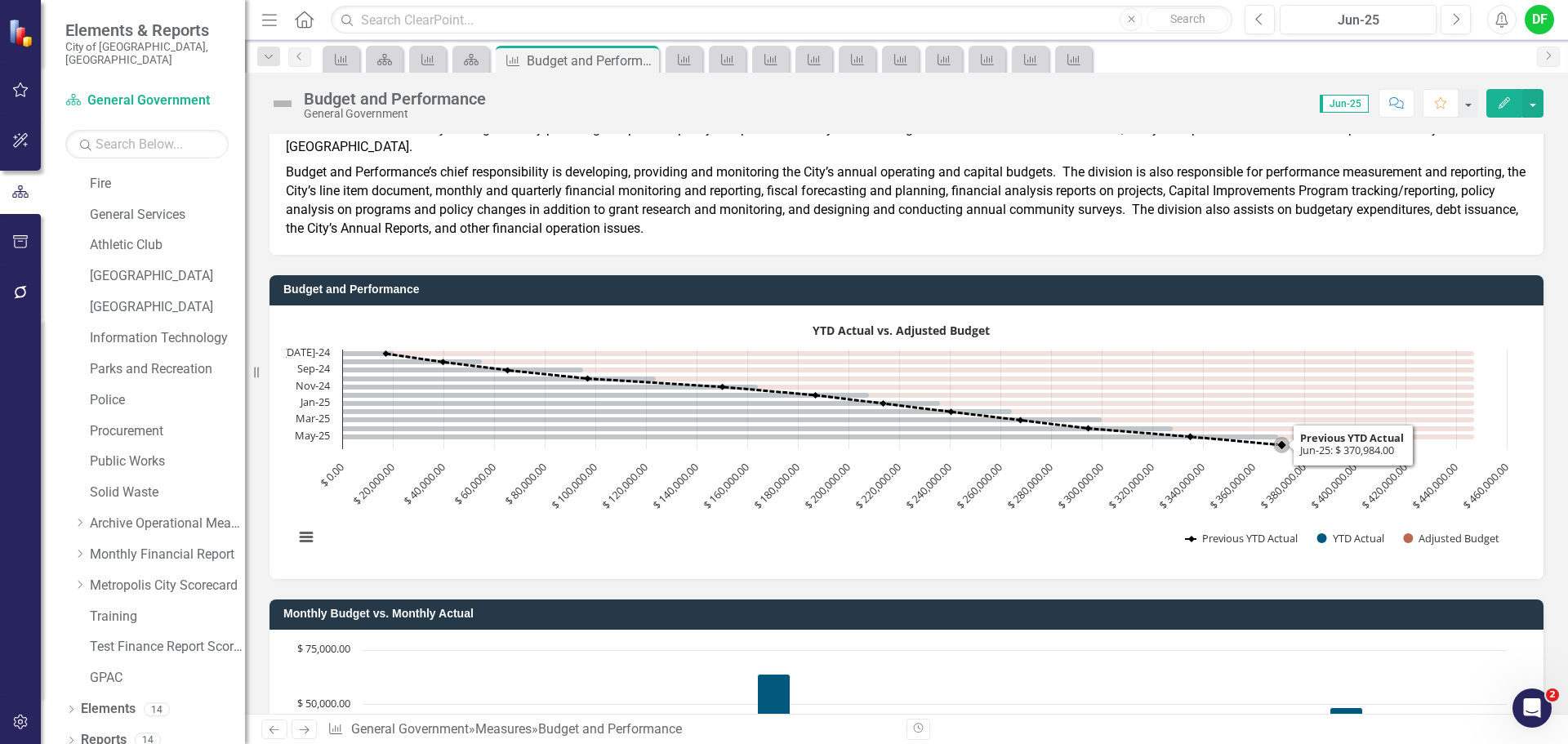
click at [1008, 427] on rect "Interactive chart" at bounding box center [900, 440] width 1229 height 245
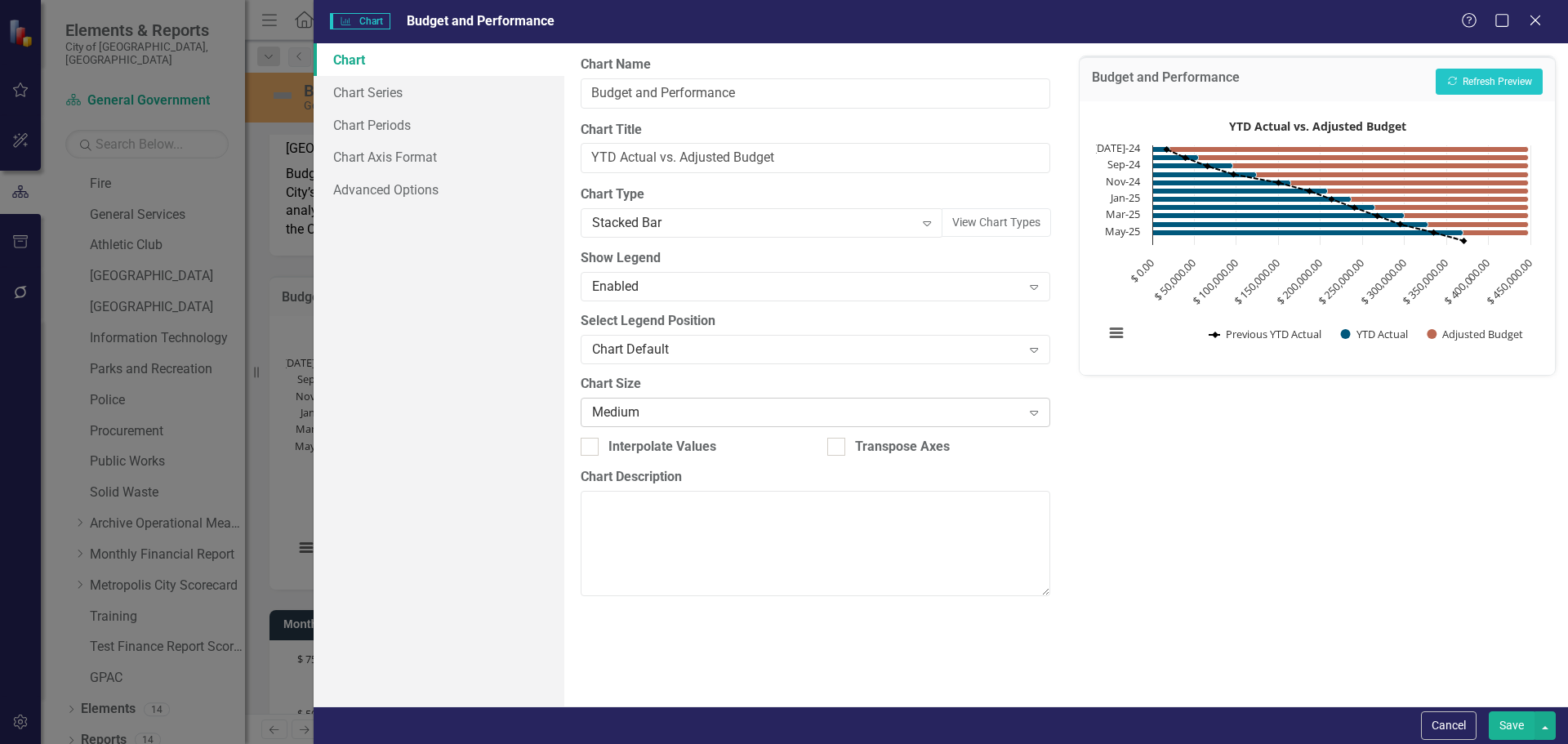
click at [607, 416] on div "Medium" at bounding box center [806, 412] width 429 height 19
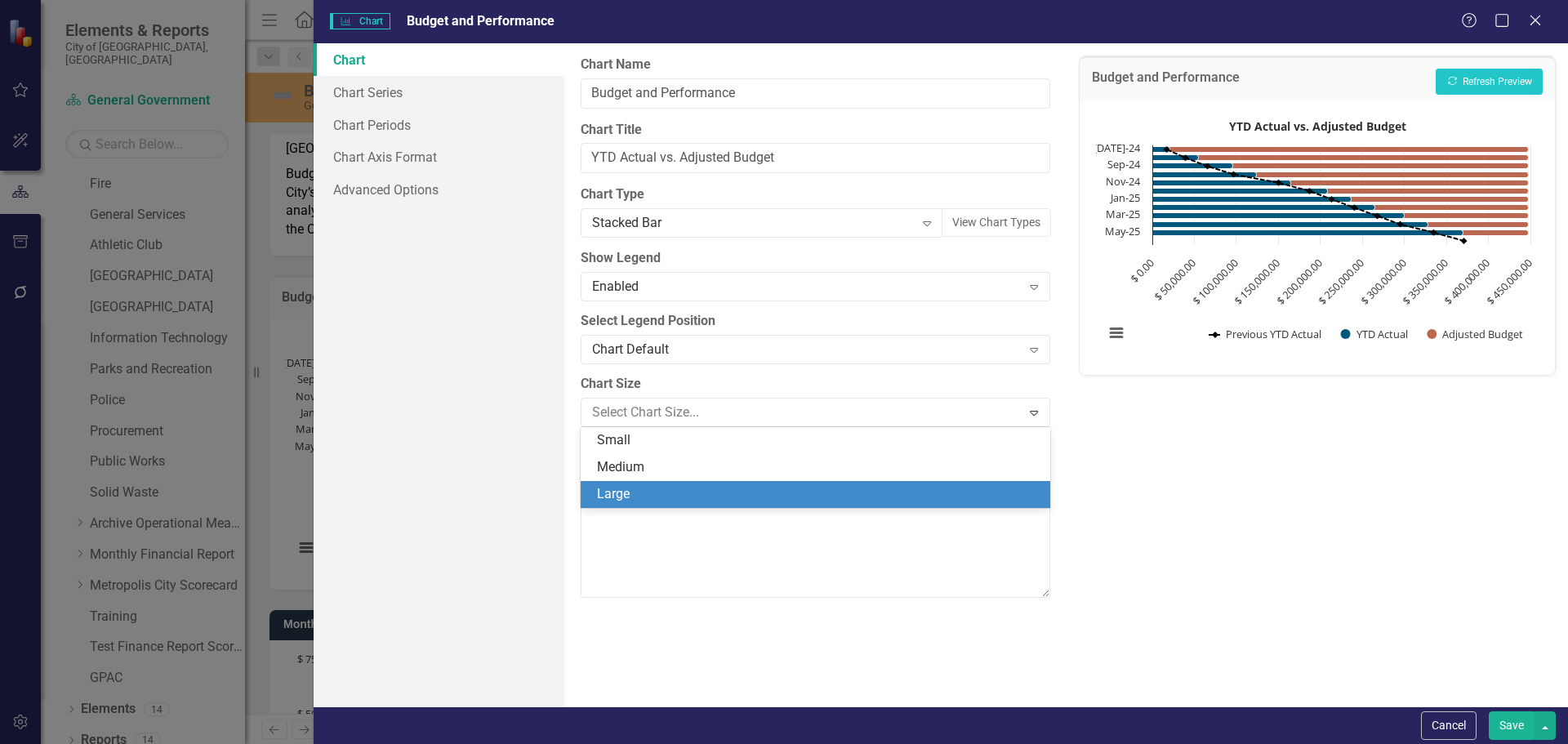
click at [615, 502] on div "Large" at bounding box center [818, 495] width 442 height 19
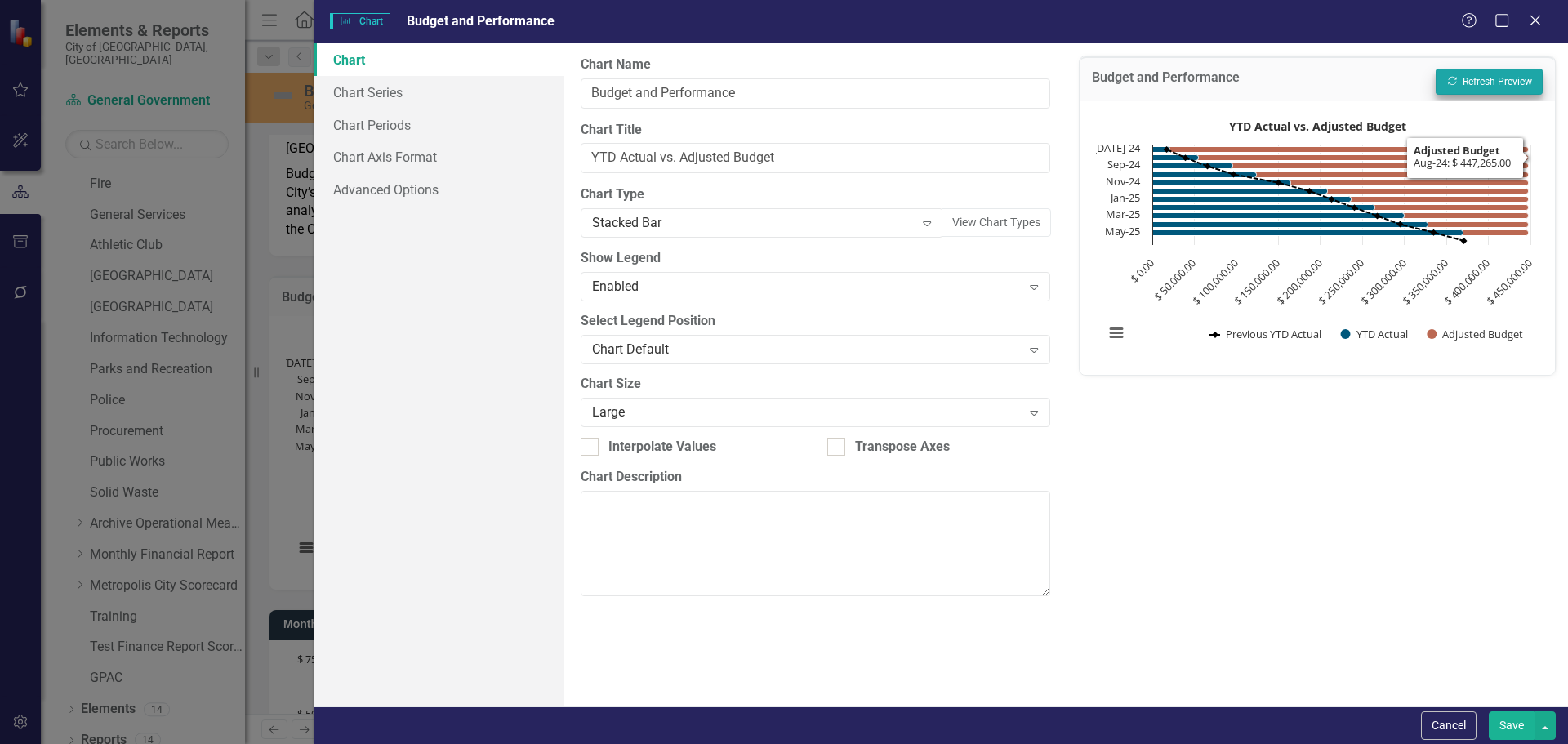
click at [1475, 68] on div "Budget and Performance Recalculate Refresh Preview" at bounding box center [1316, 79] width 475 height 45
click at [1481, 81] on button "Recalculate Refresh Preview" at bounding box center [1489, 81] width 107 height 26
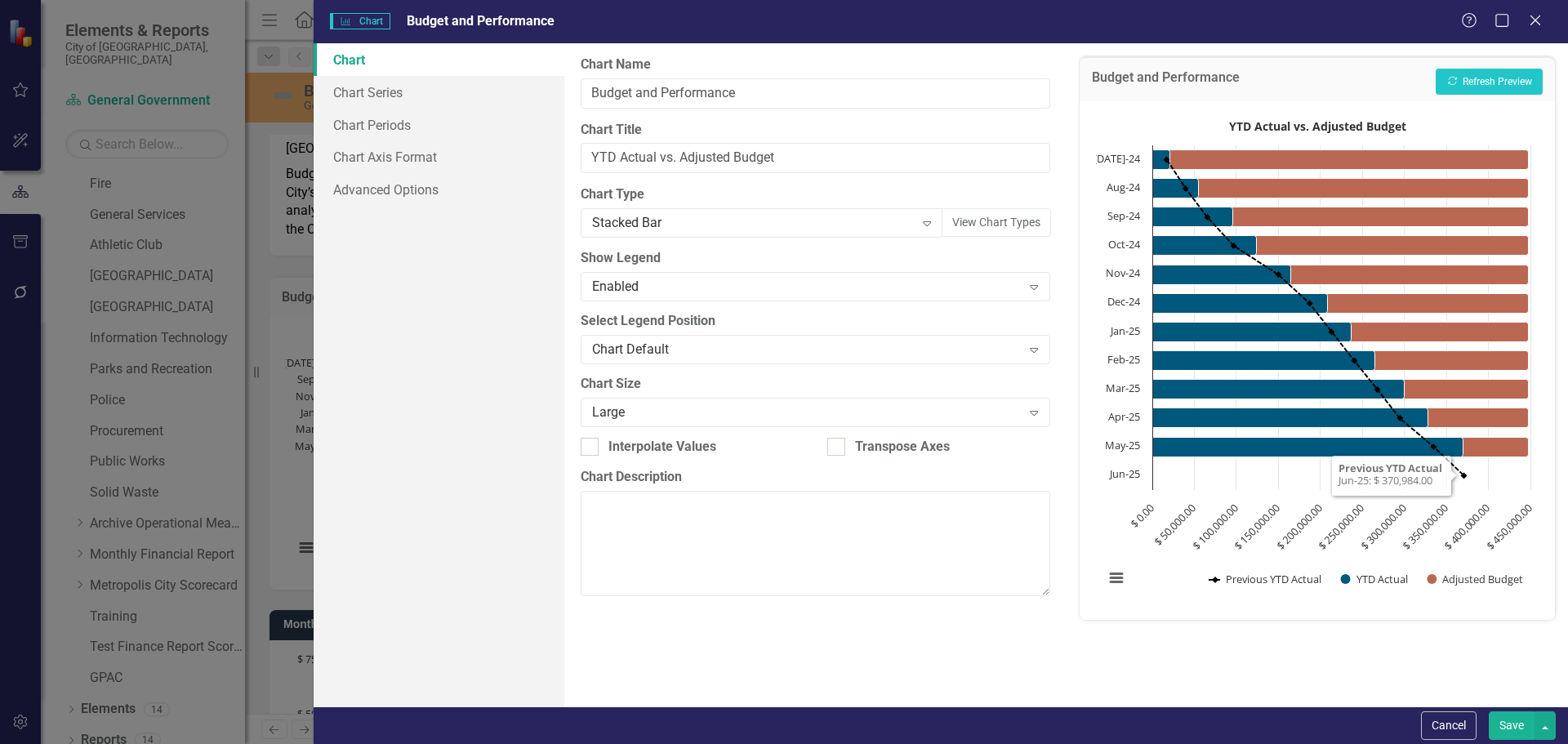
click at [1505, 726] on button "Save" at bounding box center [1511, 726] width 46 height 29
